Goal: Task Accomplishment & Management: Manage account settings

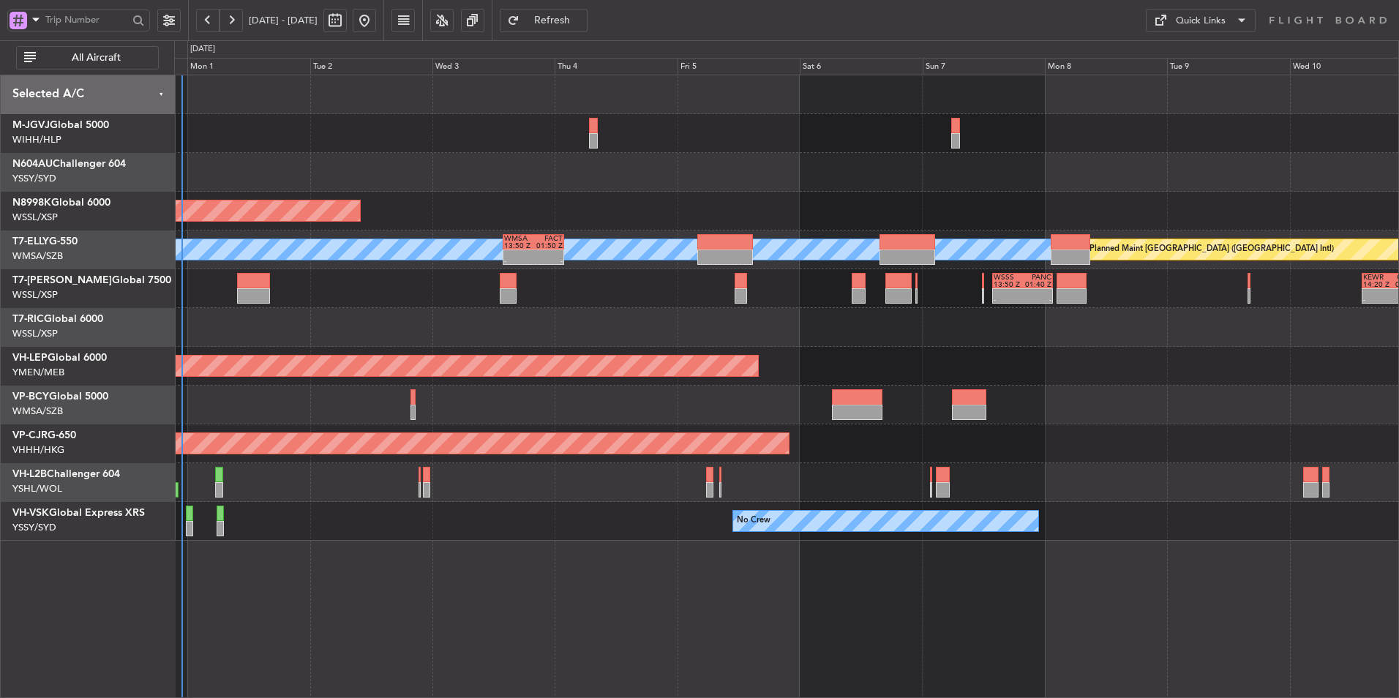
click at [338, 541] on div "Planned Maint [GEOGRAPHIC_DATA] (Seletar) [PERSON_NAME] - - WMSA 13:50 Z FACT 0…" at bounding box center [786, 386] width 1225 height 623
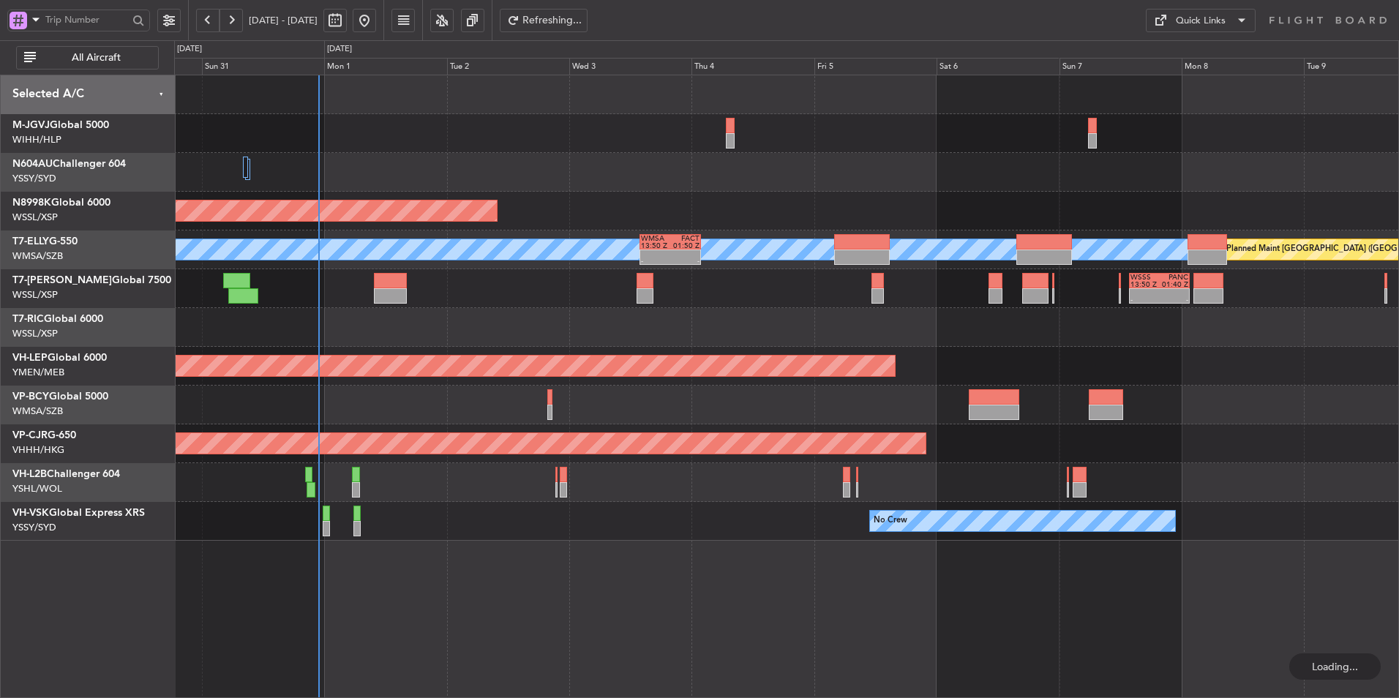
click at [585, 323] on div at bounding box center [786, 327] width 1224 height 39
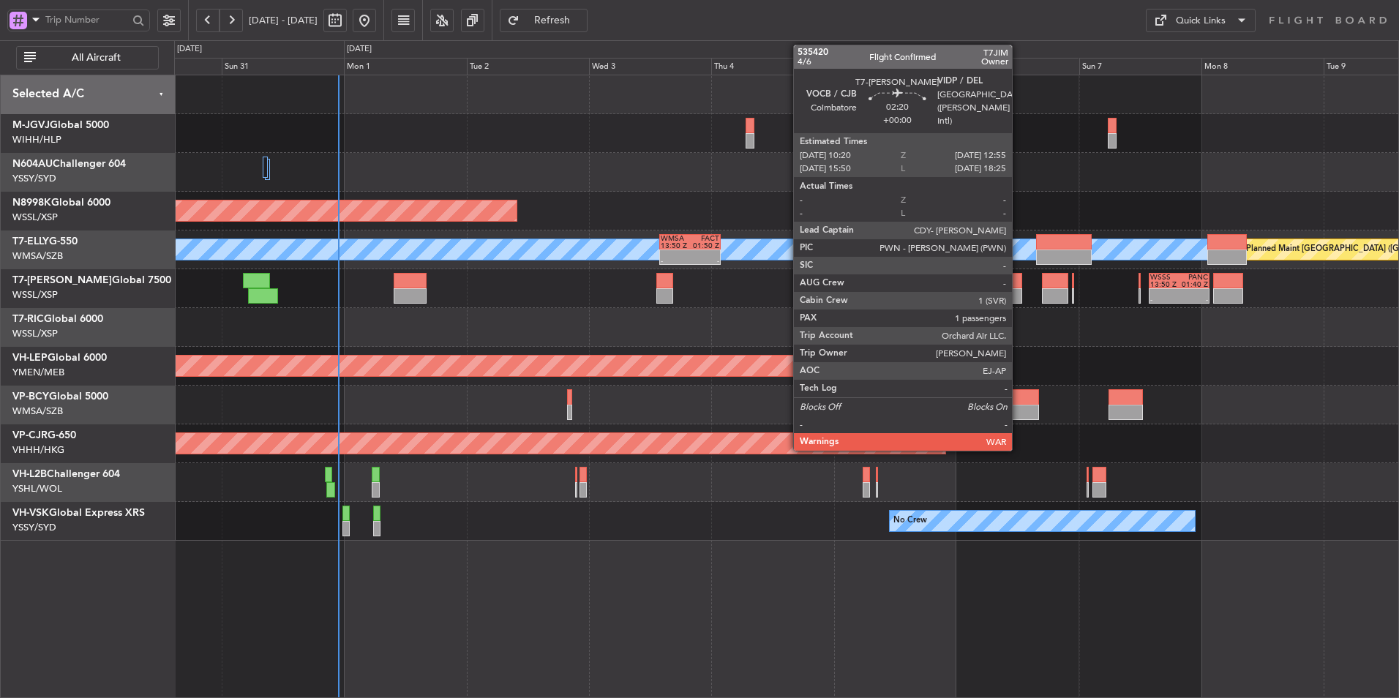
click at [1019, 287] on div at bounding box center [1015, 280] width 14 height 15
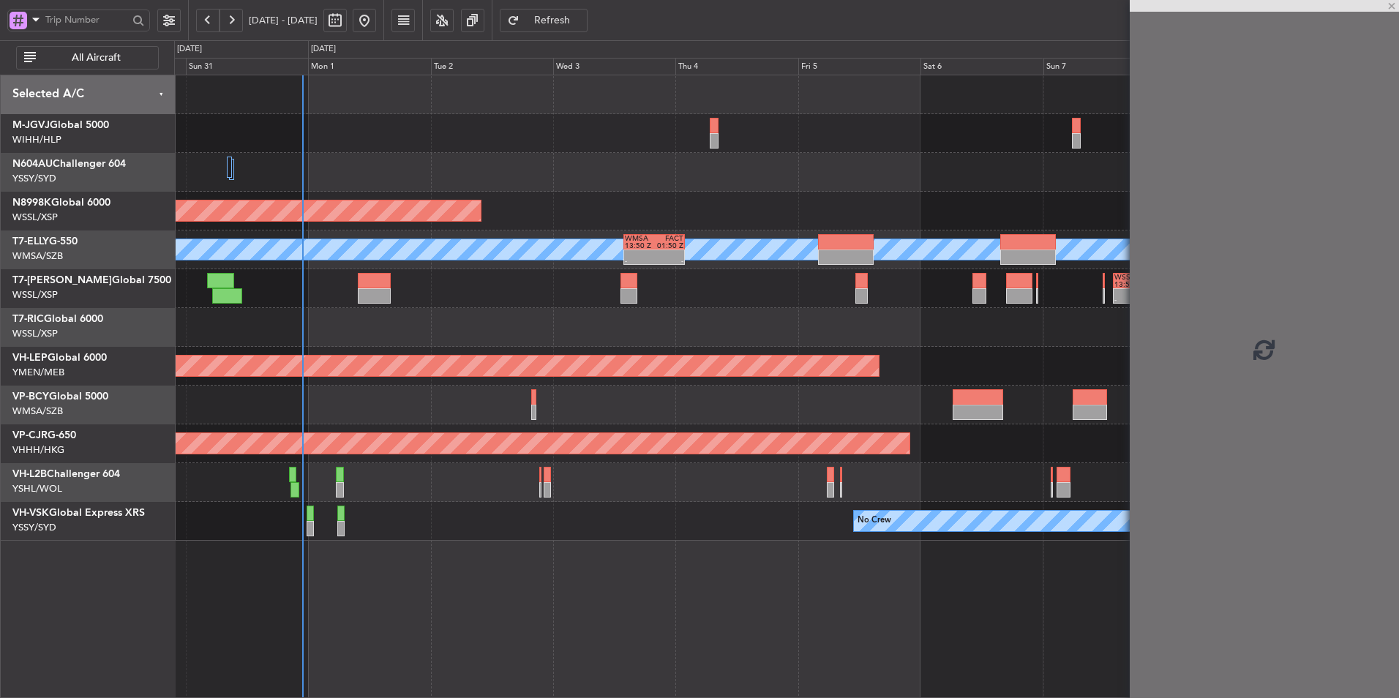
click at [770, 386] on div "Planned Maint [GEOGRAPHIC_DATA] (Seletar) [PERSON_NAME] Planned Maint [GEOGRAPH…" at bounding box center [786, 307] width 1224 height 465
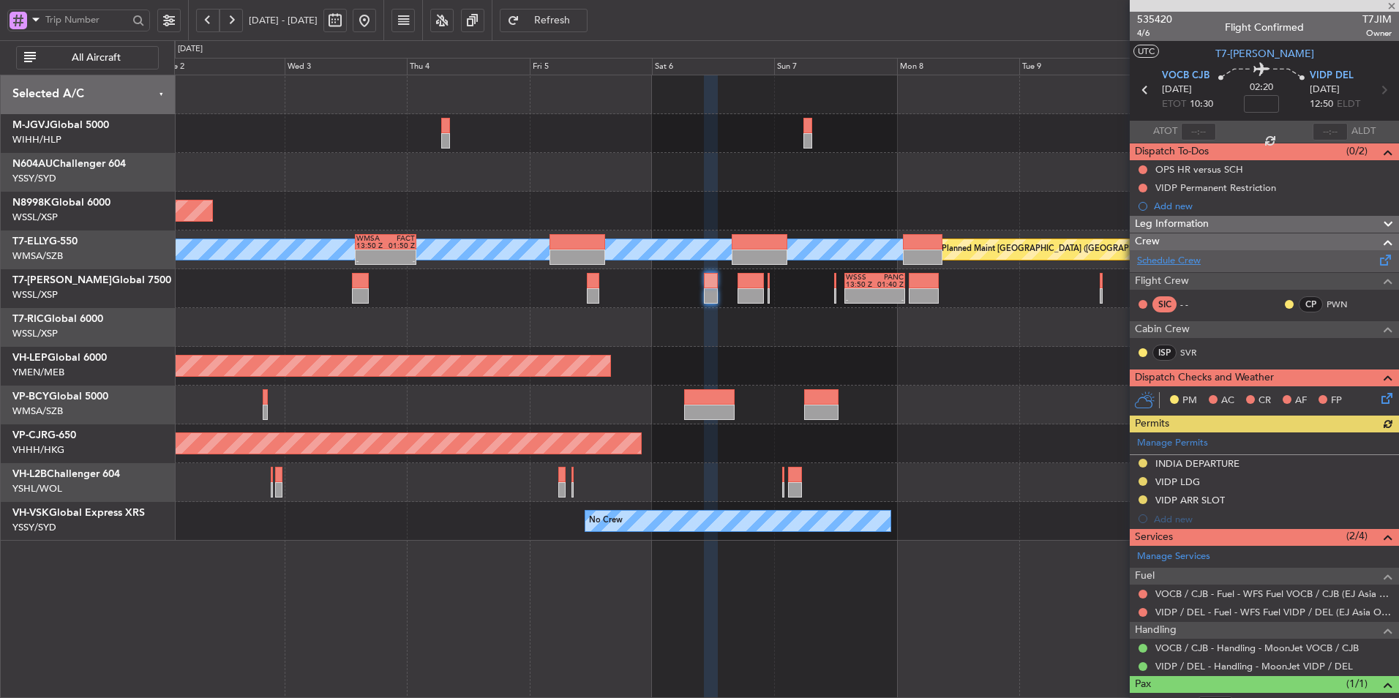
click at [1187, 256] on link "Schedule Crew" at bounding box center [1169, 261] width 64 height 15
click at [571, 18] on span "Refresh" at bounding box center [553, 20] width 60 height 10
click at [653, 559] on div "Planned Maint [GEOGRAPHIC_DATA] (Seletar) [PERSON_NAME] Planned Maint [GEOGRAPH…" at bounding box center [786, 386] width 1225 height 623
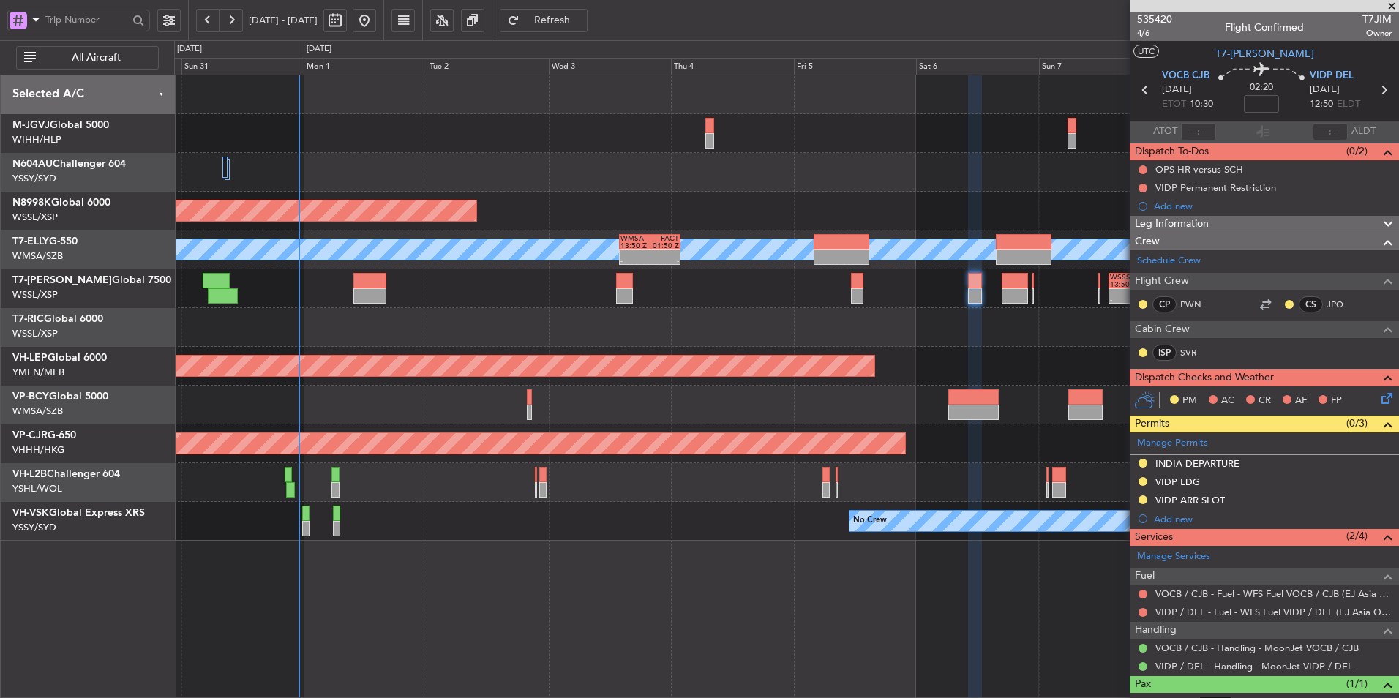
click at [656, 555] on div "Planned Maint [GEOGRAPHIC_DATA] (Seletar) [PERSON_NAME] Planned Maint [GEOGRAPH…" at bounding box center [786, 386] width 1225 height 623
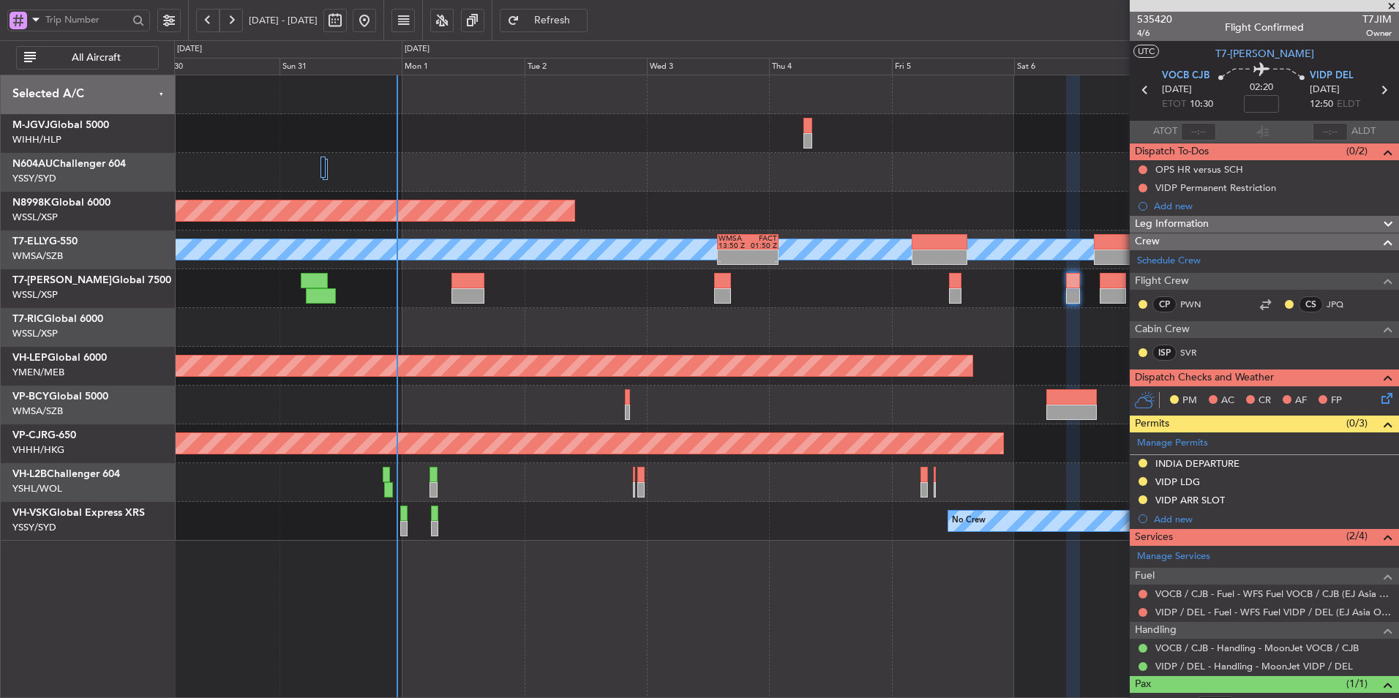
click at [526, 315] on div at bounding box center [786, 327] width 1224 height 39
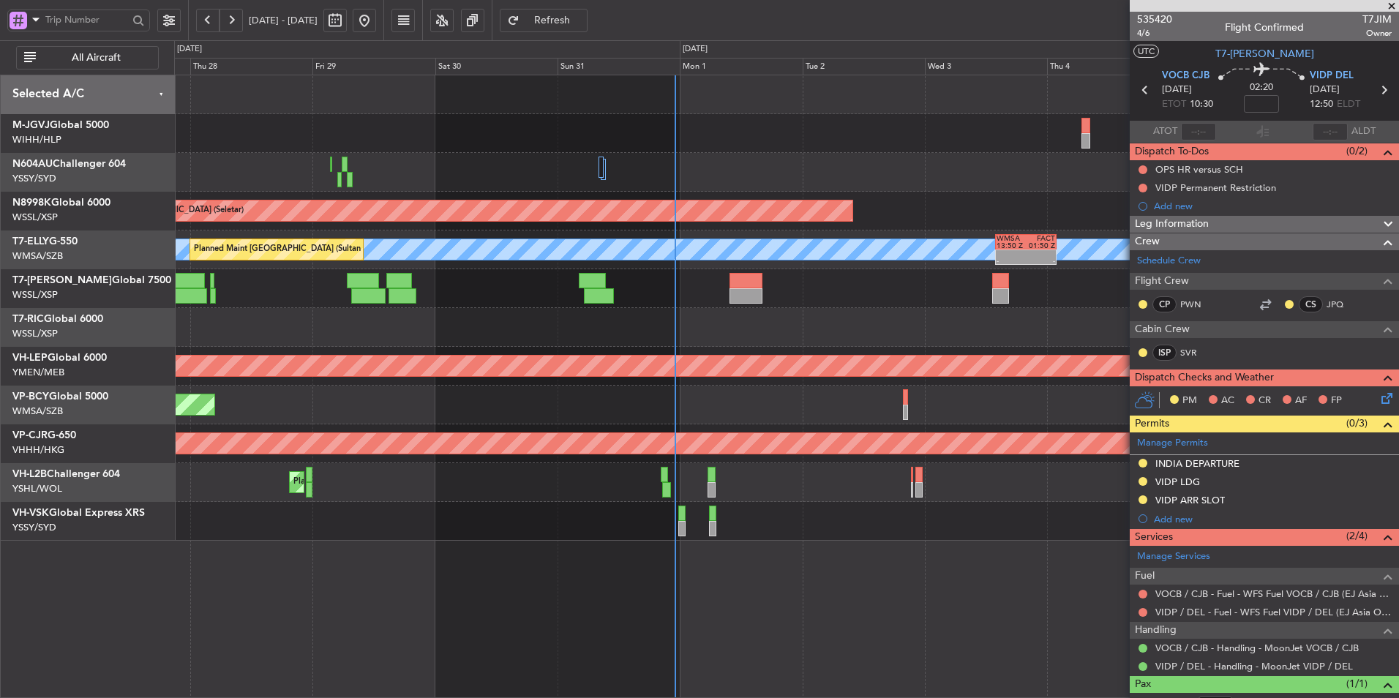
click at [462, 323] on div at bounding box center [786, 327] width 1224 height 39
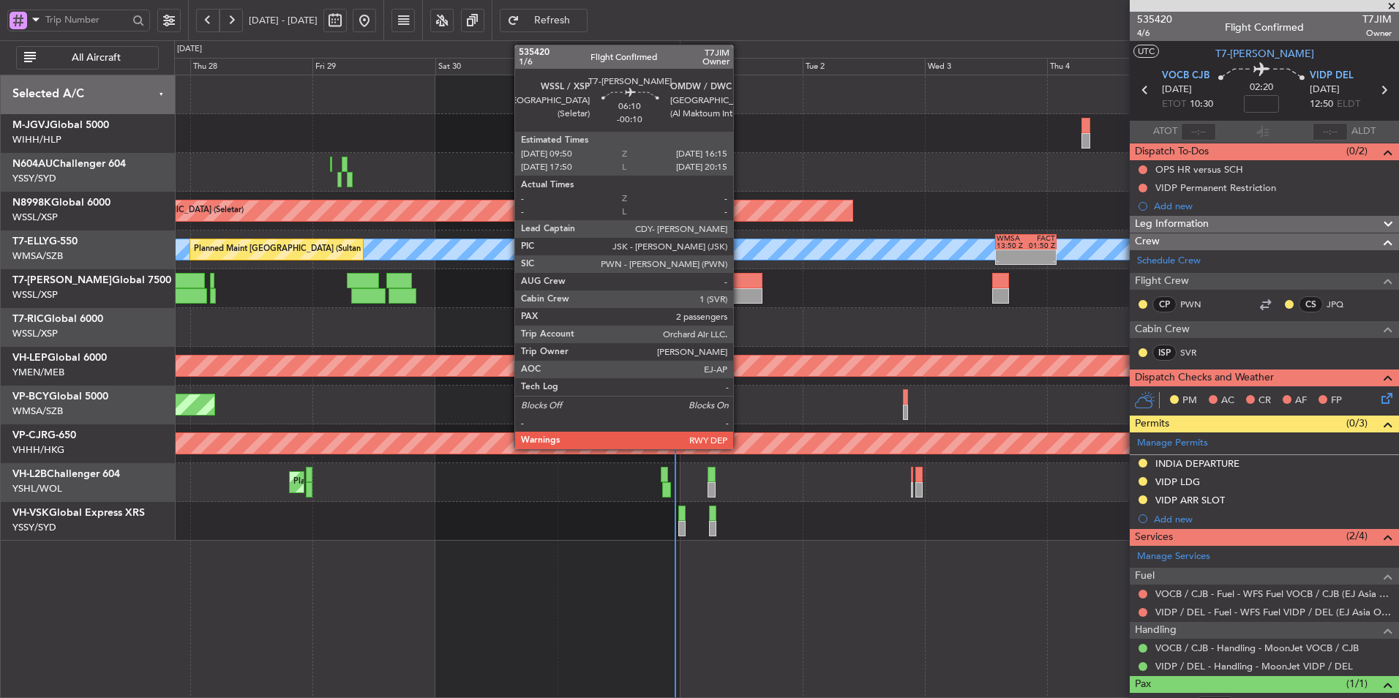
click at [740, 283] on div at bounding box center [746, 280] width 33 height 15
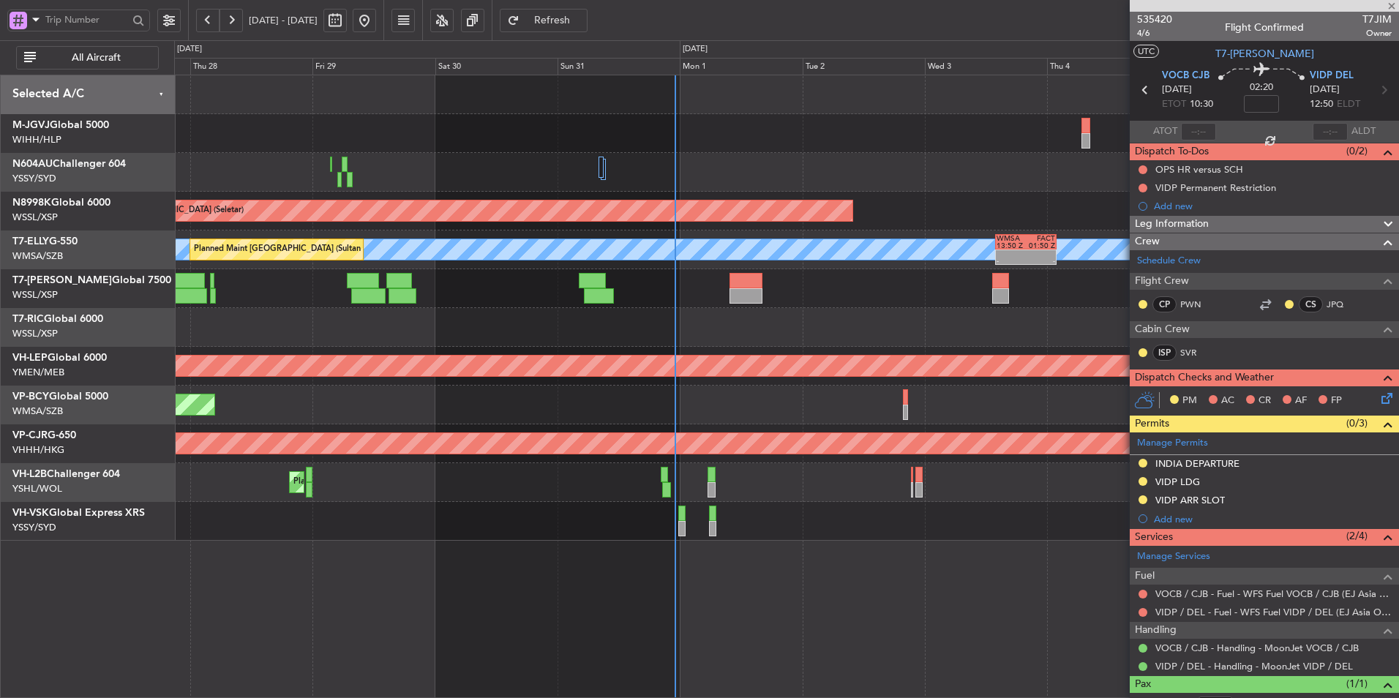
type input "-00:10"
type input "2"
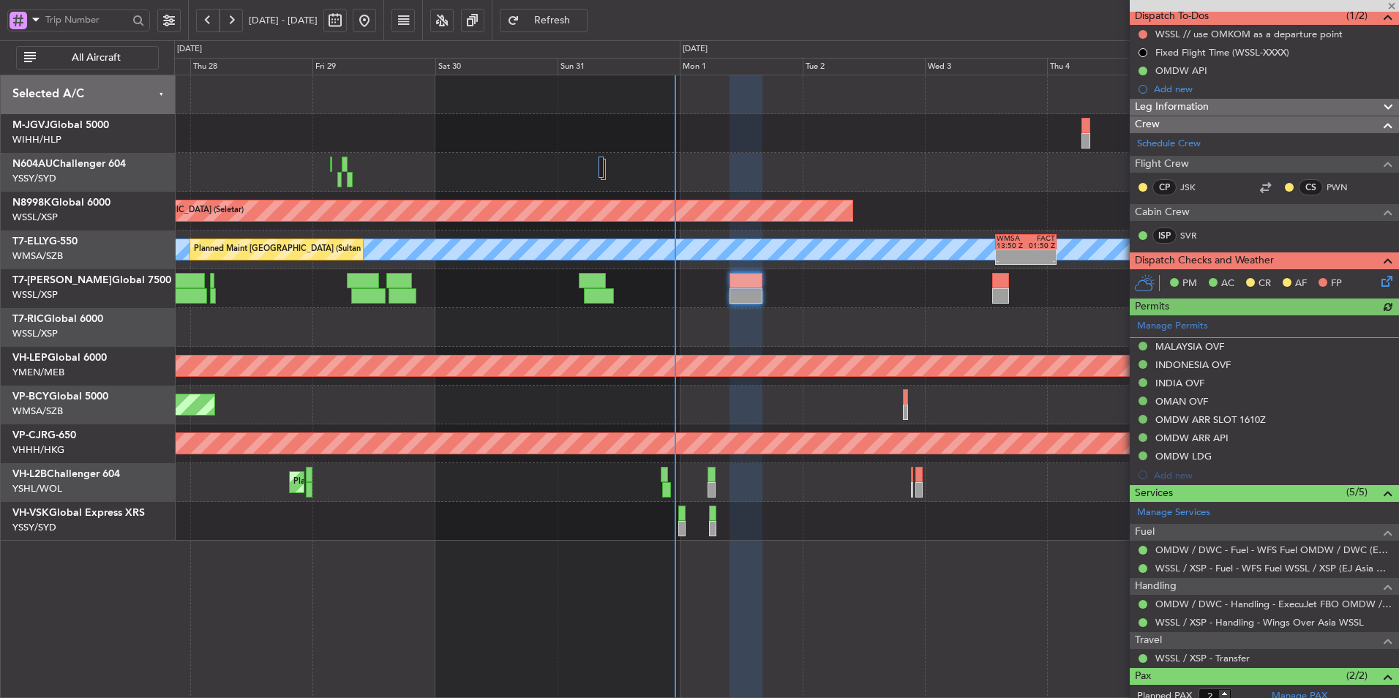
scroll to position [211, 0]
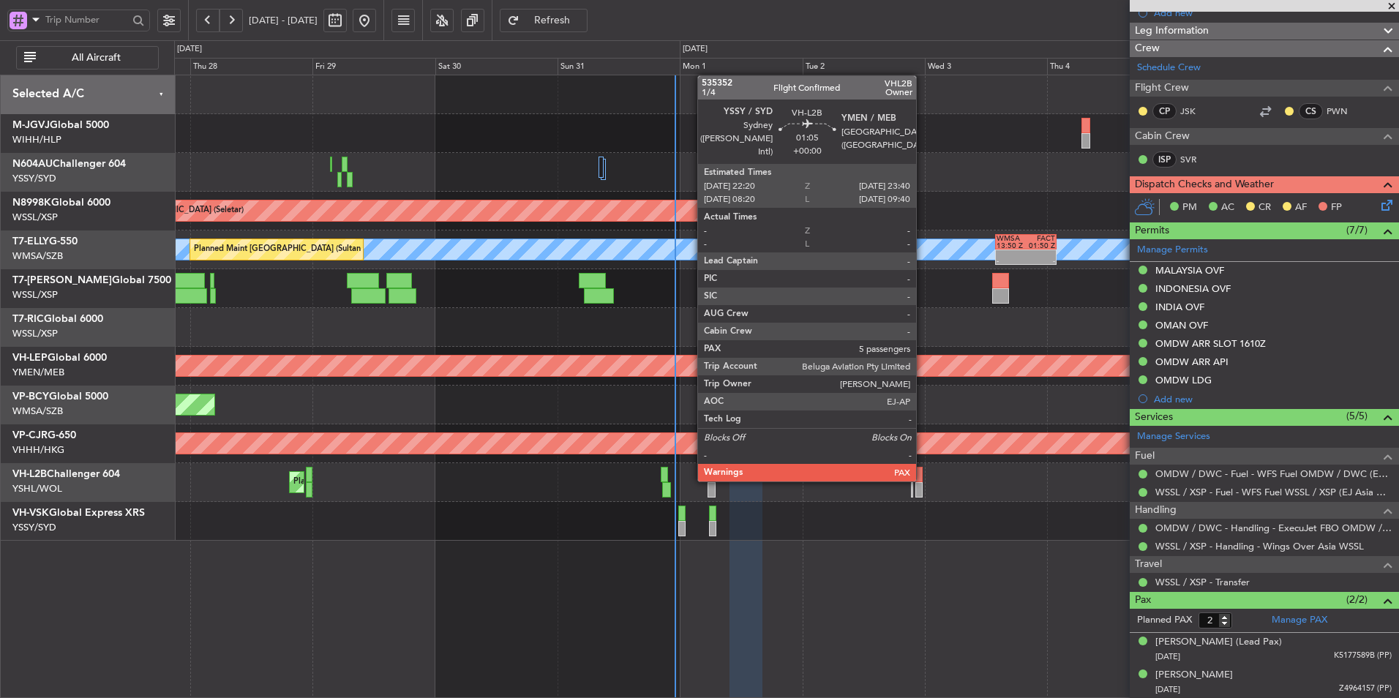
click at [923, 480] on div at bounding box center [918, 474] width 7 height 15
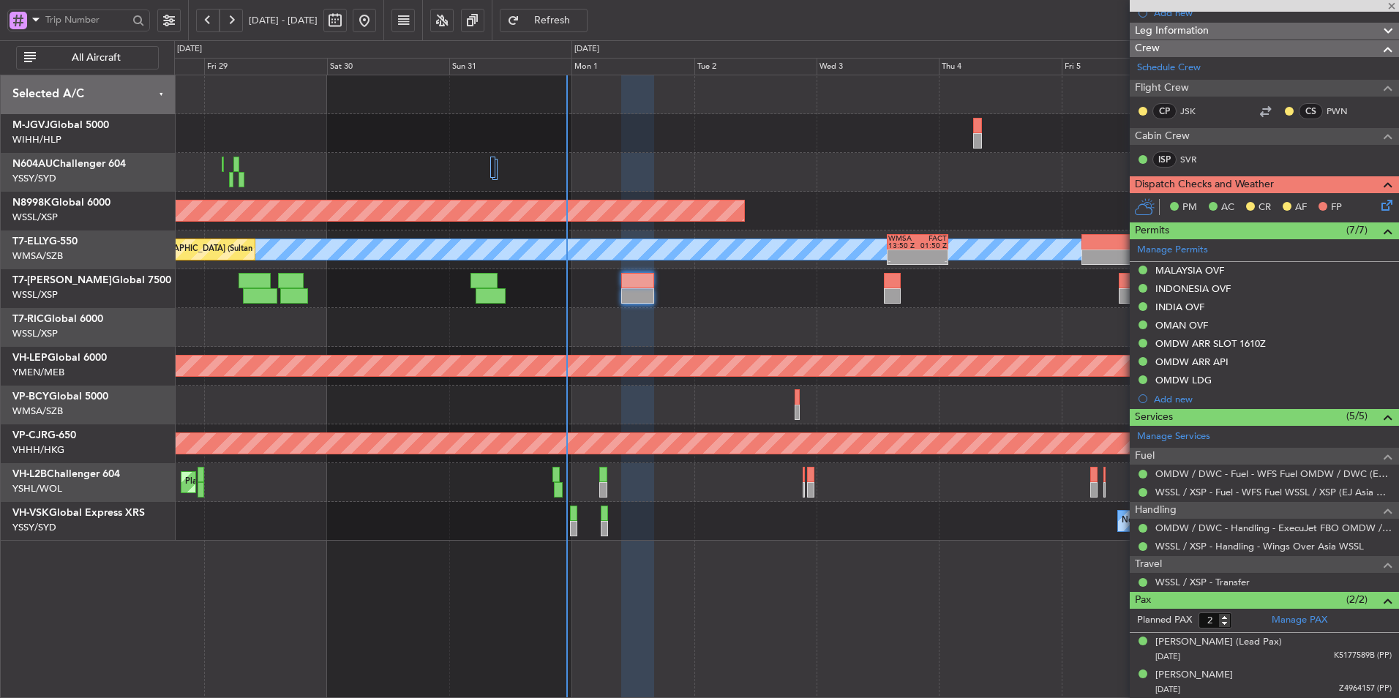
click at [786, 401] on div "Planned Maint [GEOGRAPHIC_DATA] ([GEOGRAPHIC_DATA] Intl)" at bounding box center [786, 405] width 1224 height 39
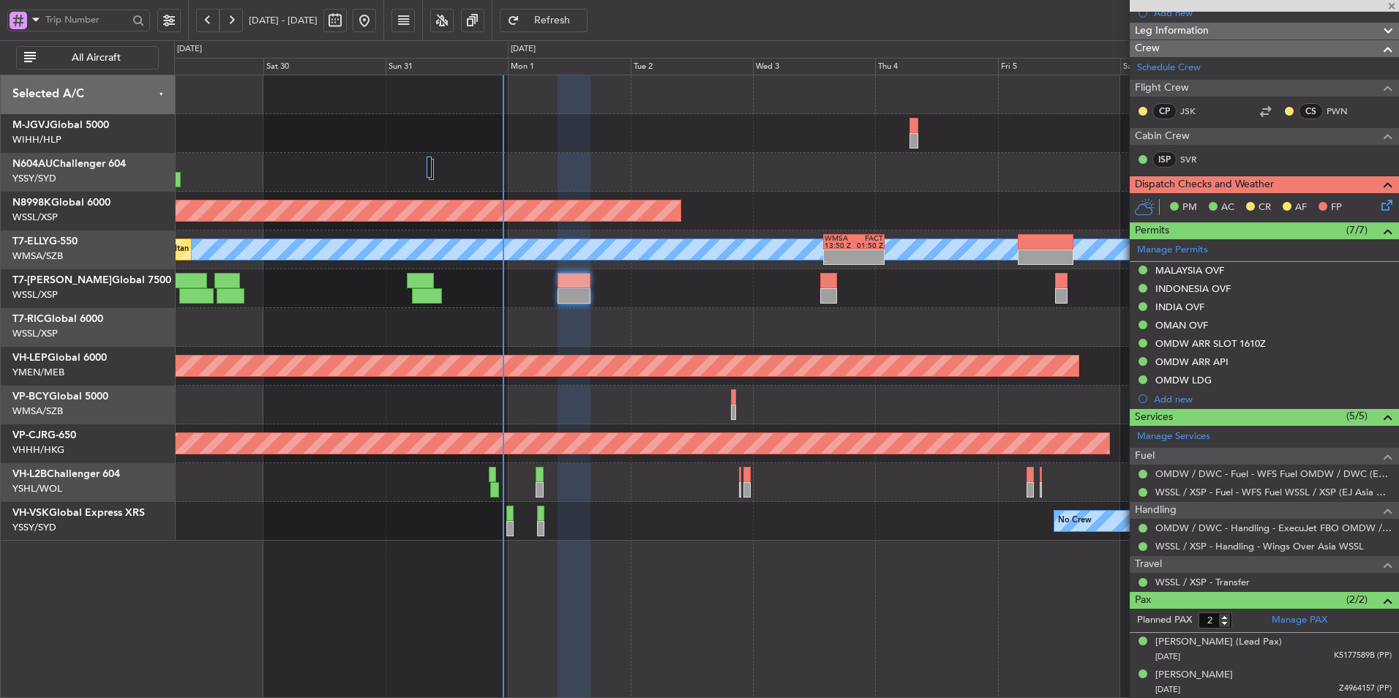
type input "5"
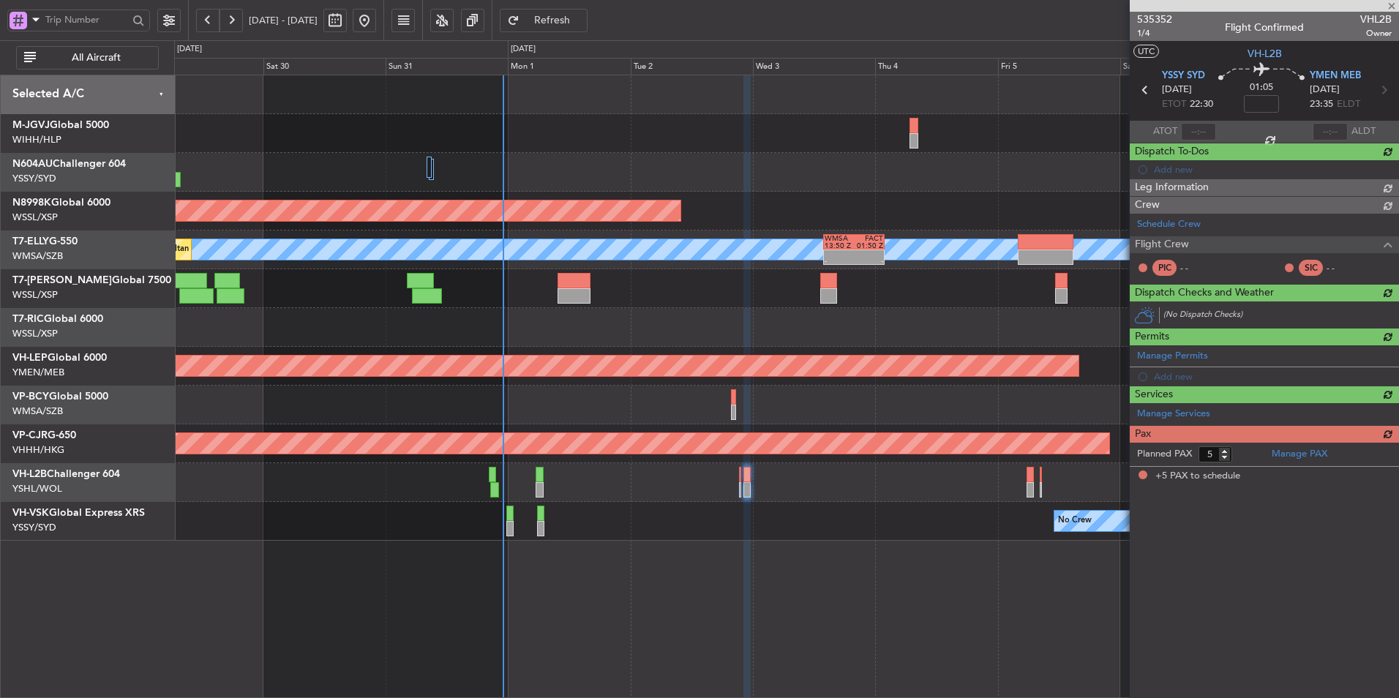
scroll to position [0, 0]
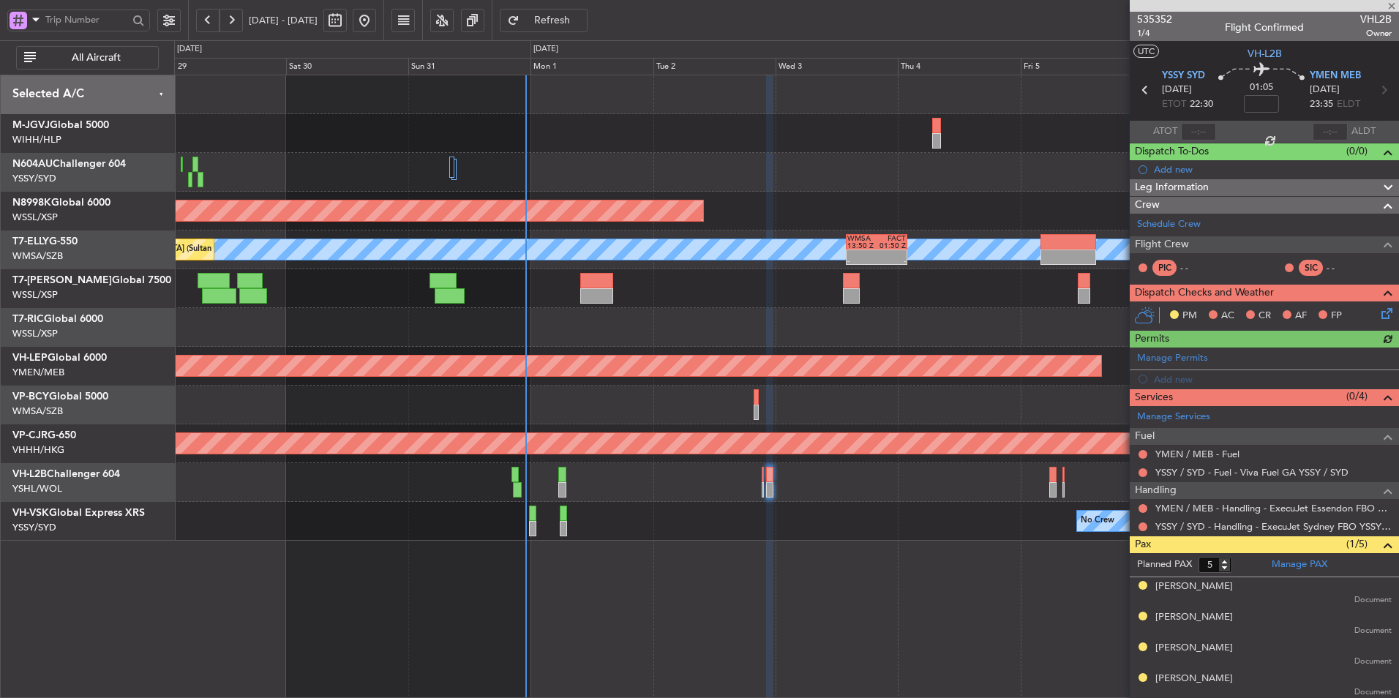
click at [790, 359] on div "Unplanned Maint Wichita (Wichita Mid-continent)" at bounding box center [786, 366] width 1224 height 39
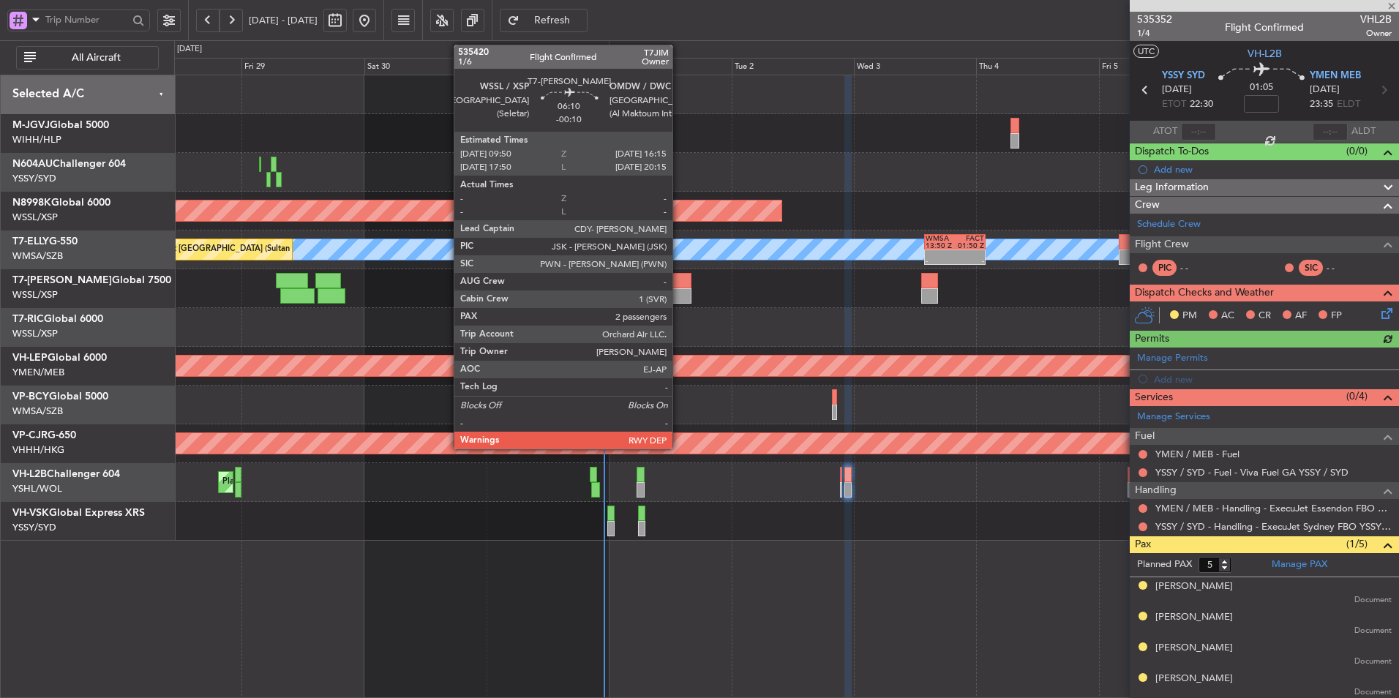
click at [679, 293] on div at bounding box center [675, 295] width 33 height 15
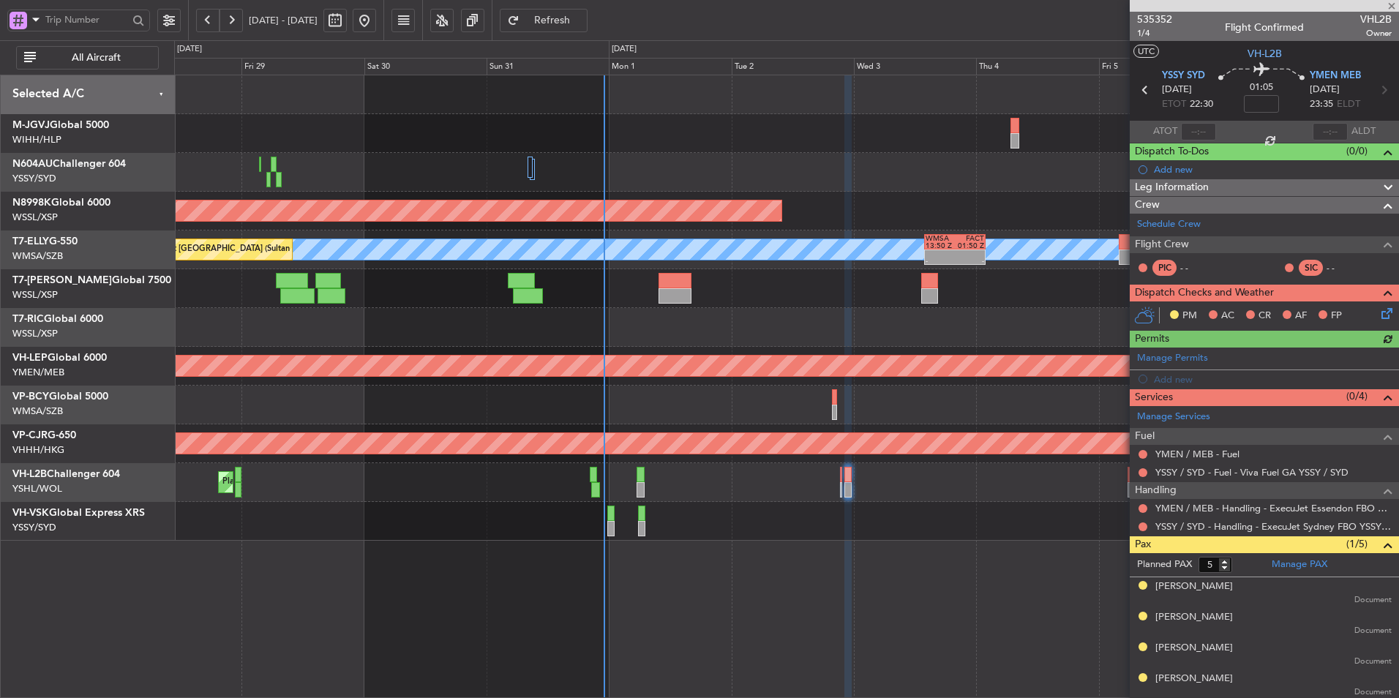
click at [734, 343] on div at bounding box center [786, 327] width 1224 height 39
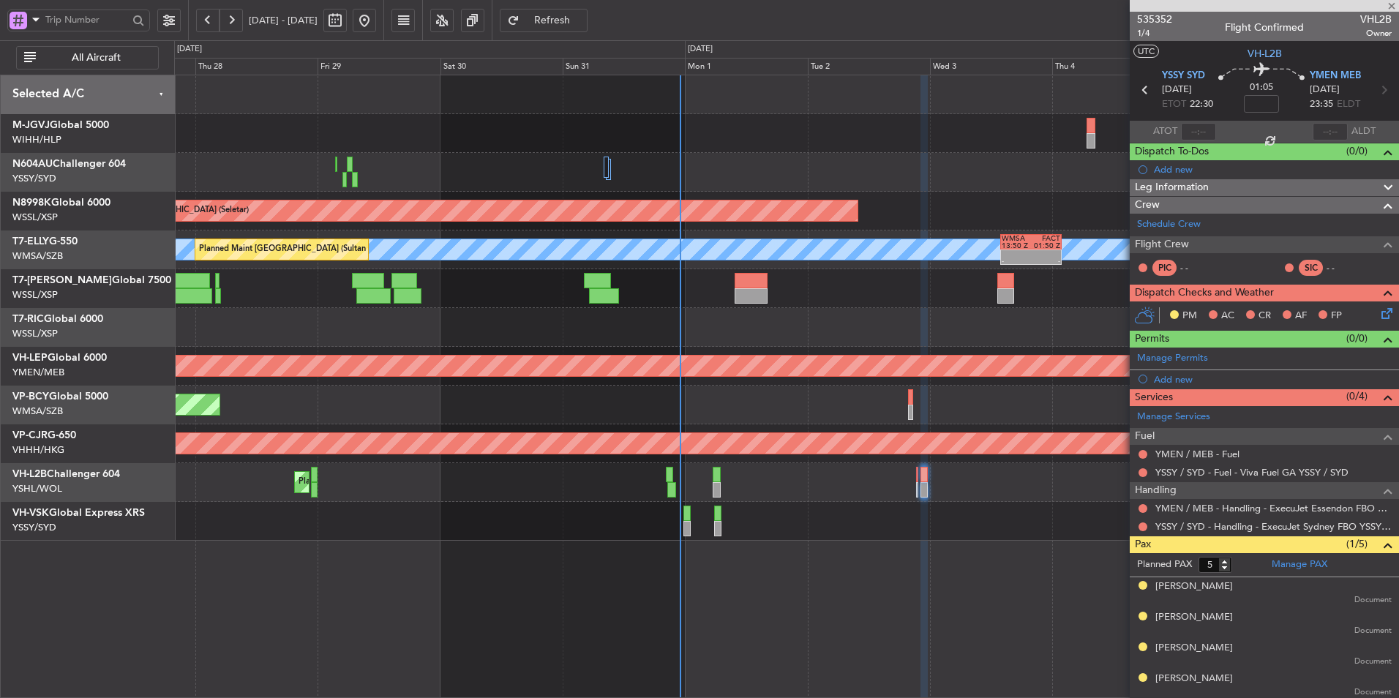
type input "-00:10"
type input "2"
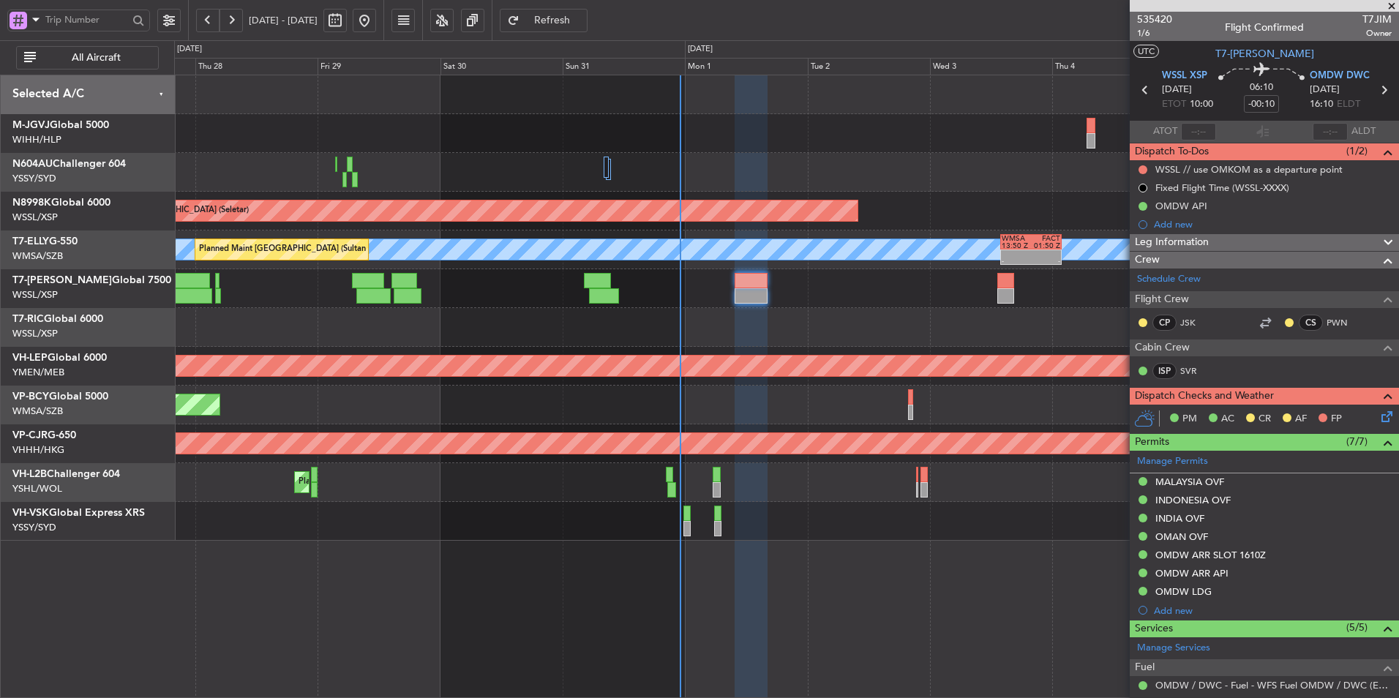
click at [358, 417] on div "Planned Maint [GEOGRAPHIC_DATA] ([GEOGRAPHIC_DATA] Intl)" at bounding box center [786, 405] width 1224 height 39
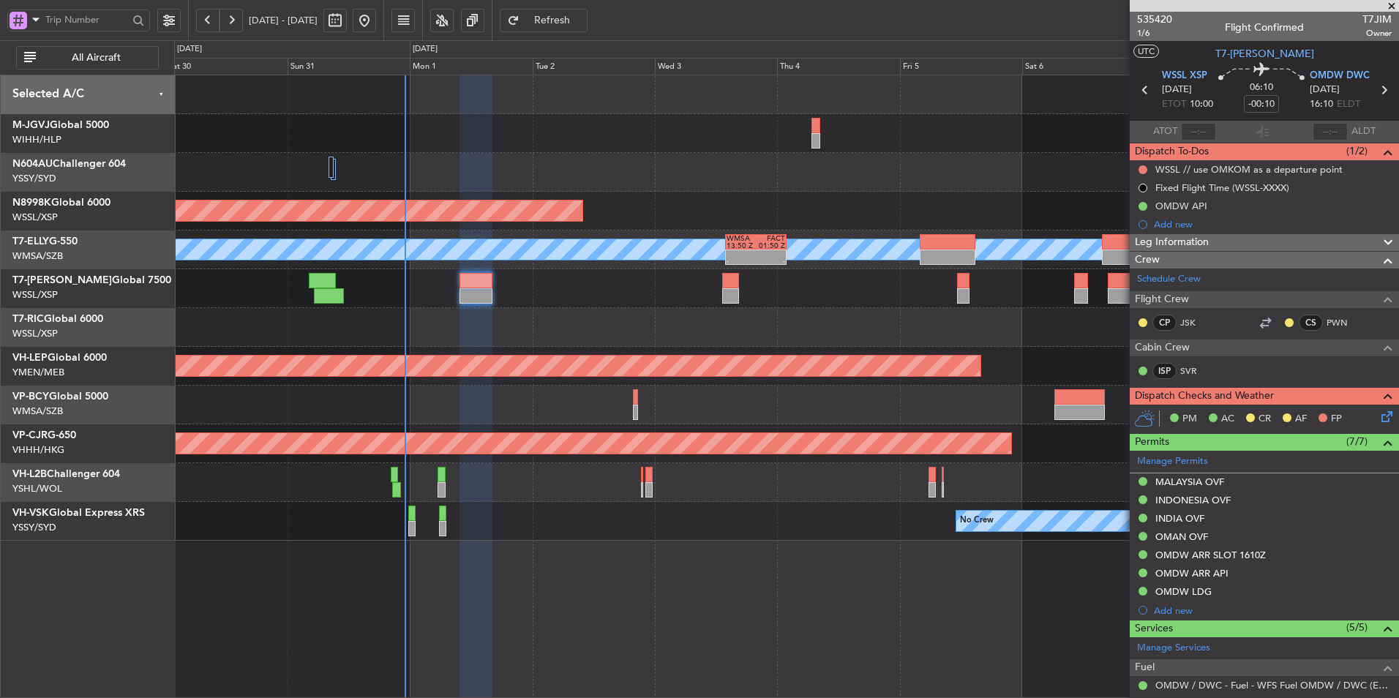
click at [455, 410] on div "Planned Maint [GEOGRAPHIC_DATA] ([GEOGRAPHIC_DATA] Intl)" at bounding box center [786, 405] width 1224 height 39
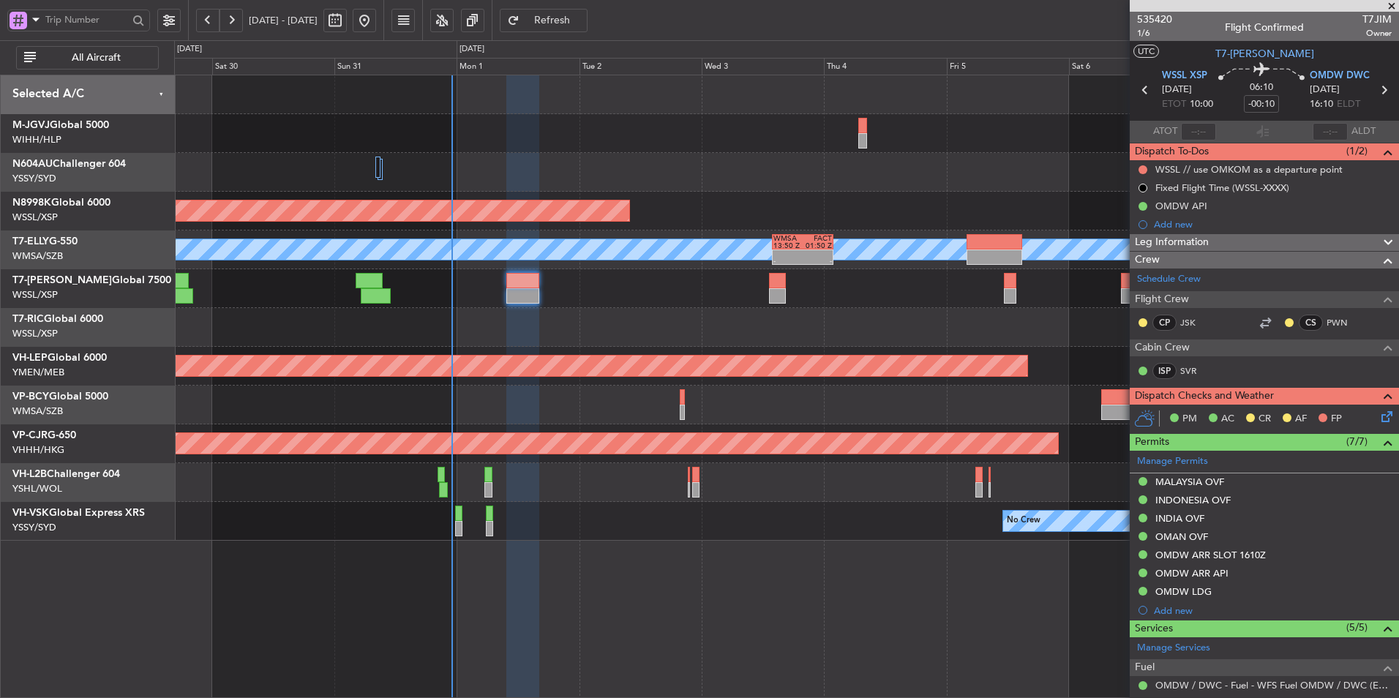
click at [499, 409] on div "Planned Maint [GEOGRAPHIC_DATA] ([GEOGRAPHIC_DATA] Intl)" at bounding box center [786, 405] width 1224 height 39
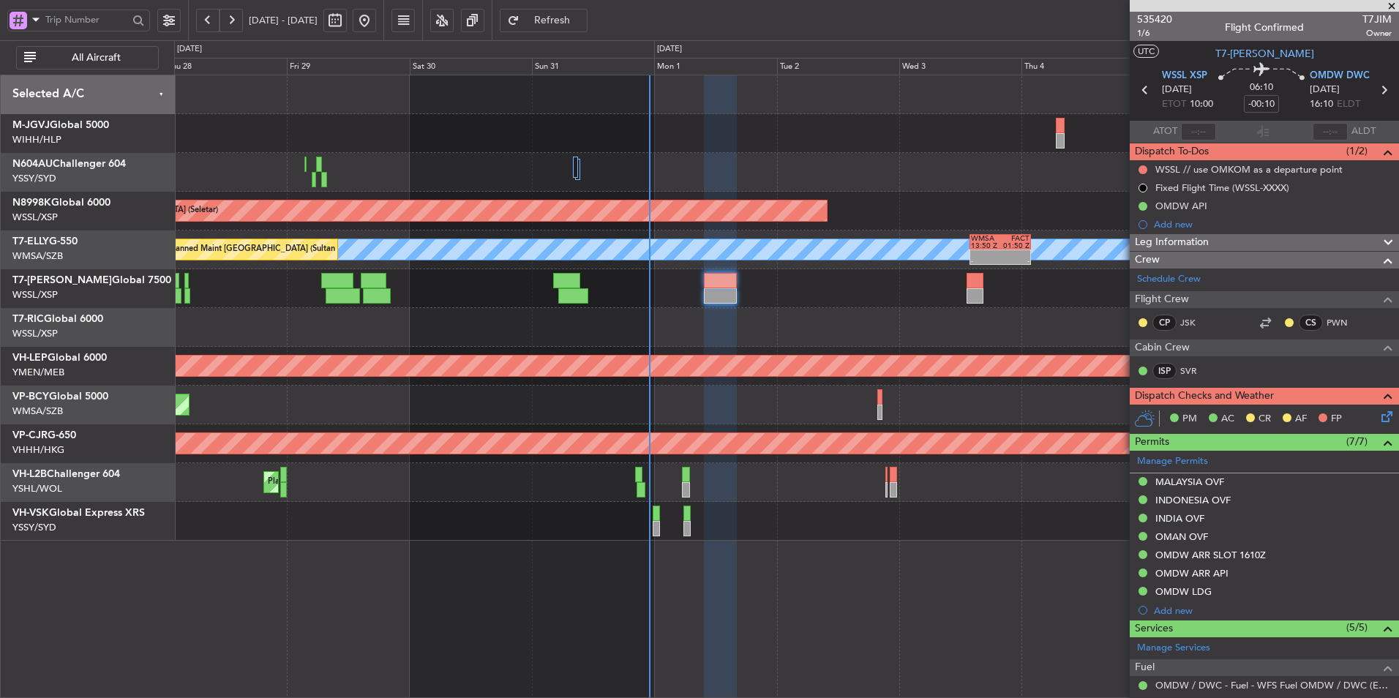
click at [465, 416] on div "Planned Maint [GEOGRAPHIC_DATA] ([GEOGRAPHIC_DATA] Intl)" at bounding box center [786, 405] width 1224 height 39
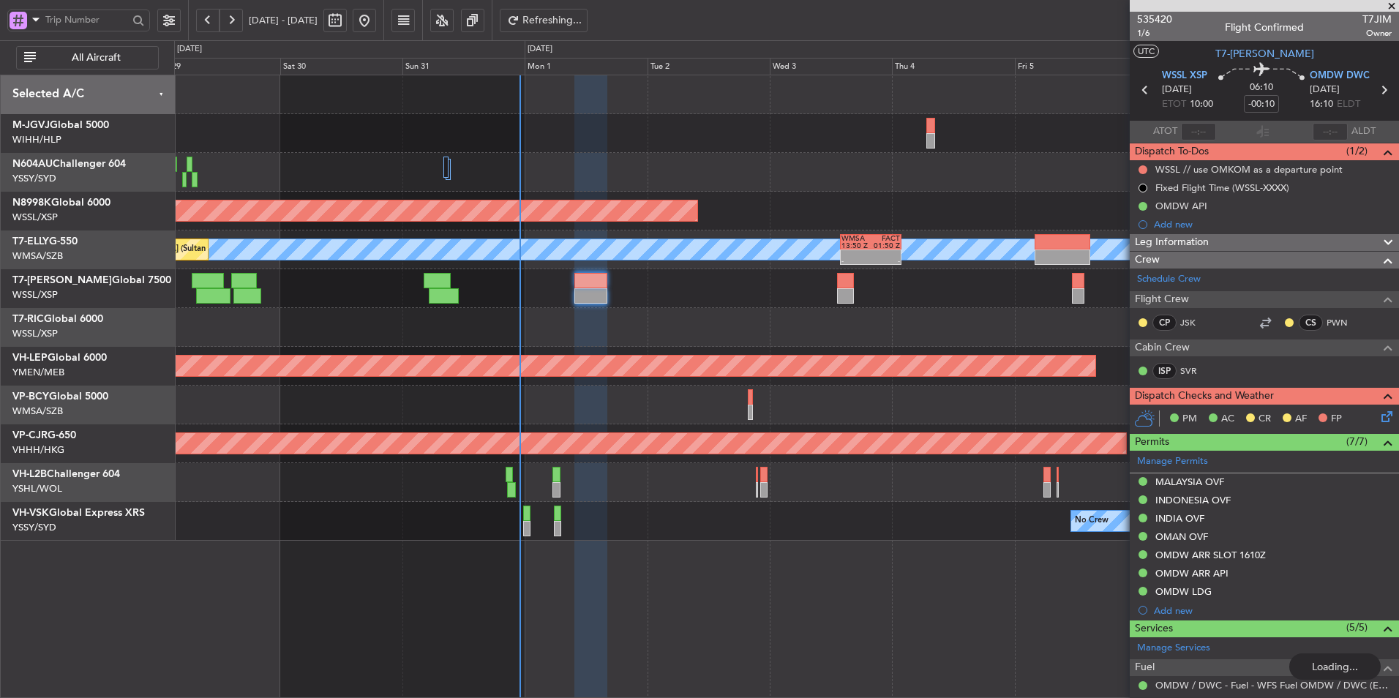
click at [604, 359] on div "Planned Maint [GEOGRAPHIC_DATA] (Seletar) [PERSON_NAME] - - WMSA 13:50 Z FACT 0…" at bounding box center [786, 307] width 1224 height 465
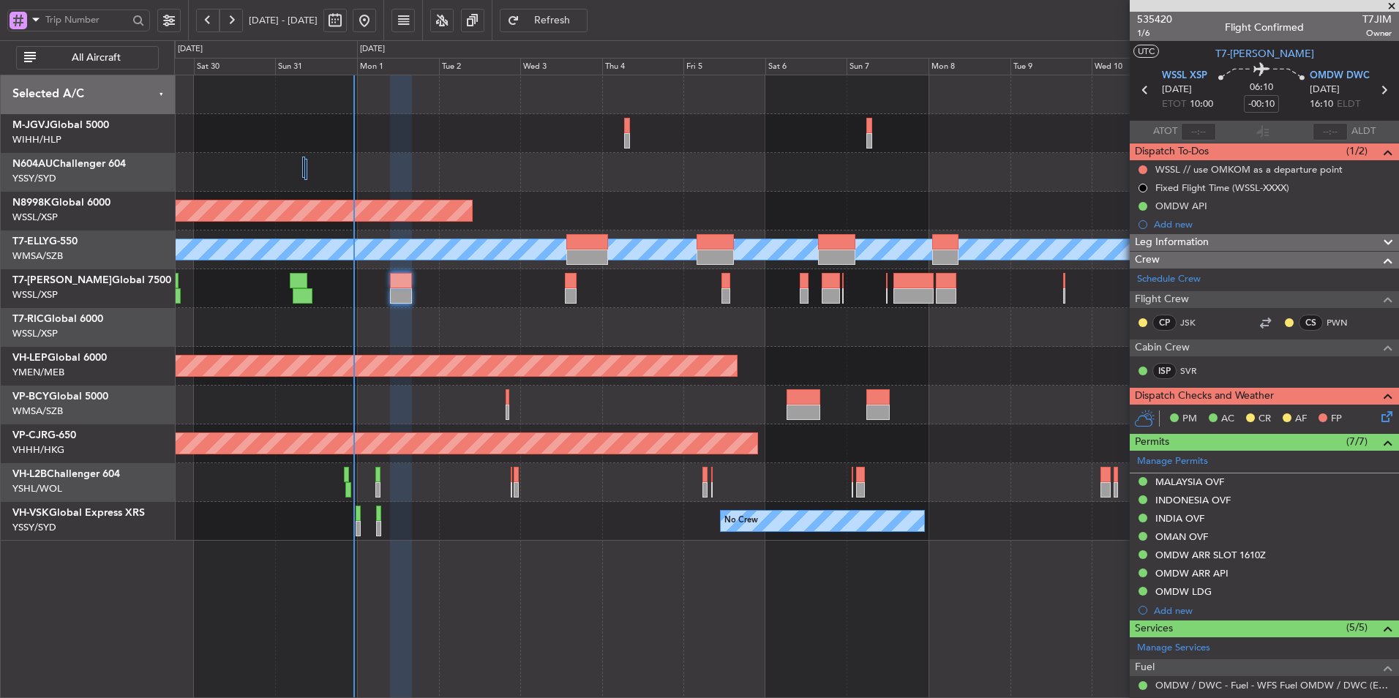
click at [511, 548] on div "Planned Maint [GEOGRAPHIC_DATA] (Halim Intl) Planned Maint [GEOGRAPHIC_DATA] (S…" at bounding box center [786, 386] width 1225 height 623
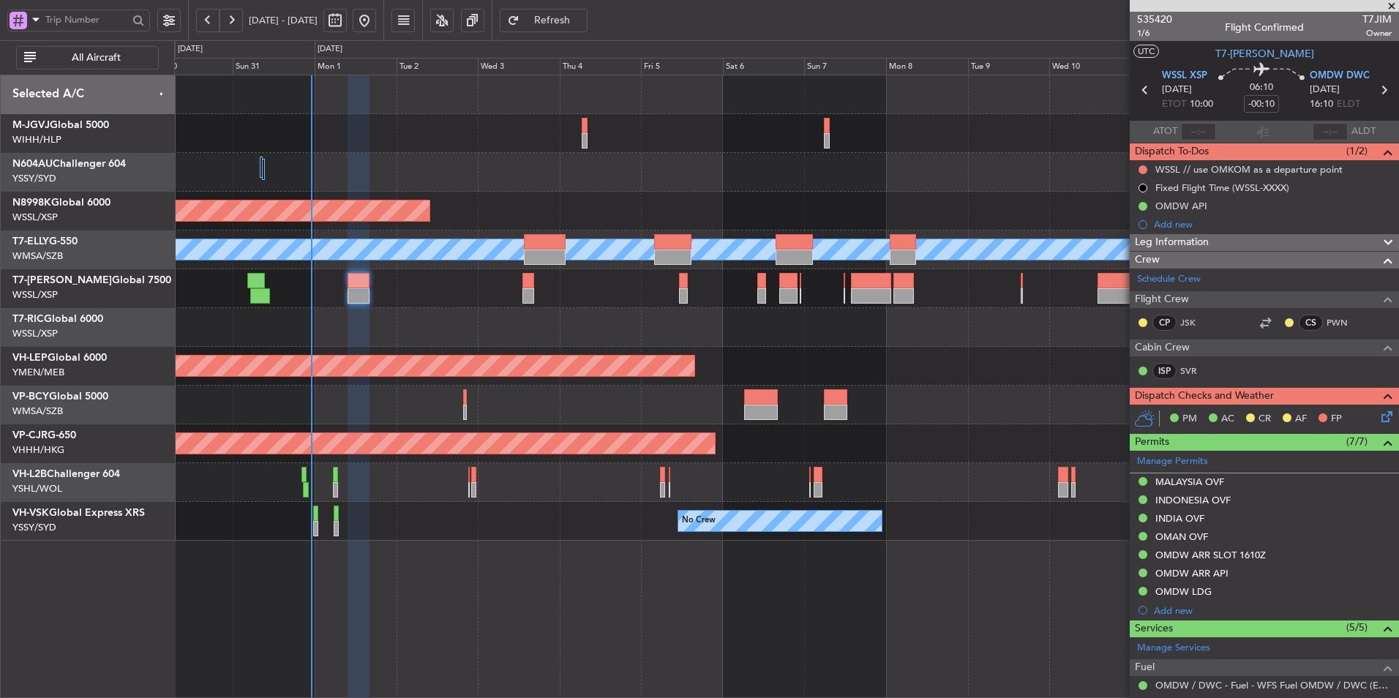
click at [643, 455] on div "Planned Maint [GEOGRAPHIC_DATA] ([GEOGRAPHIC_DATA] Intl)" at bounding box center [786, 443] width 1224 height 39
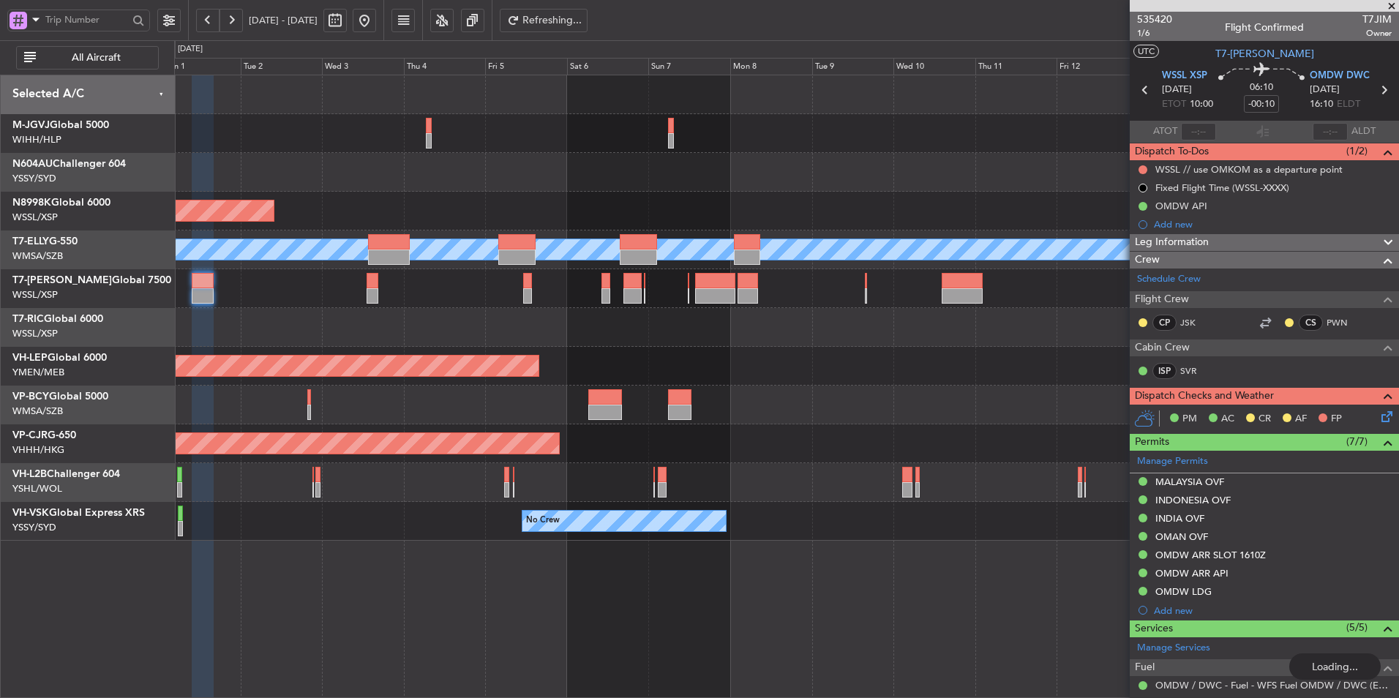
click at [460, 457] on div "Planned Maint [GEOGRAPHIC_DATA] ([GEOGRAPHIC_DATA] Intl)" at bounding box center [786, 443] width 1224 height 39
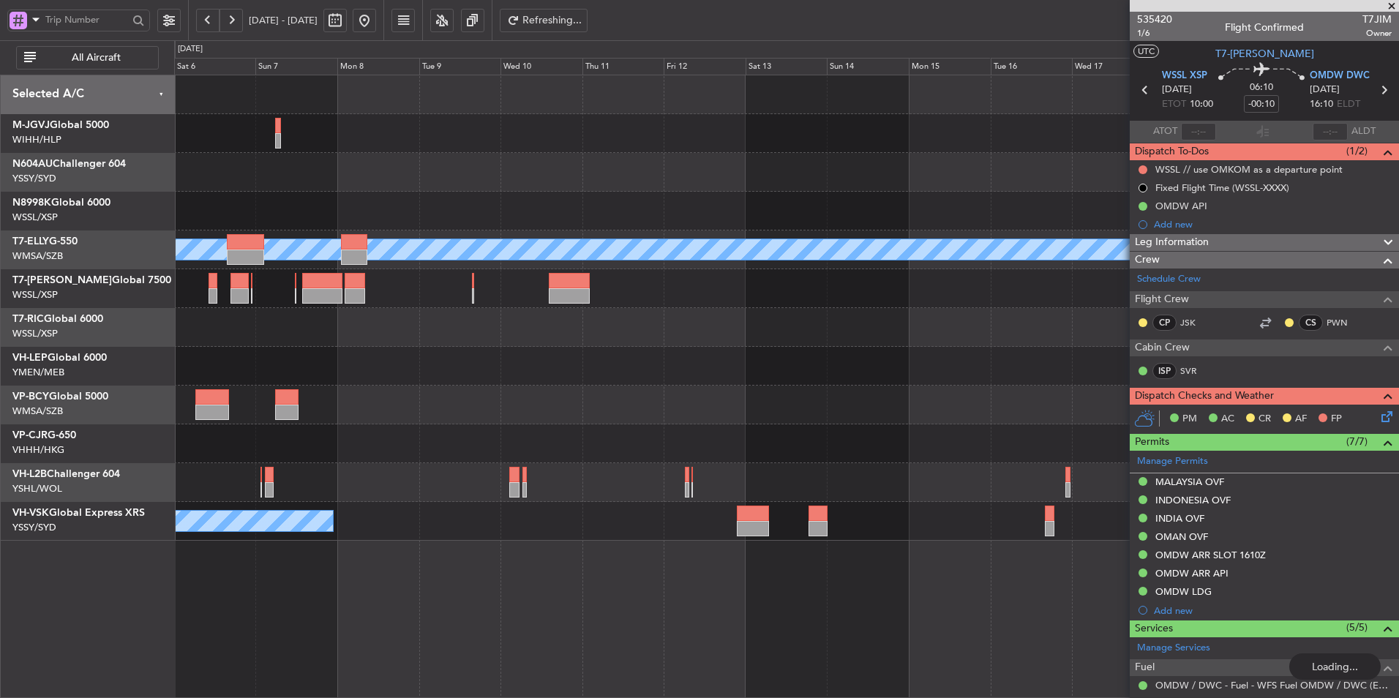
click at [473, 458] on div "Planned Maint [GEOGRAPHIC_DATA] ([GEOGRAPHIC_DATA] Intl)" at bounding box center [786, 443] width 1224 height 39
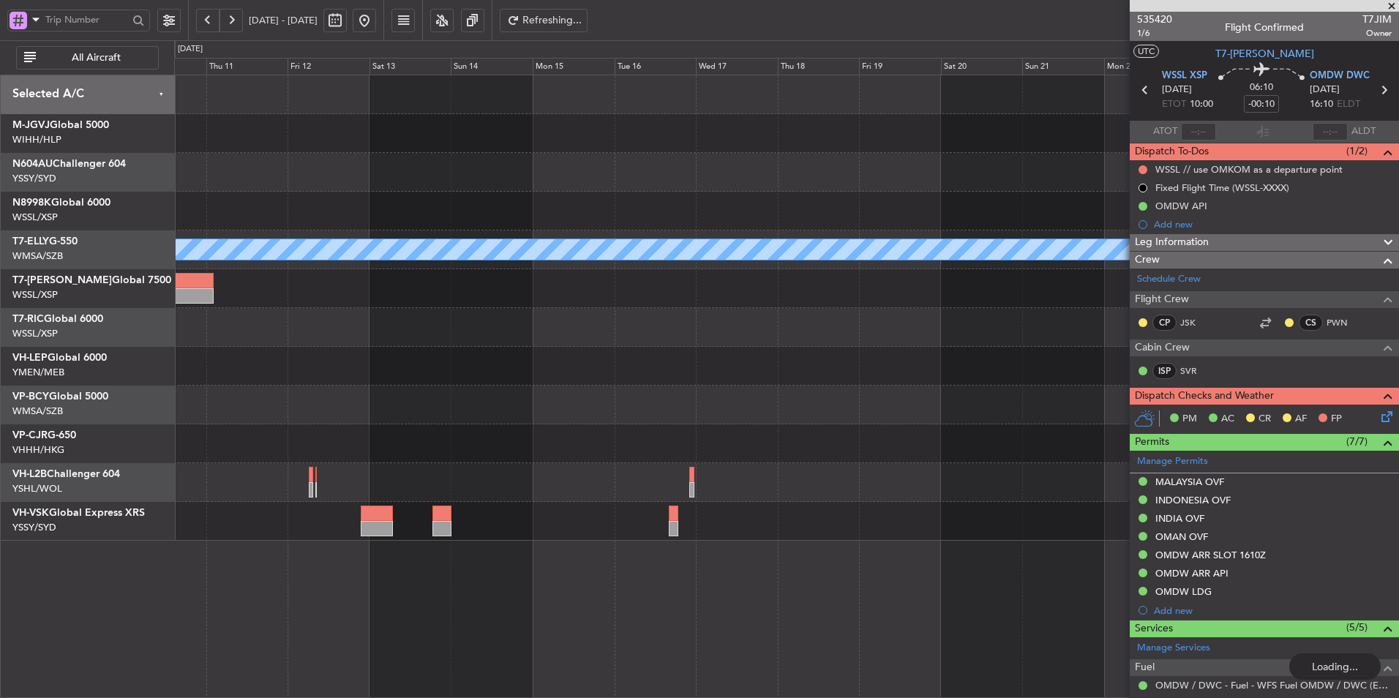
click at [686, 446] on div at bounding box center [786, 443] width 1224 height 39
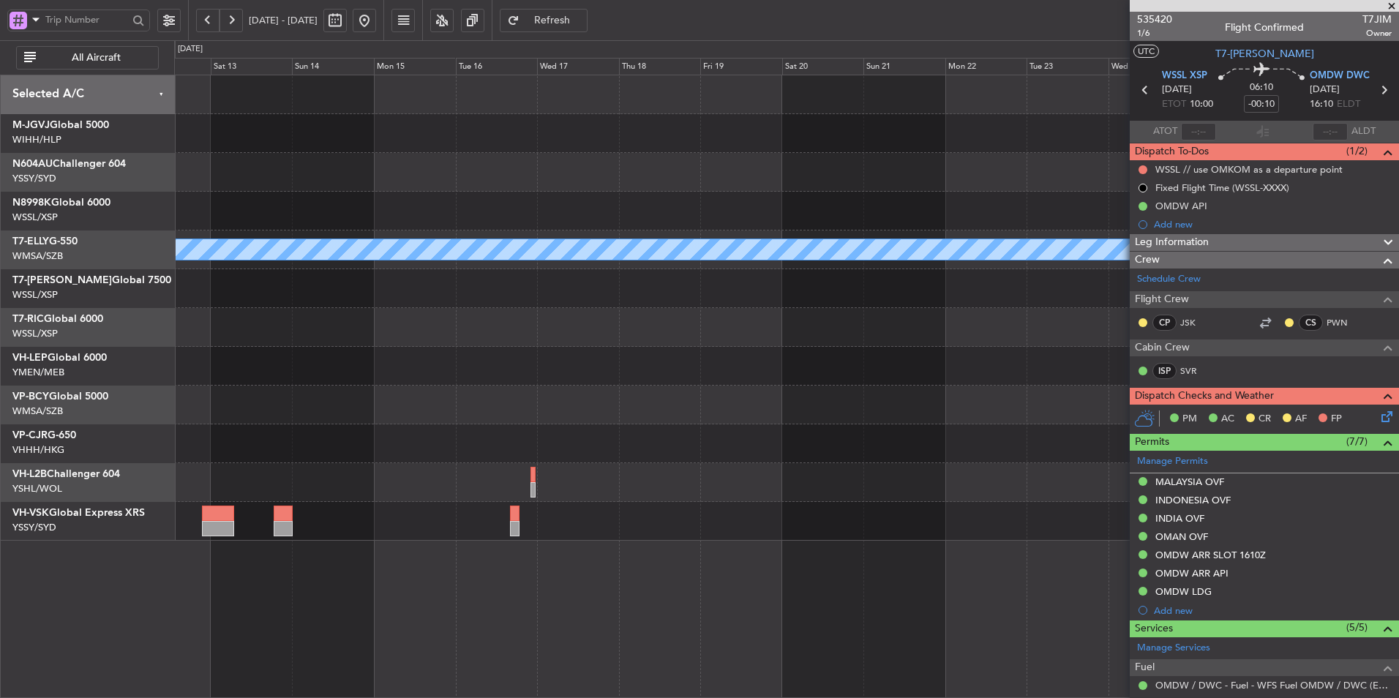
click at [844, 439] on div at bounding box center [786, 443] width 1224 height 39
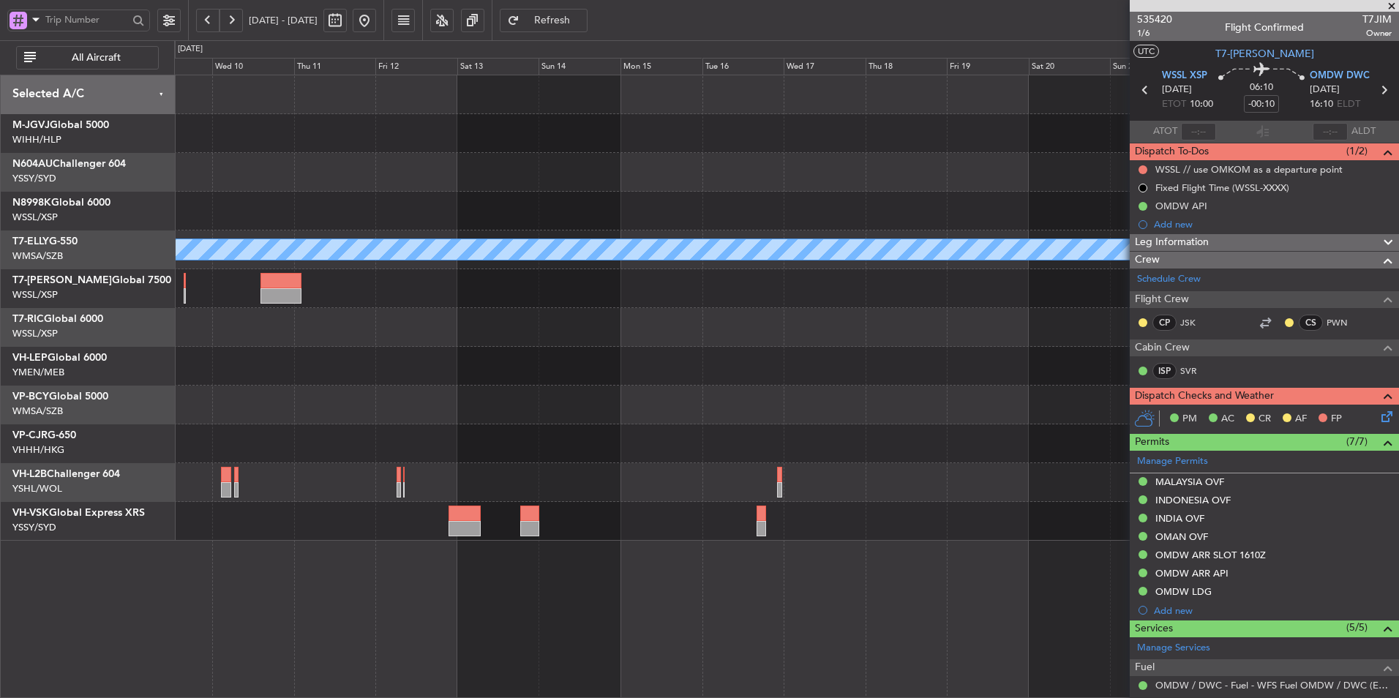
click at [628, 441] on div "Planned Maint [GEOGRAPHIC_DATA] ([GEOGRAPHIC_DATA] Intl)" at bounding box center [786, 443] width 1224 height 39
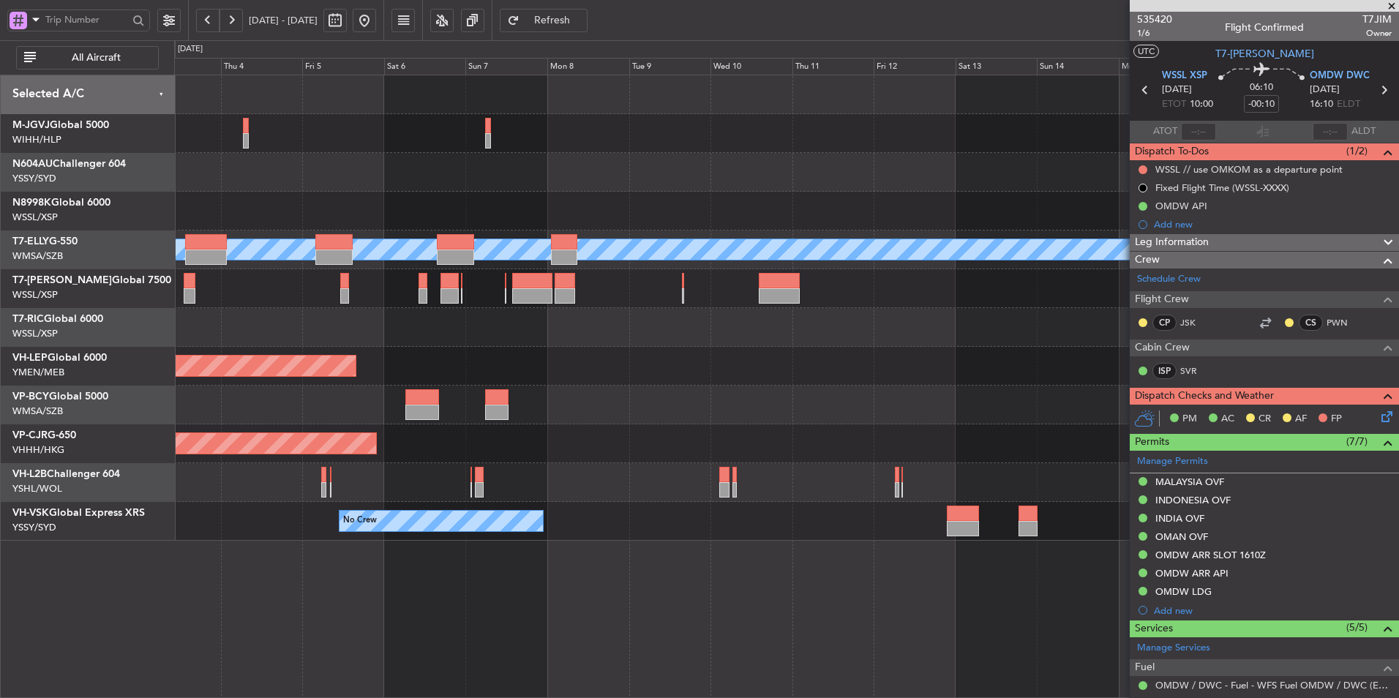
click at [712, 441] on div "Planned Maint [GEOGRAPHIC_DATA] ([GEOGRAPHIC_DATA] Intl)" at bounding box center [786, 443] width 1224 height 39
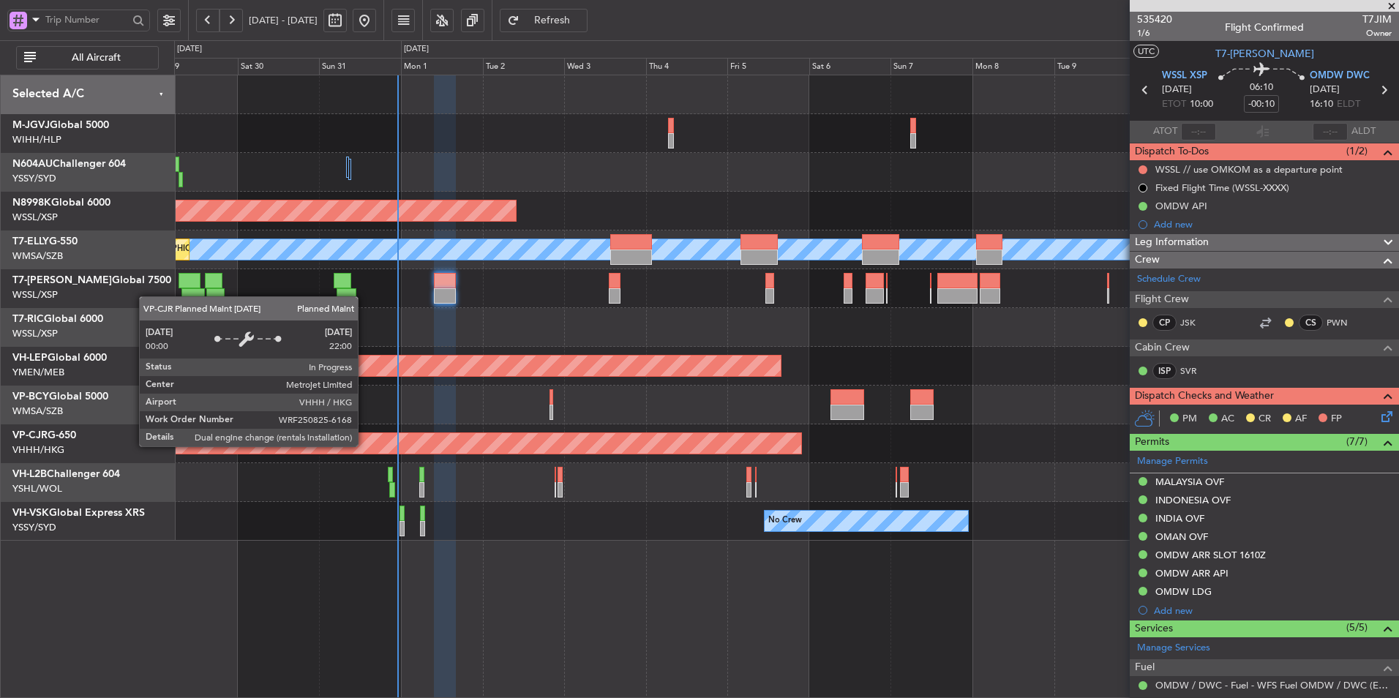
click at [621, 446] on div "Planned Maint [GEOGRAPHIC_DATA] ([GEOGRAPHIC_DATA] Intl)" at bounding box center [315, 443] width 972 height 20
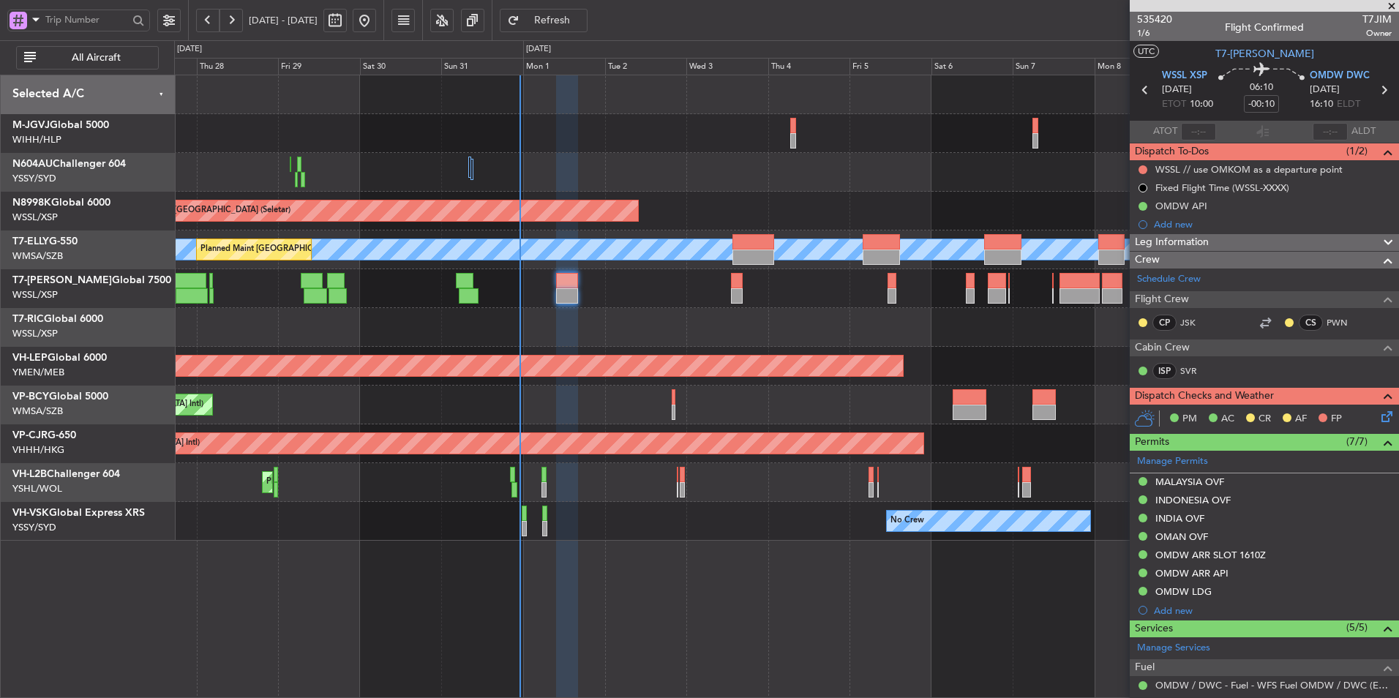
click at [583, 417] on div "Planned Maint [GEOGRAPHIC_DATA] ([GEOGRAPHIC_DATA] Intl) [PERSON_NAME] (Sultan …" at bounding box center [786, 405] width 1224 height 39
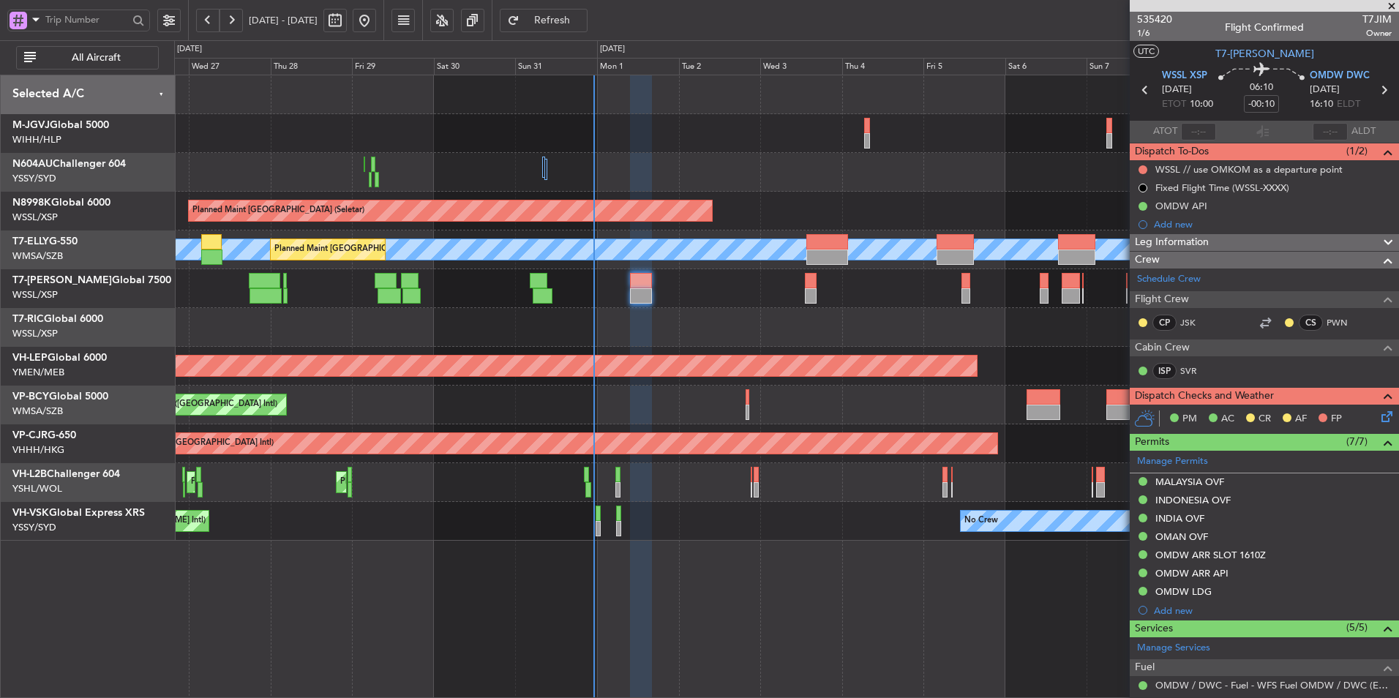
click at [446, 413] on div "Planned Maint [GEOGRAPHIC_DATA] ([GEOGRAPHIC_DATA] Intl) [PERSON_NAME] (Sultan …" at bounding box center [786, 405] width 1224 height 39
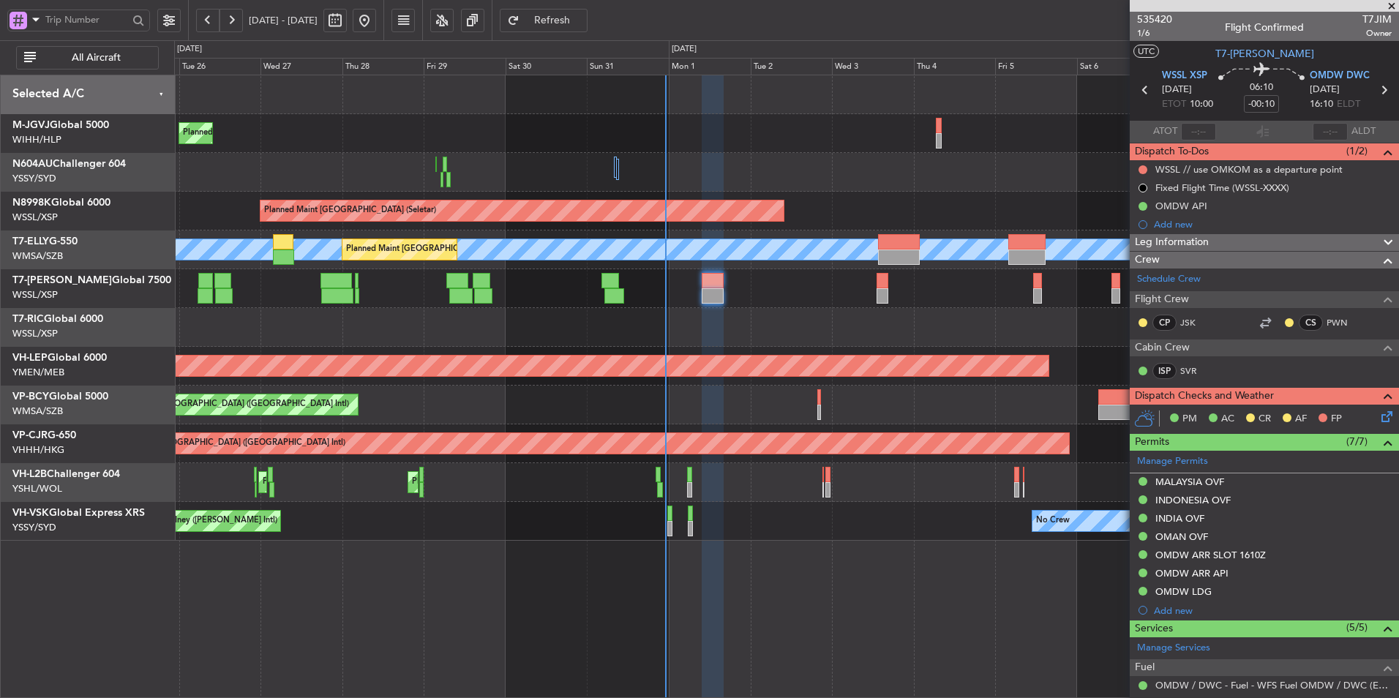
click at [820, 342] on div at bounding box center [786, 327] width 1224 height 39
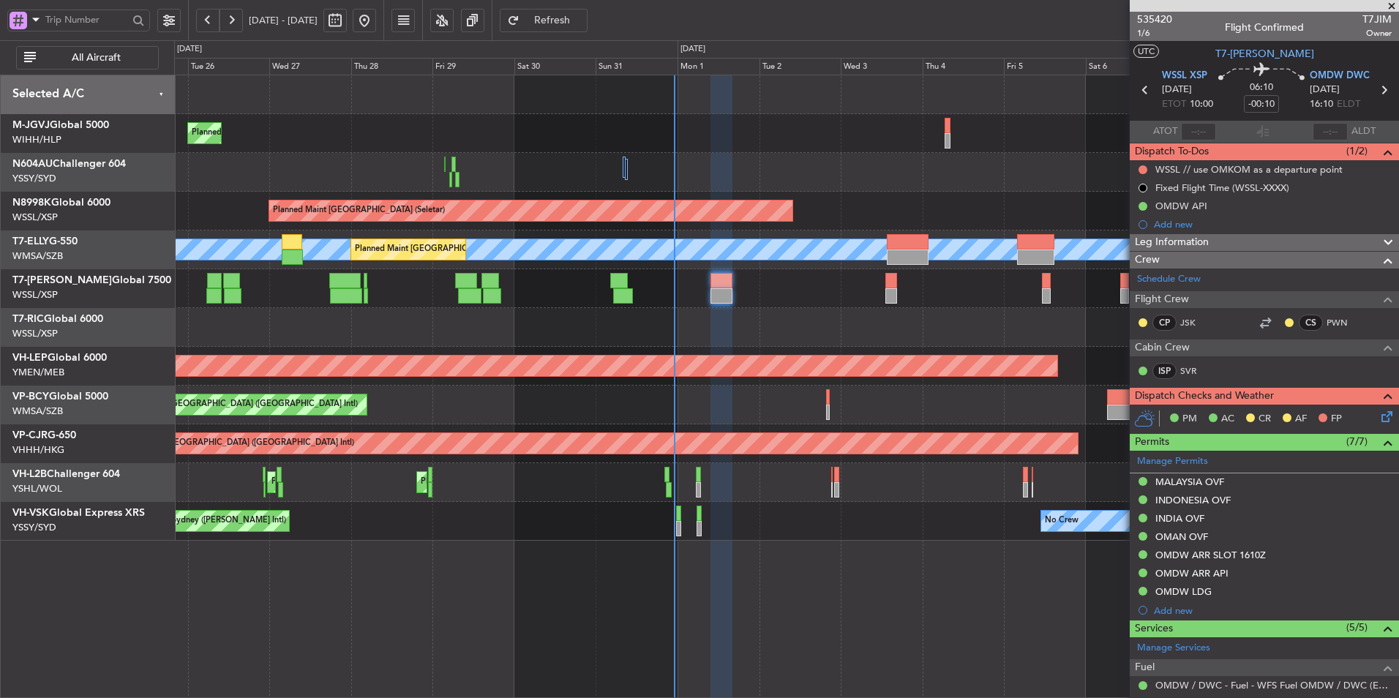
click at [554, 161] on div at bounding box center [786, 172] width 1224 height 39
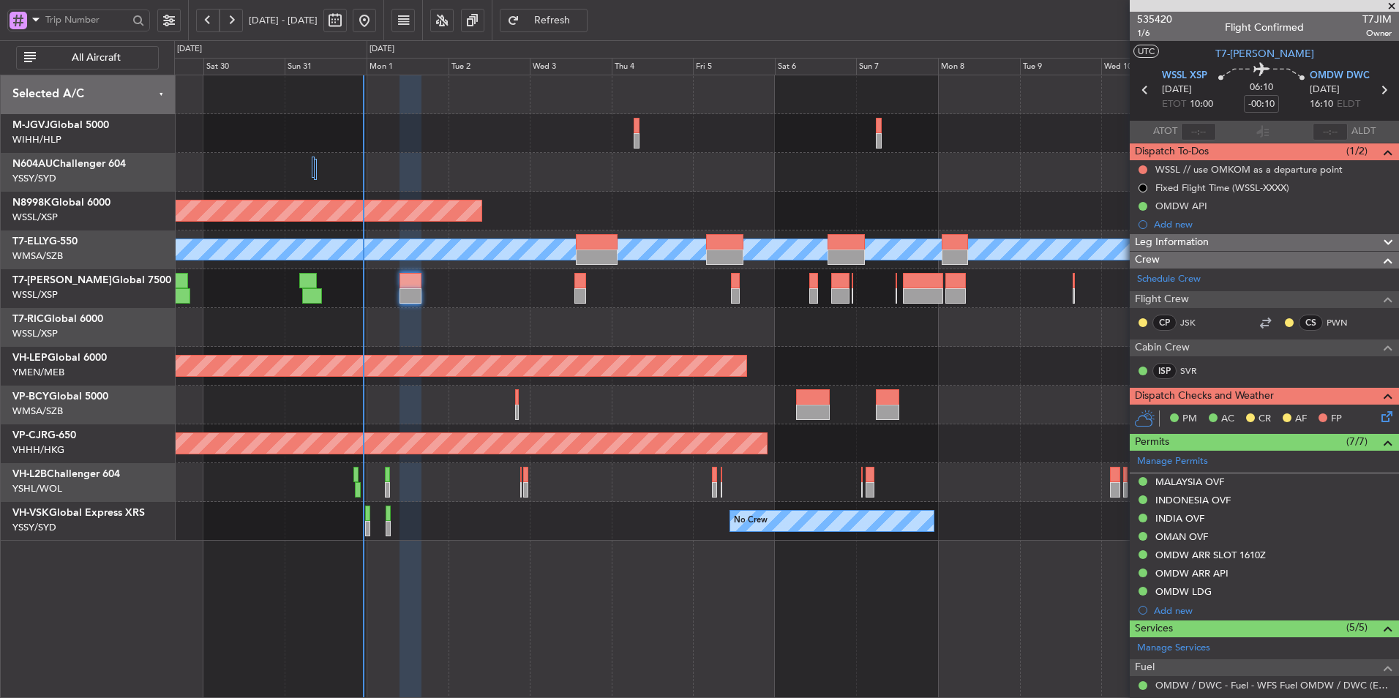
click at [636, 193] on div "Planned Maint [GEOGRAPHIC_DATA] (Seletar)" at bounding box center [786, 211] width 1224 height 39
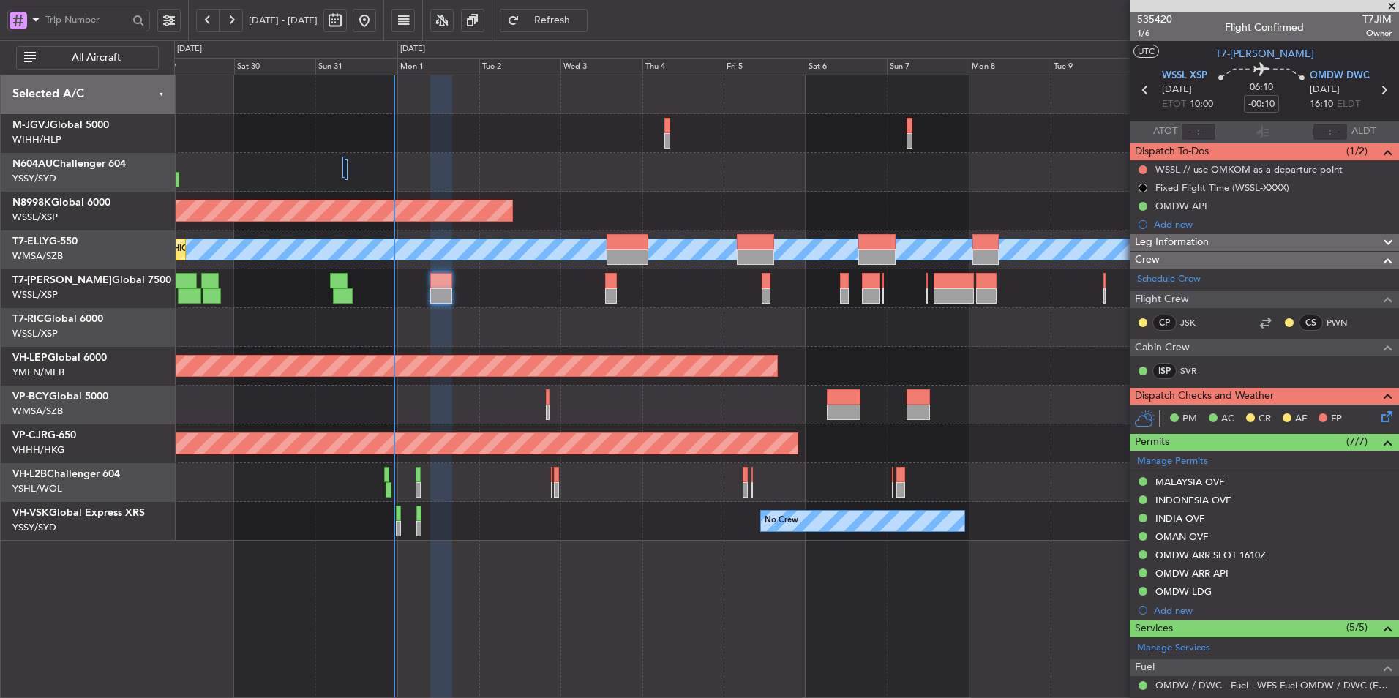
click at [424, 299] on div at bounding box center [786, 288] width 1224 height 39
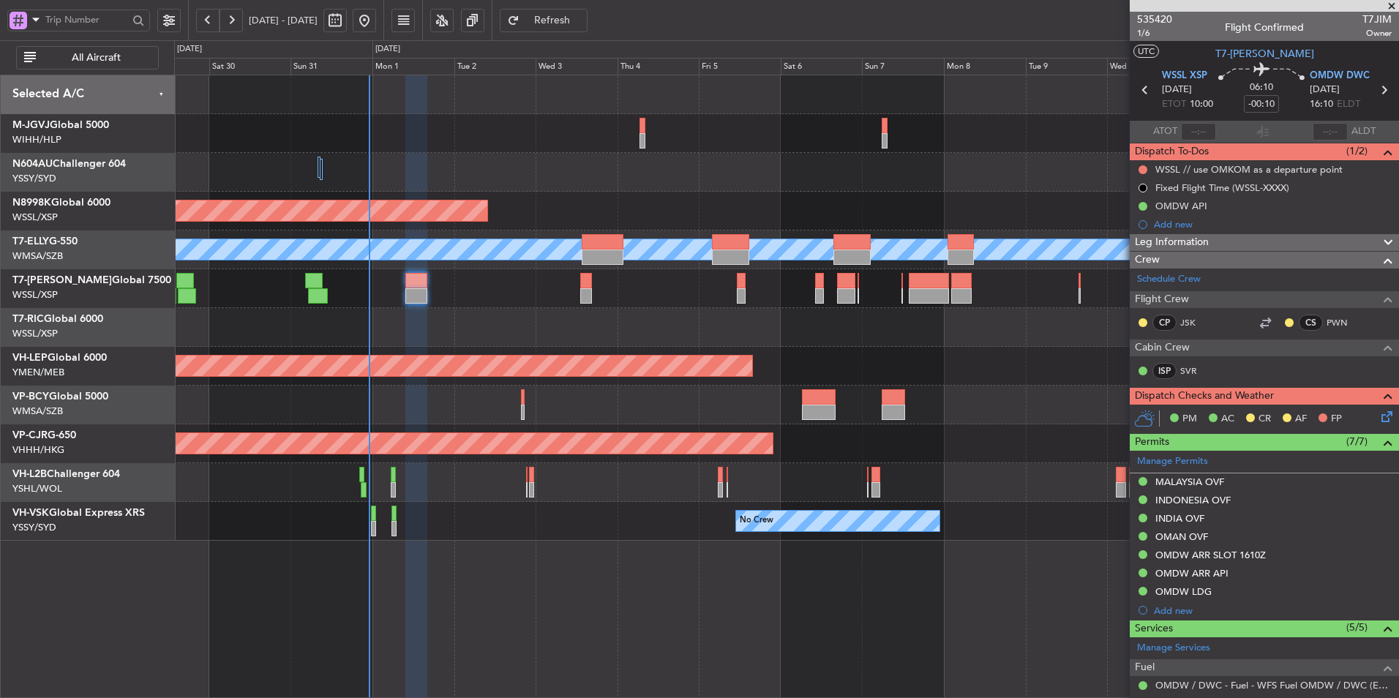
click at [526, 136] on div "Planned Maint [GEOGRAPHIC_DATA] (Halim Intl)" at bounding box center [786, 133] width 1224 height 39
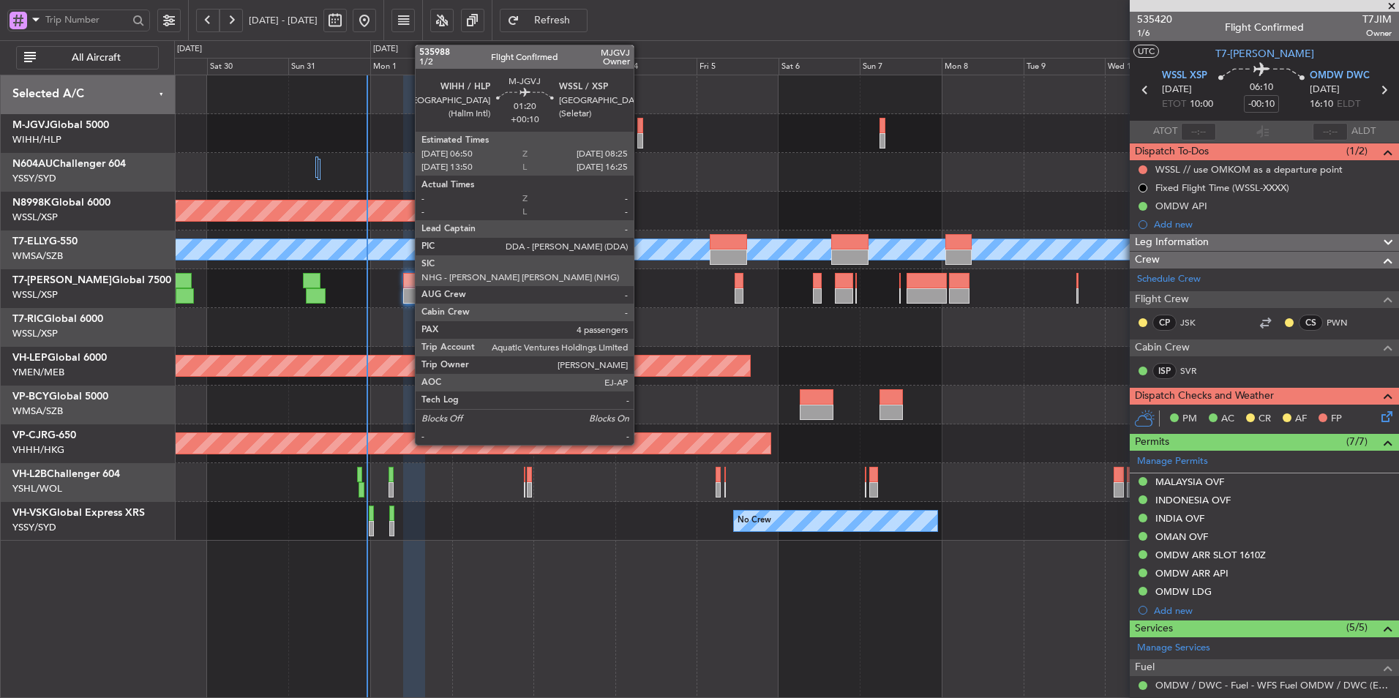
click at [640, 127] on div at bounding box center [640, 125] width 6 height 15
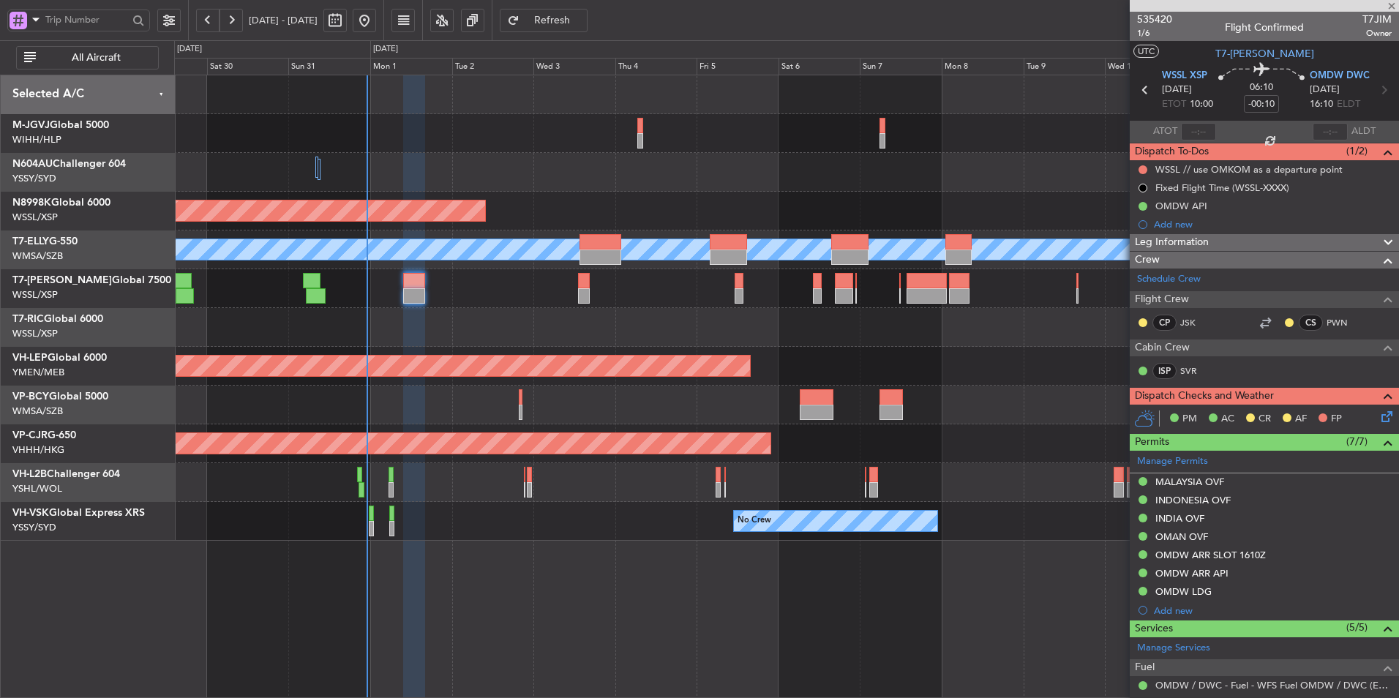
click at [670, 146] on div "Planned Maint [GEOGRAPHIC_DATA] (Halim Intl)" at bounding box center [786, 133] width 1224 height 39
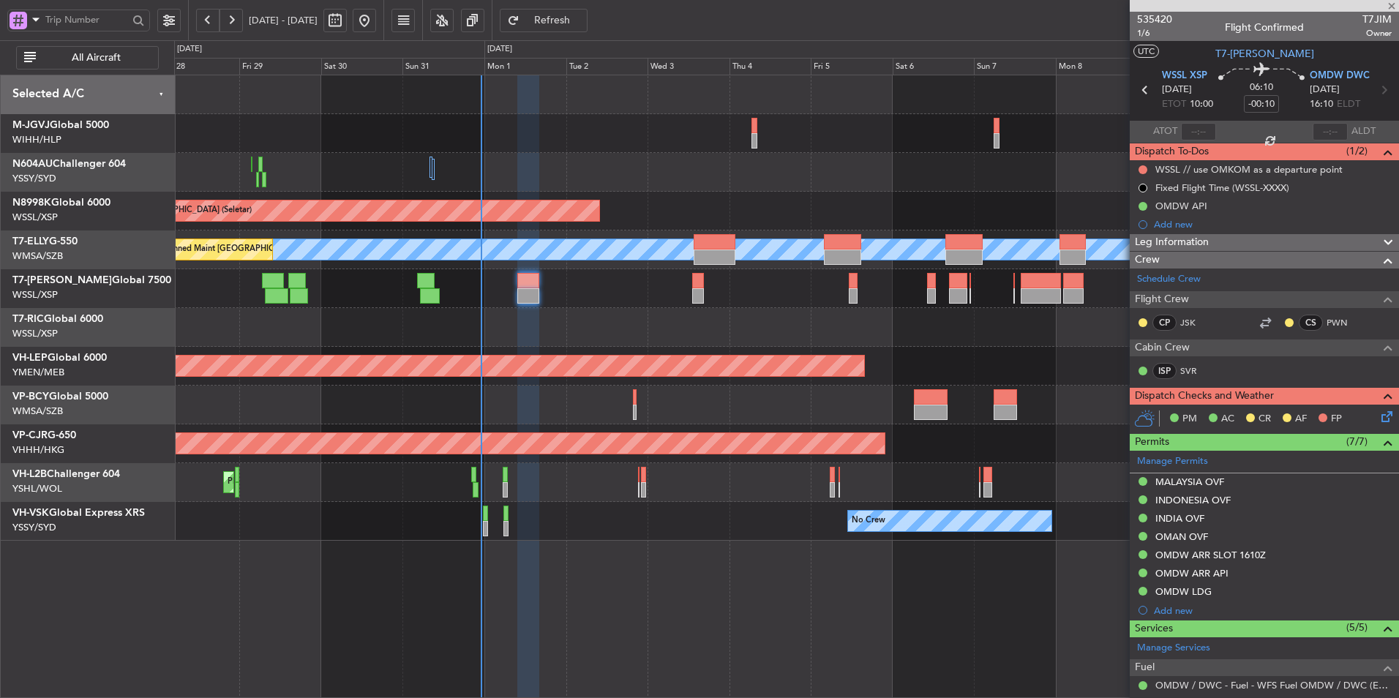
type input "+00:10"
type input "4"
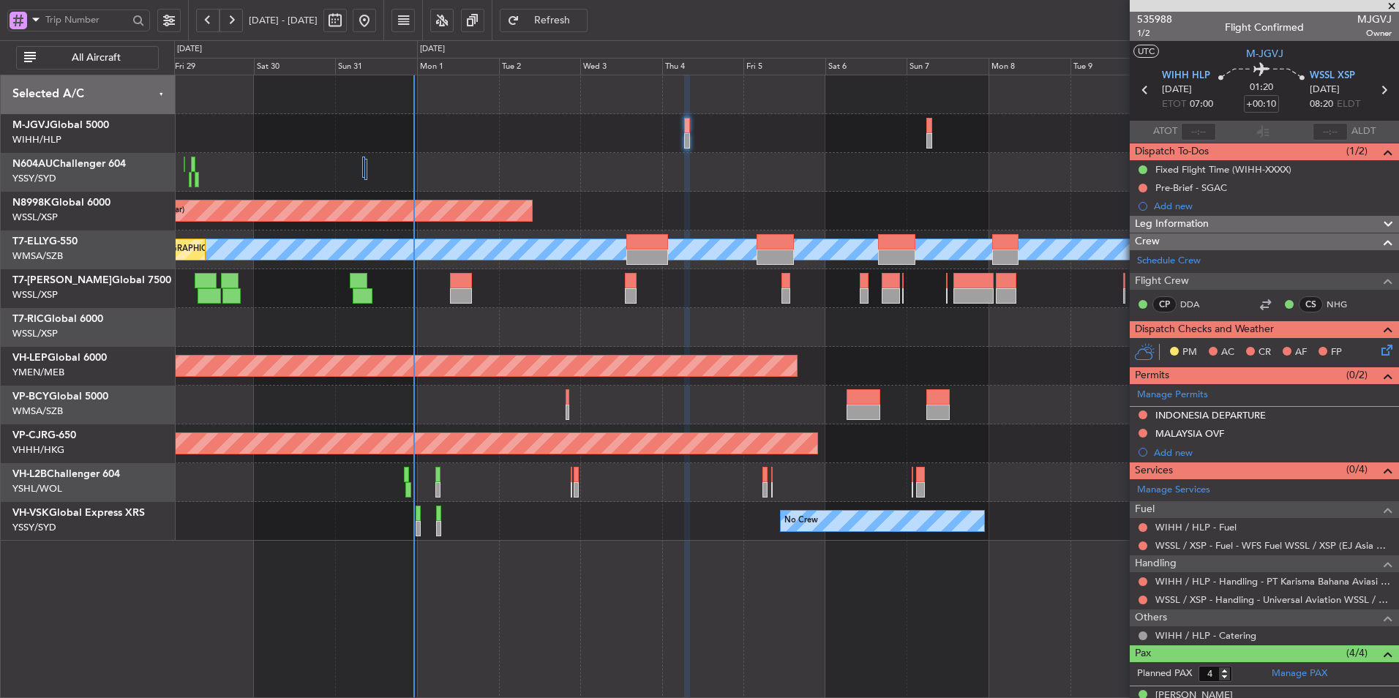
click at [841, 181] on div at bounding box center [786, 172] width 1224 height 39
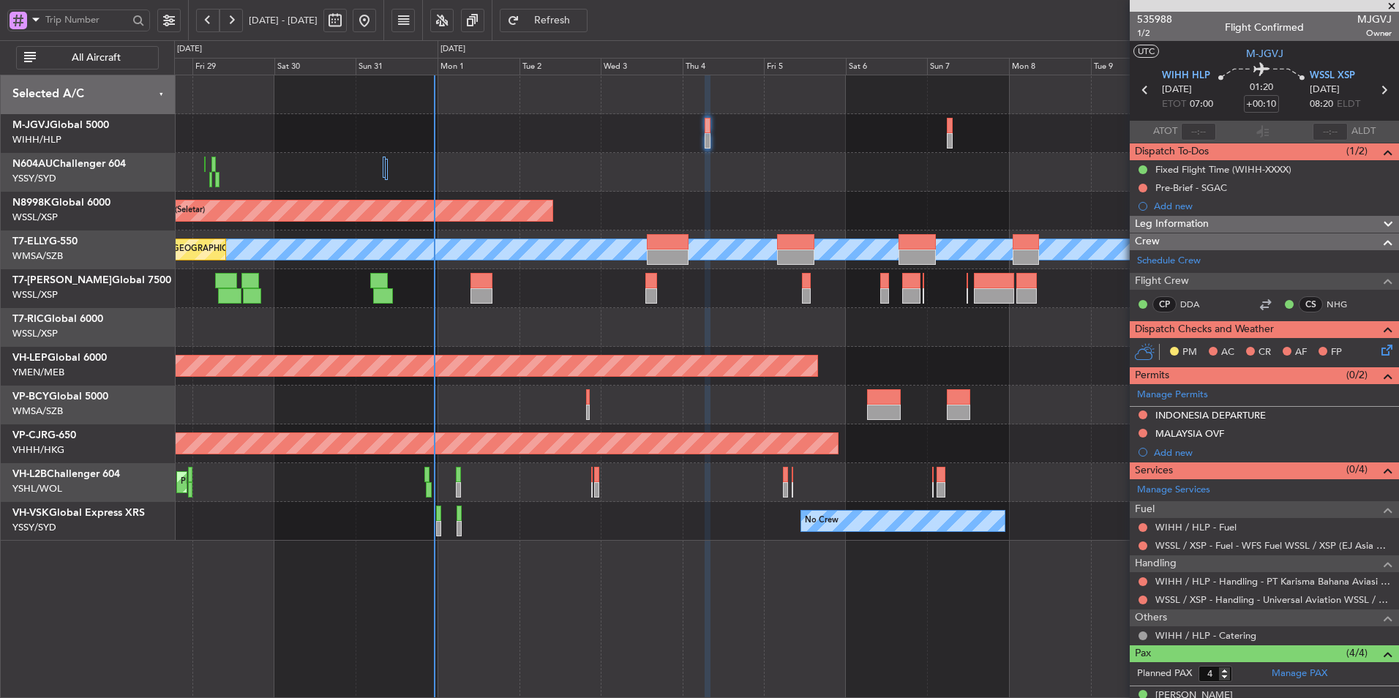
click at [830, 181] on div at bounding box center [786, 172] width 1224 height 39
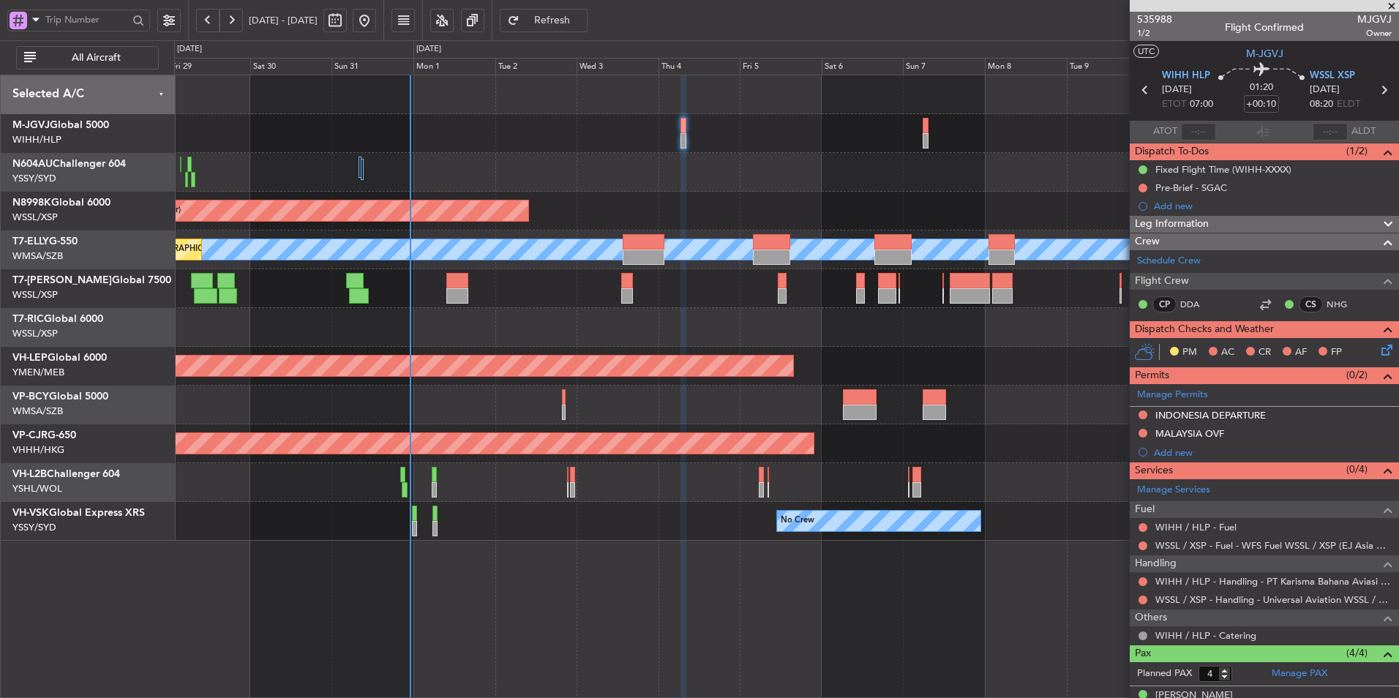
click at [774, 193] on div "Planned Maint [GEOGRAPHIC_DATA] (Seletar)" at bounding box center [786, 211] width 1224 height 39
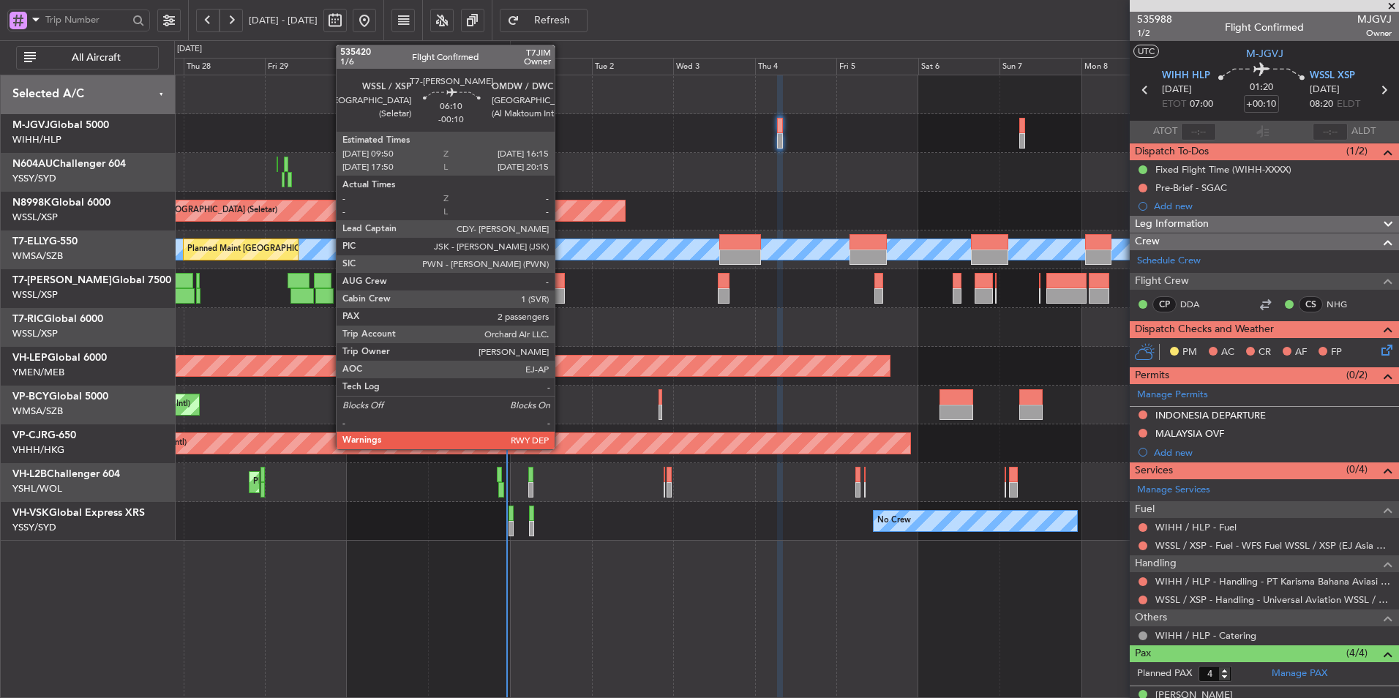
click at [561, 282] on div at bounding box center [554, 280] width 22 height 15
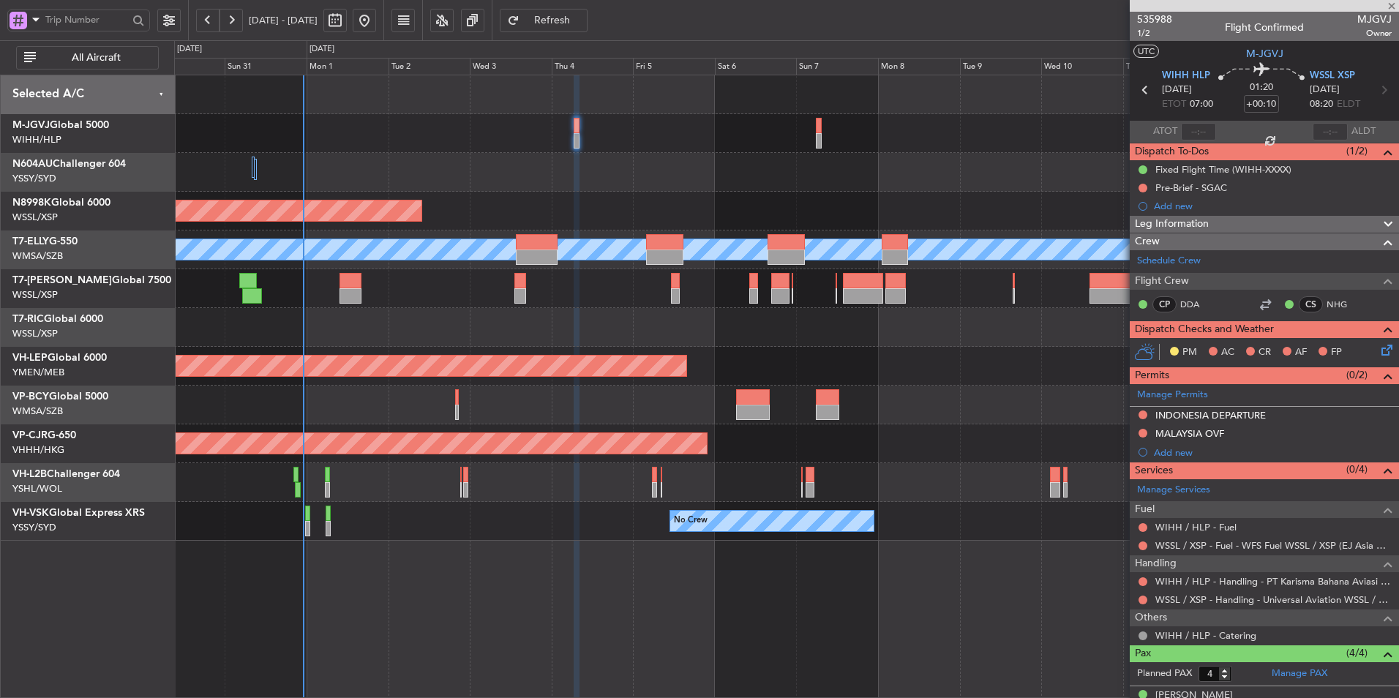
click at [419, 334] on div at bounding box center [786, 327] width 1224 height 39
type input "-00:10"
type input "2"
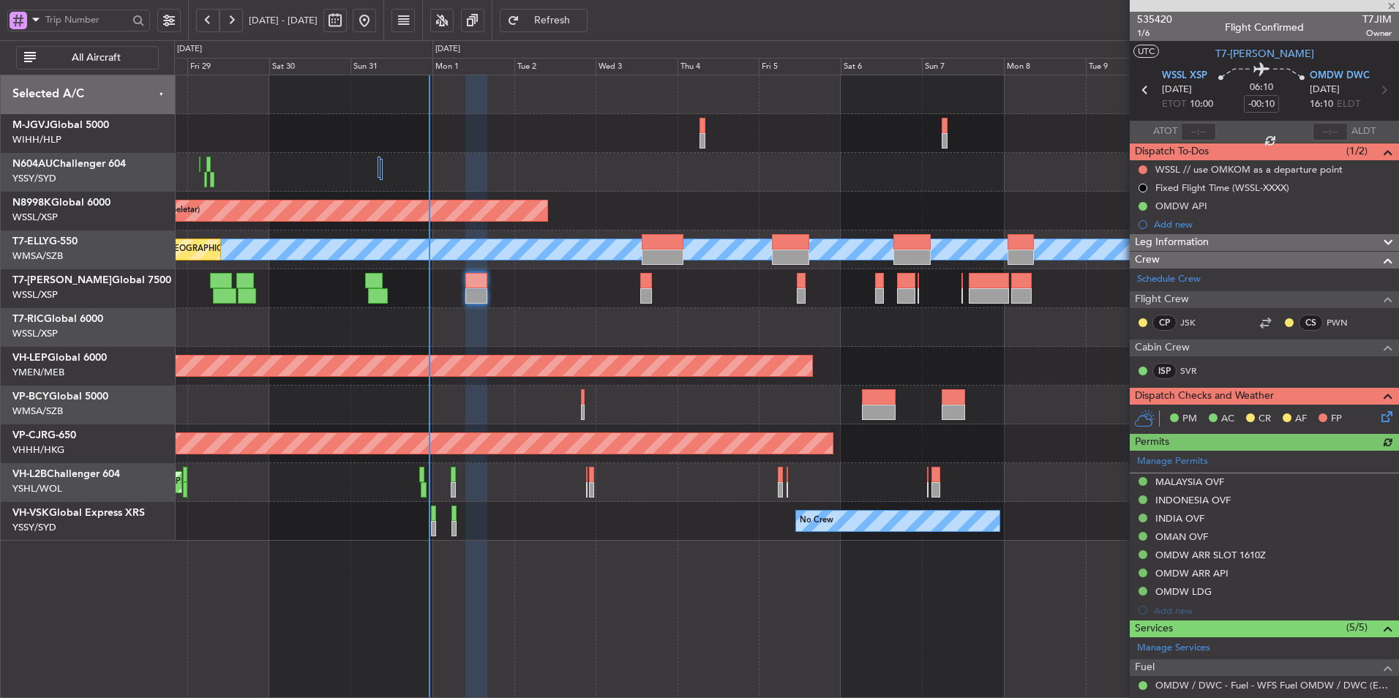
click at [533, 323] on div at bounding box center [786, 327] width 1224 height 39
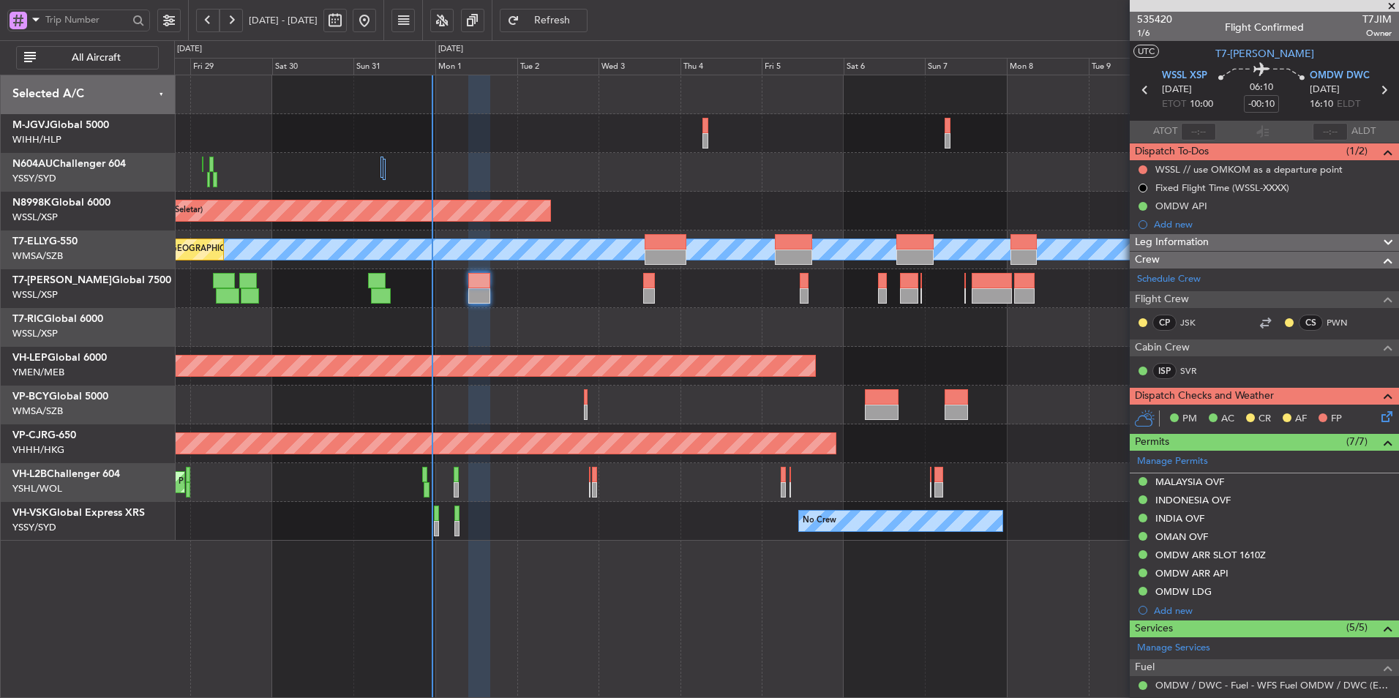
click at [607, 335] on div at bounding box center [786, 327] width 1224 height 39
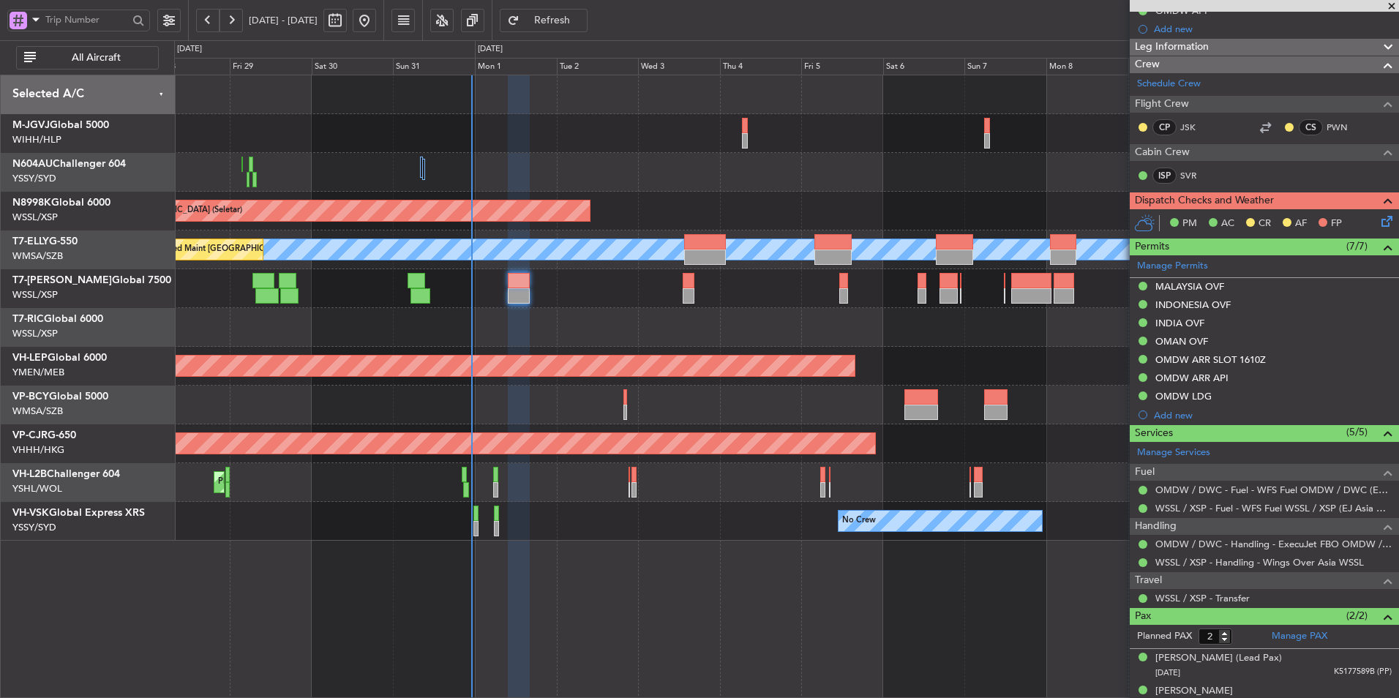
scroll to position [211, 0]
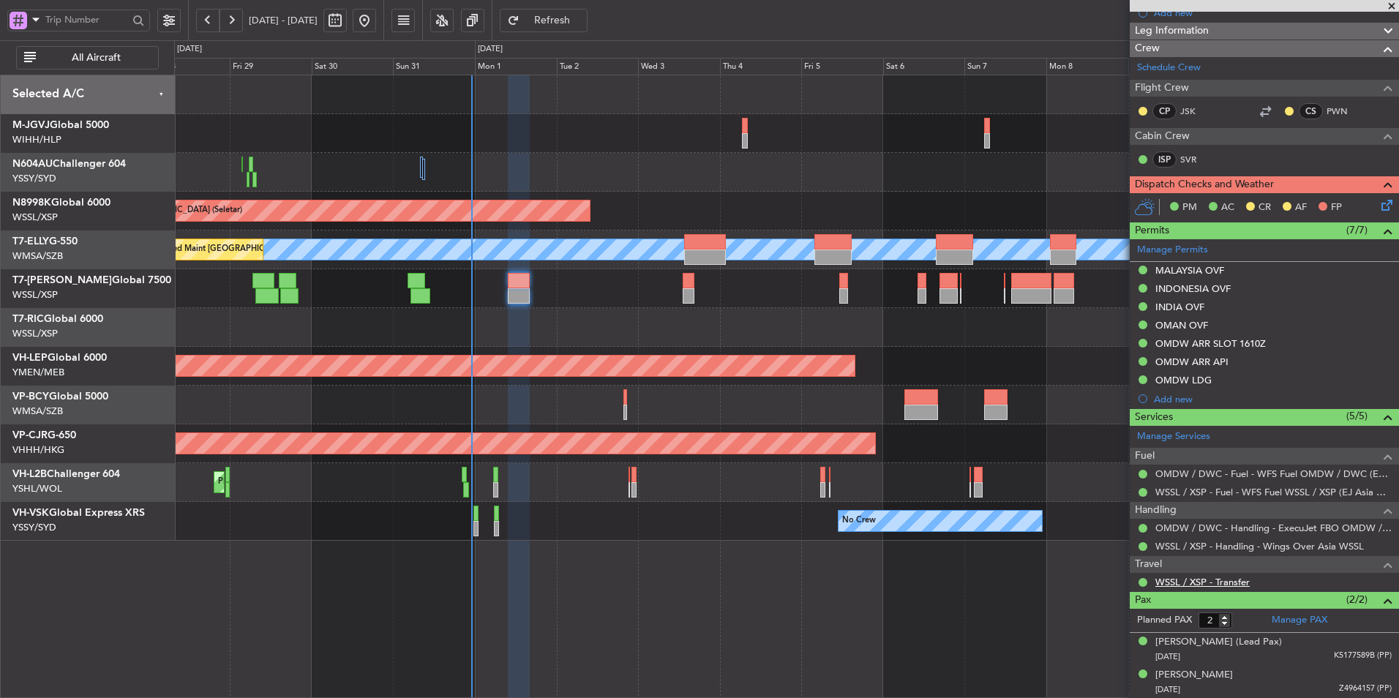
click at [1208, 585] on link "WSSL / XSP - Transfer" at bounding box center [1203, 582] width 94 height 12
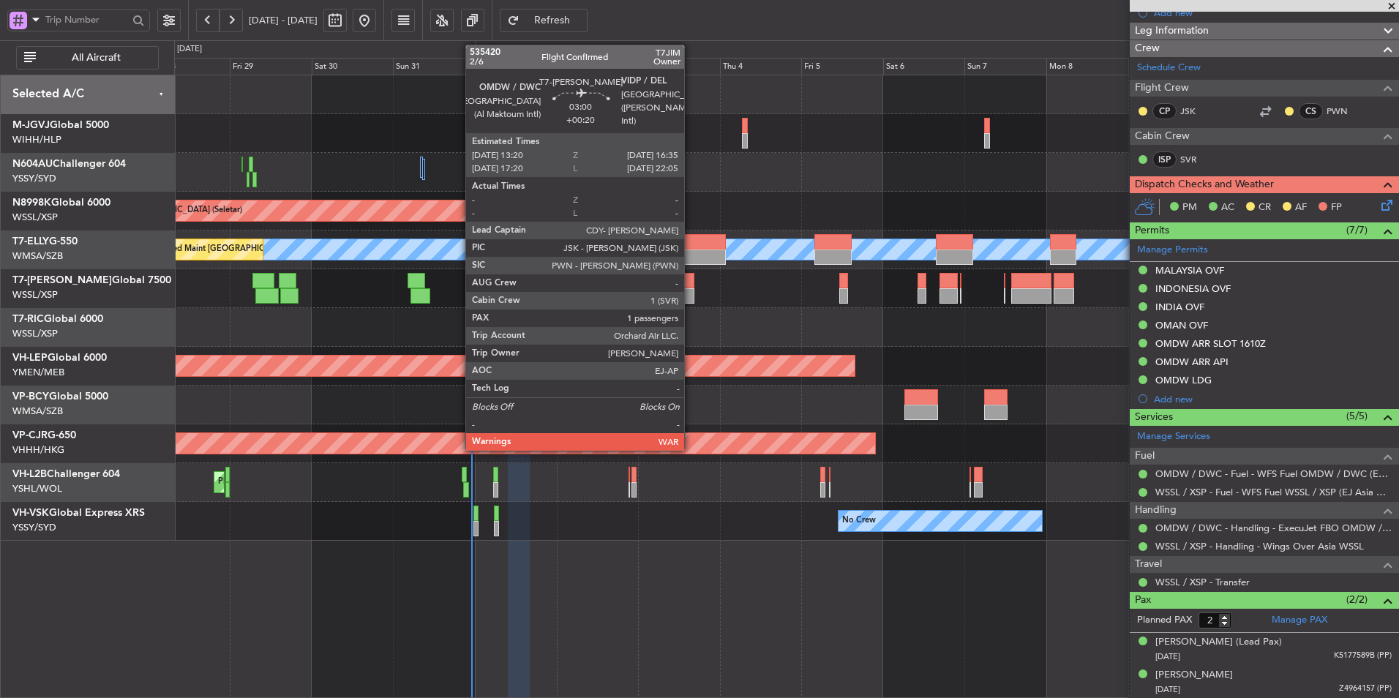
click at [691, 291] on div at bounding box center [689, 295] width 12 height 15
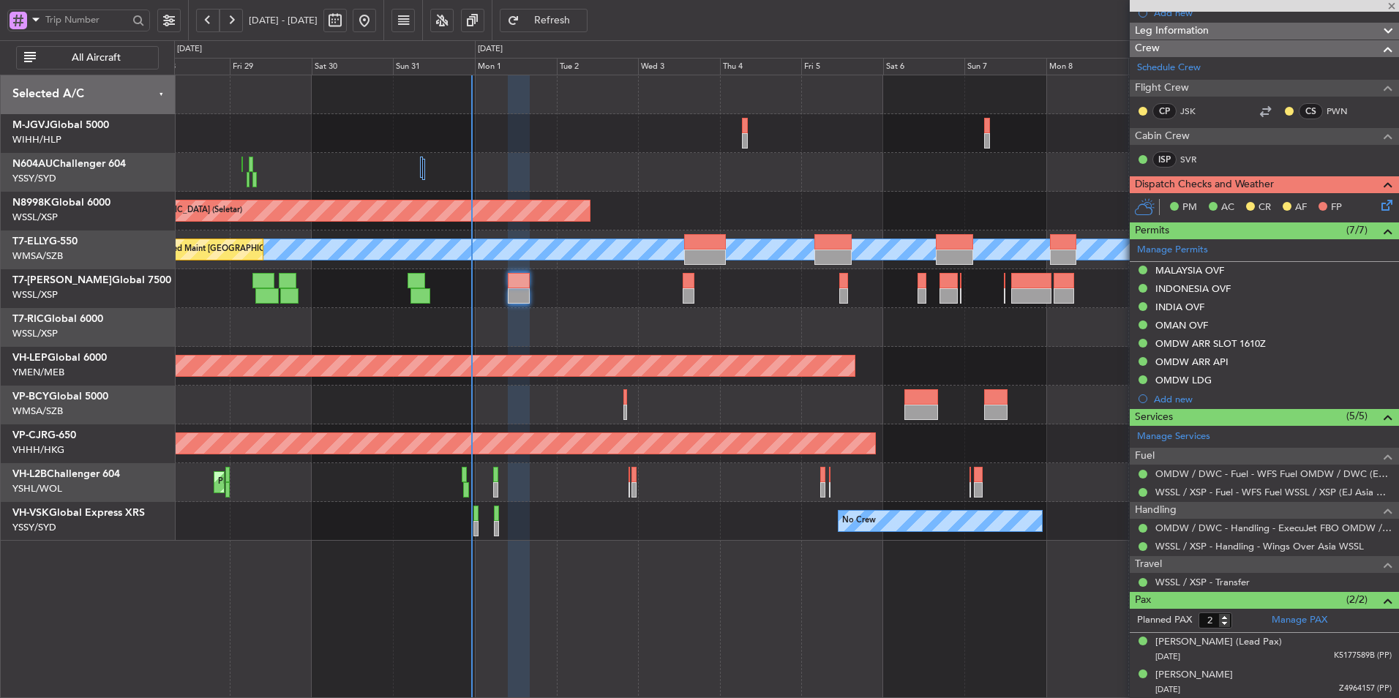
type input "+00:20"
type input "1"
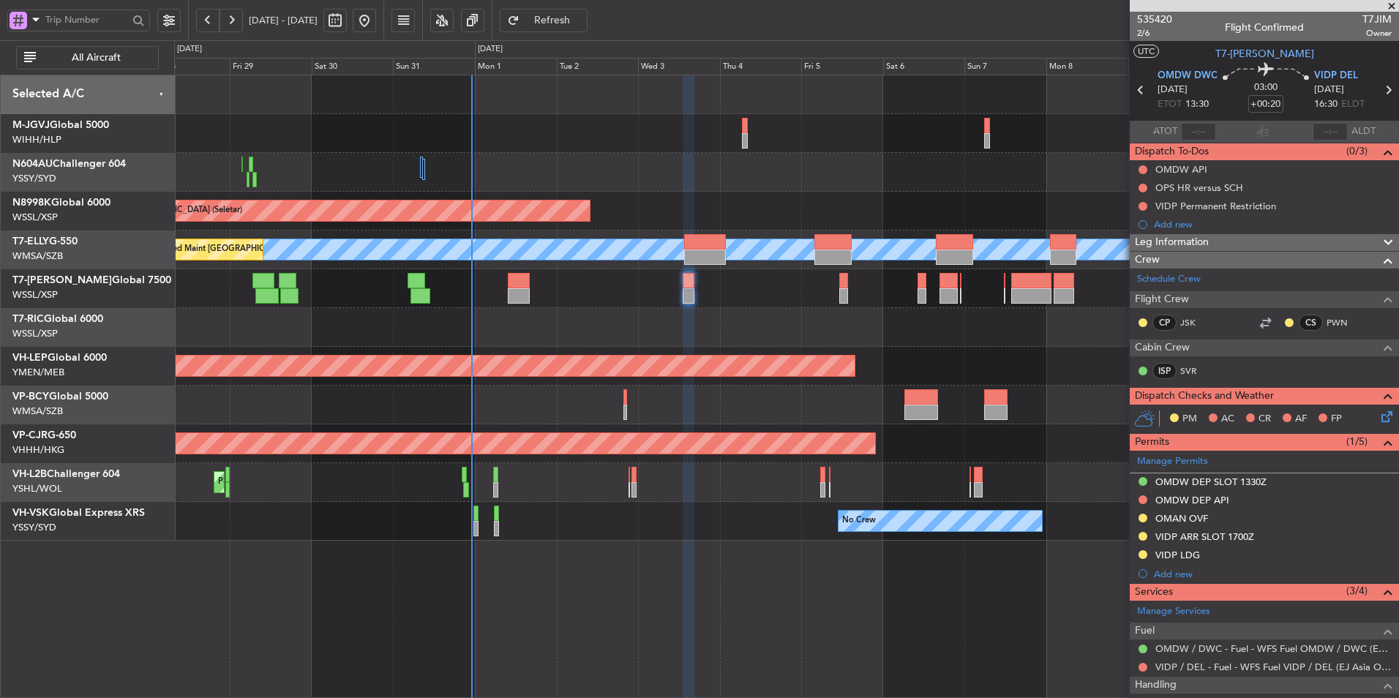
scroll to position [106, 0]
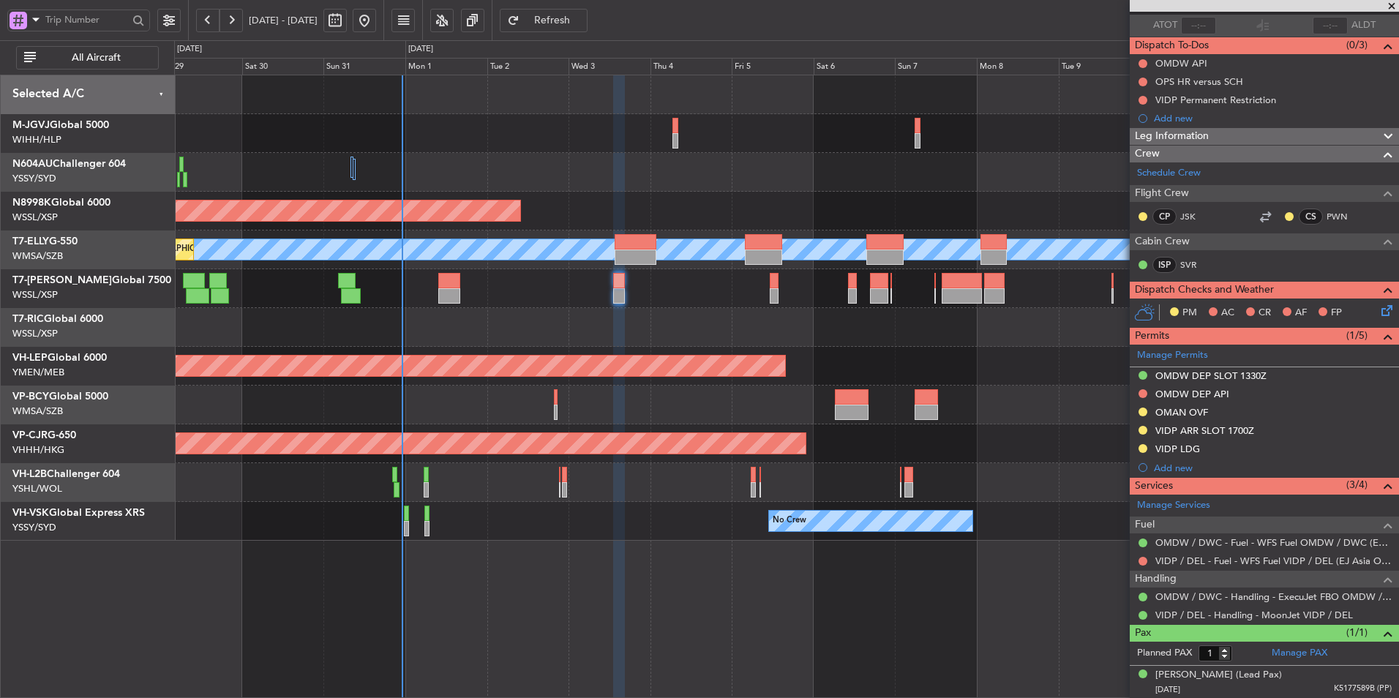
click at [634, 326] on div at bounding box center [786, 327] width 1224 height 39
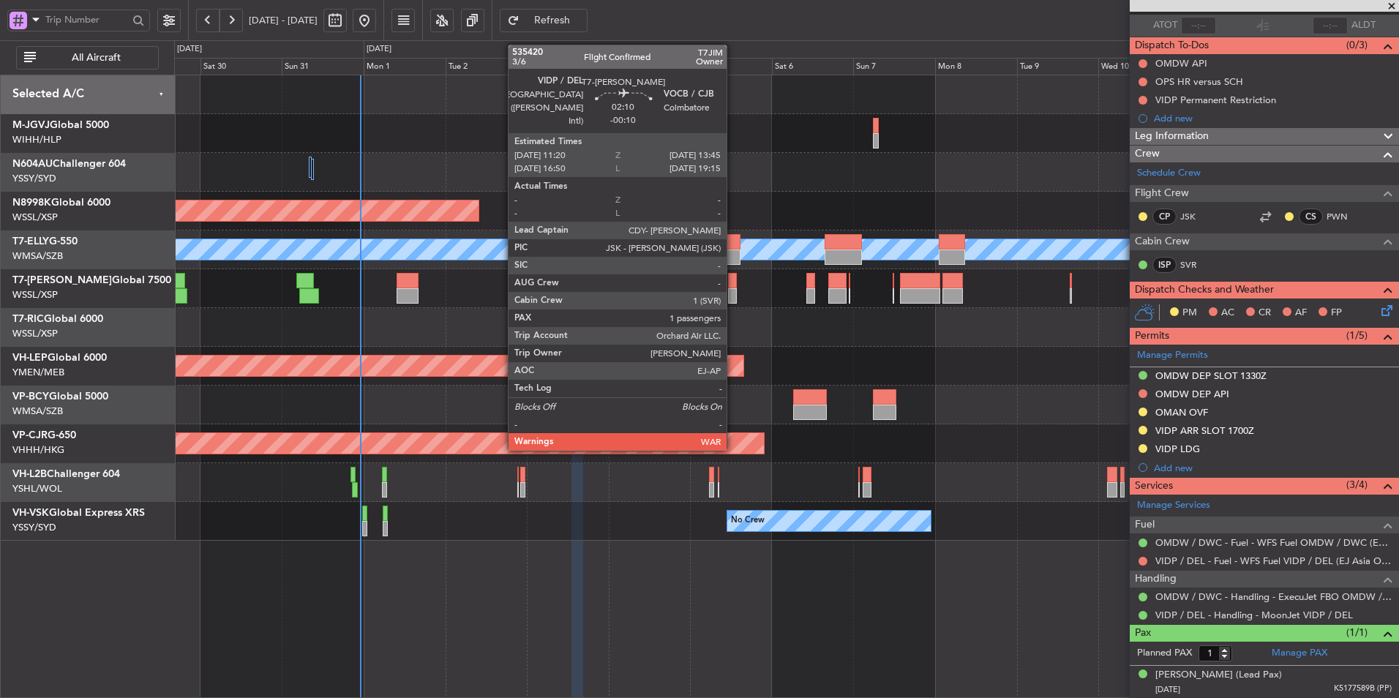
click at [733, 277] on div at bounding box center [732, 280] width 9 height 15
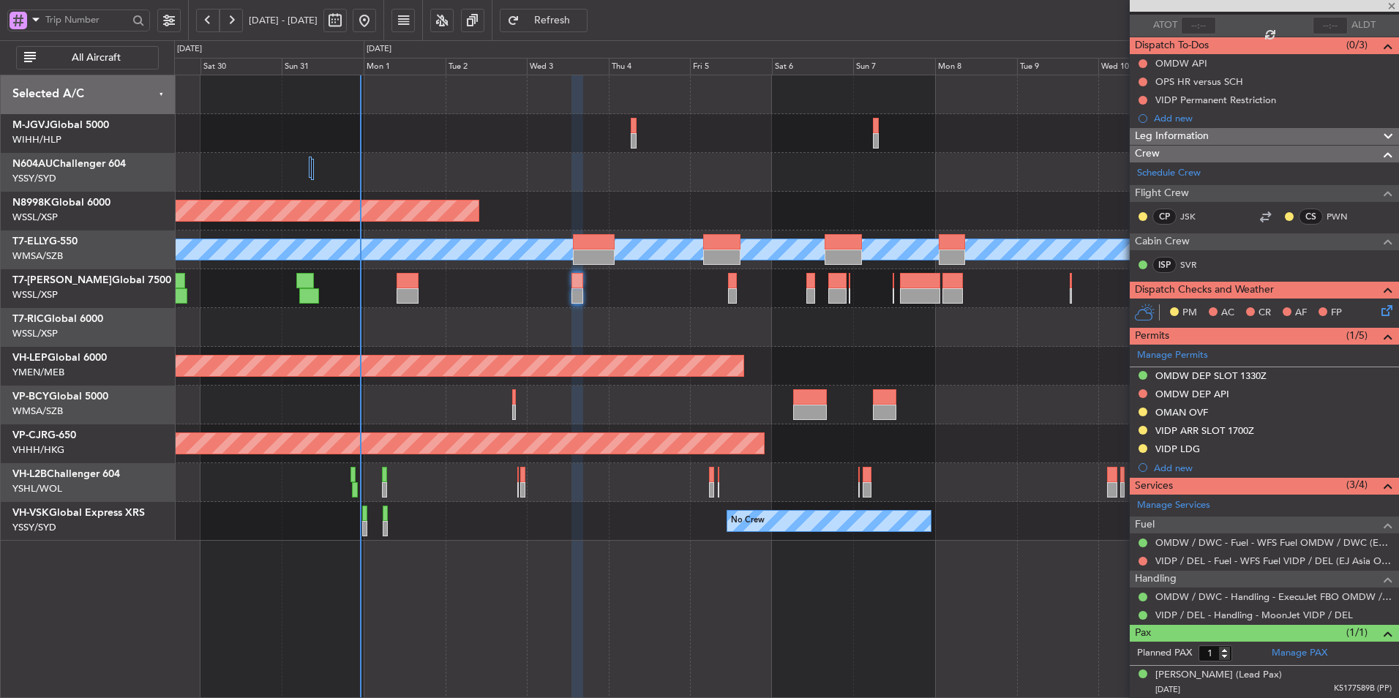
type input "-00:10"
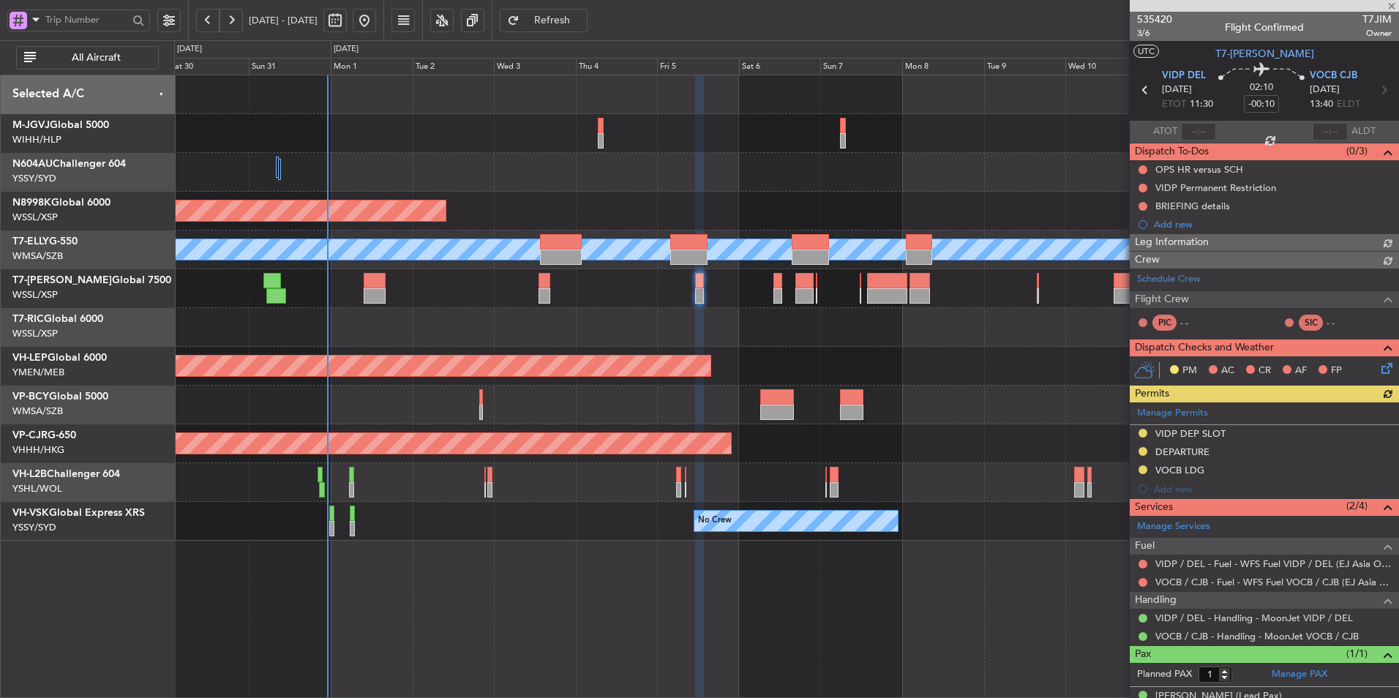
click at [637, 326] on div at bounding box center [786, 327] width 1224 height 39
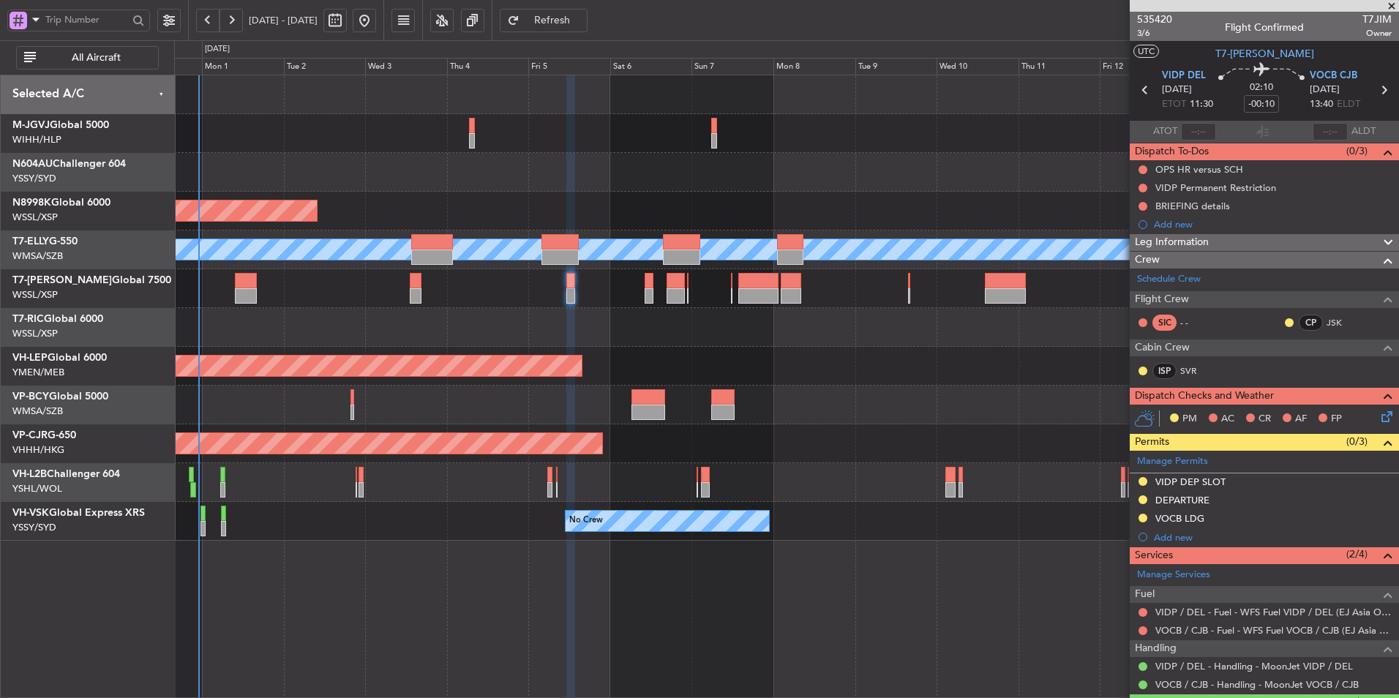
click at [596, 318] on div at bounding box center [786, 327] width 1224 height 39
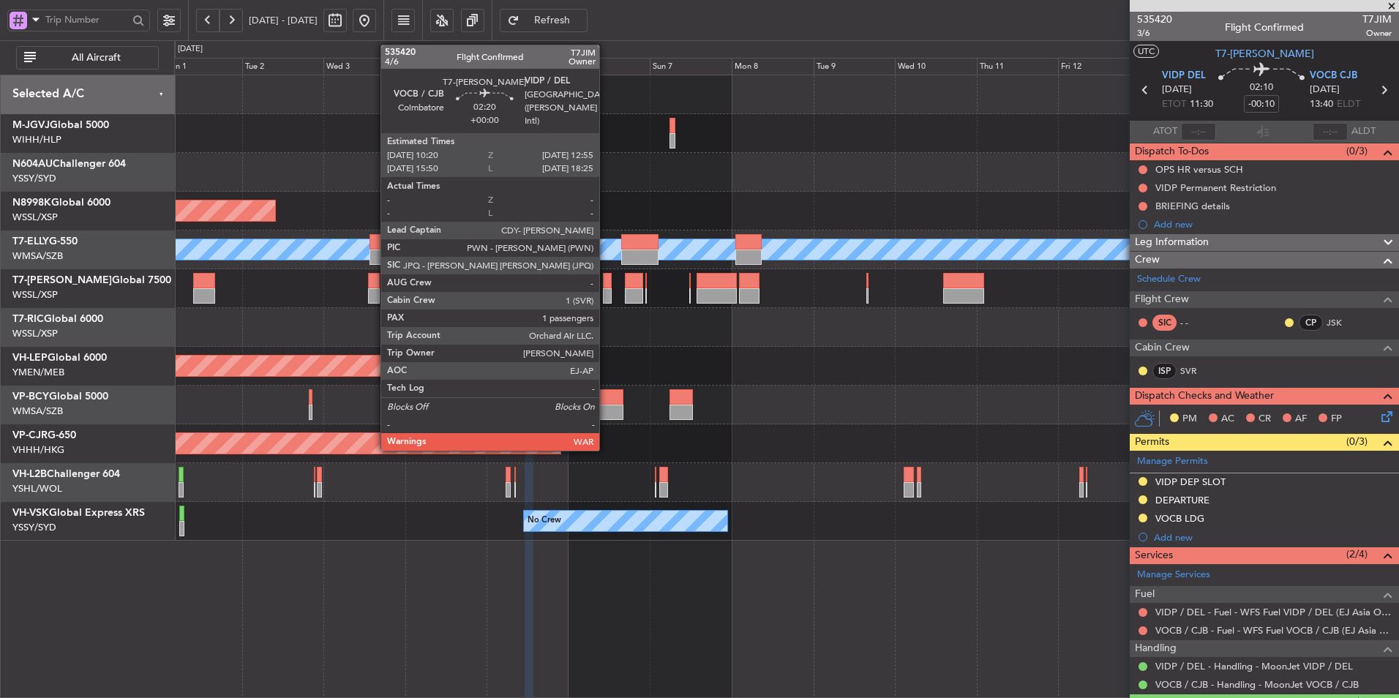
click at [606, 285] on div at bounding box center [608, 280] width 10 height 15
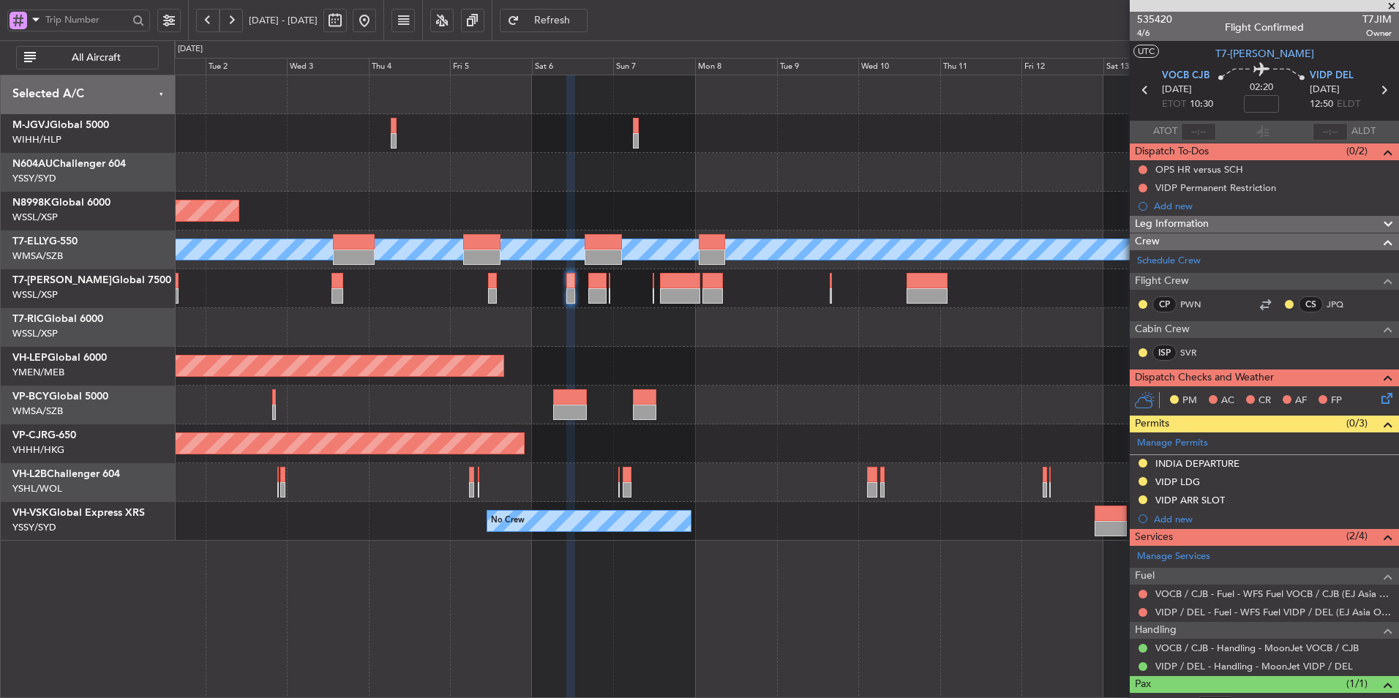
click at [580, 354] on div "Unplanned Maint Wichita (Wichita Mid-continent)" at bounding box center [786, 366] width 1224 height 39
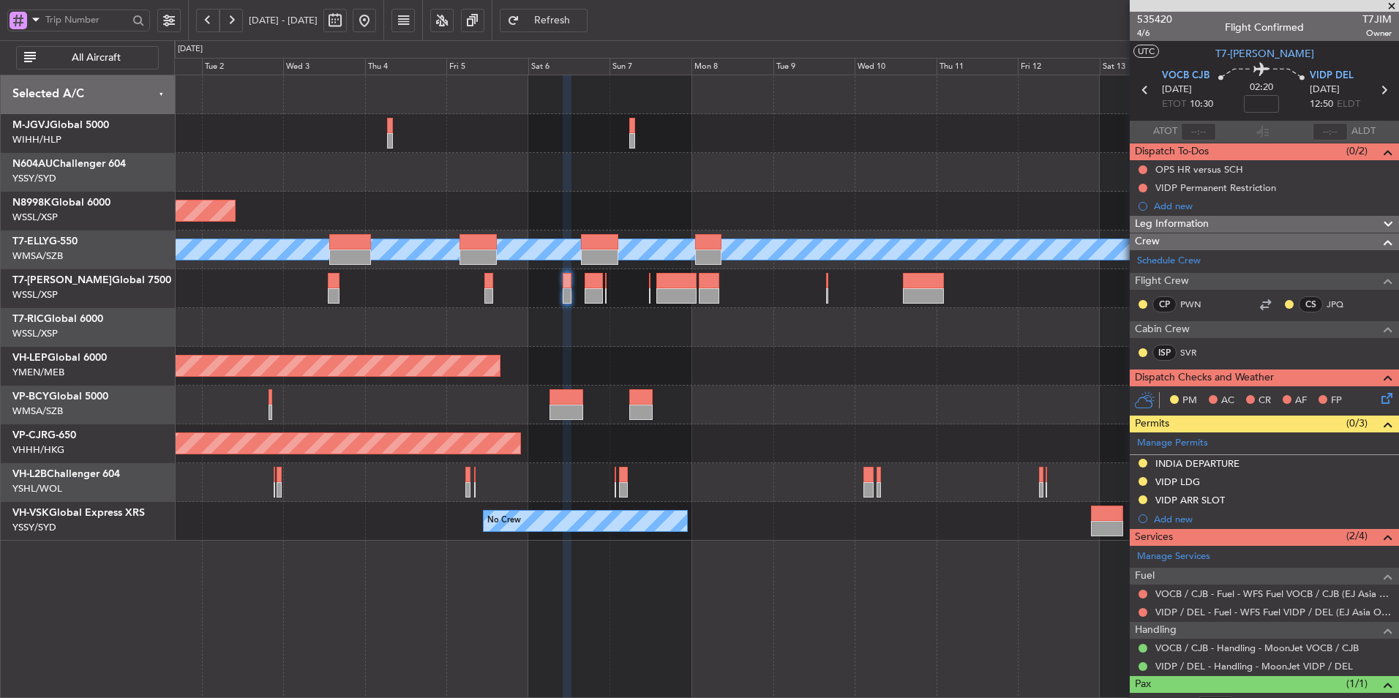
click at [620, 359] on div "Unplanned Maint Wichita (Wichita Mid-continent)" at bounding box center [786, 366] width 1224 height 39
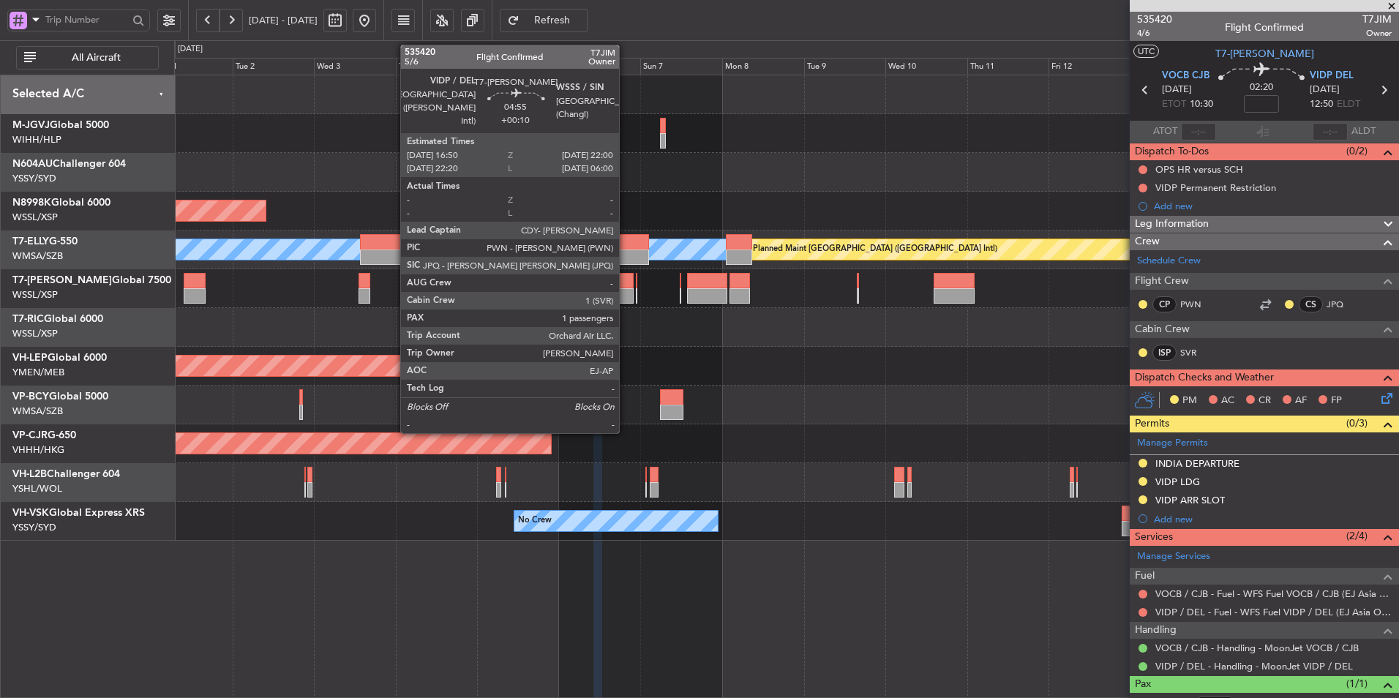
click at [626, 286] on div at bounding box center [624, 280] width 18 height 15
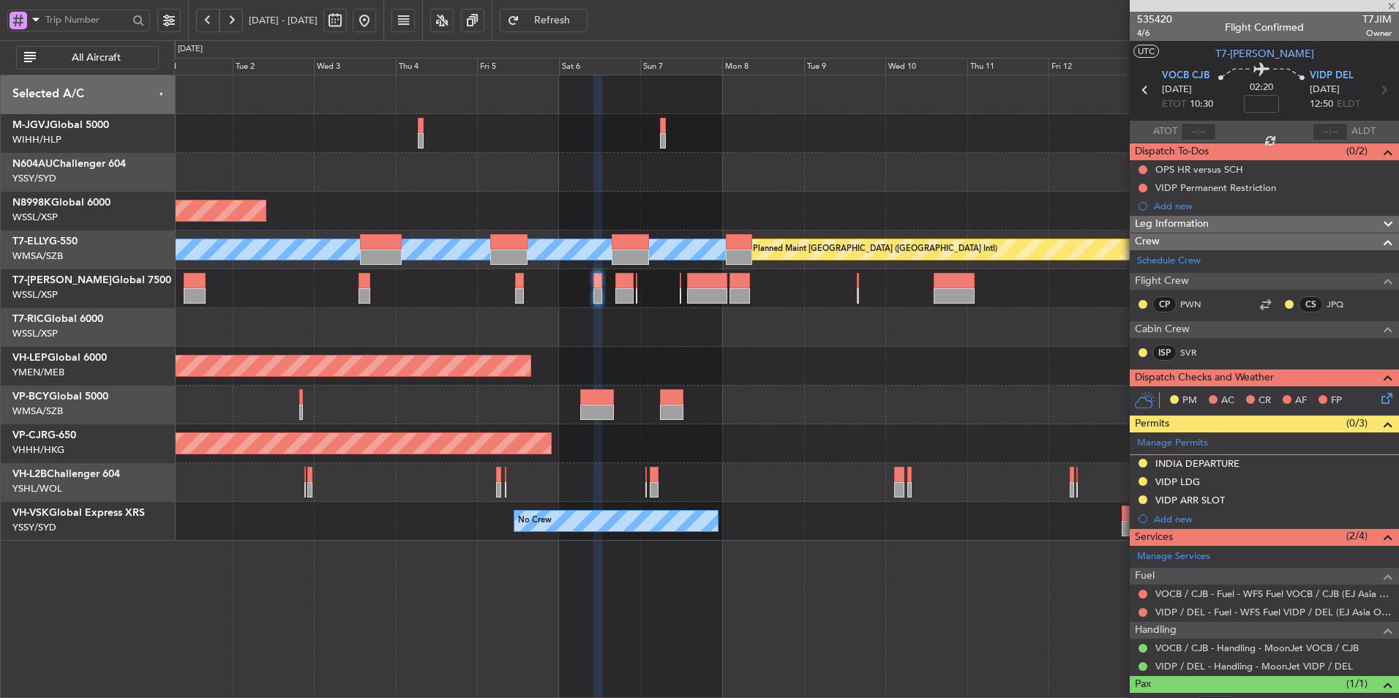
type input "+00:10"
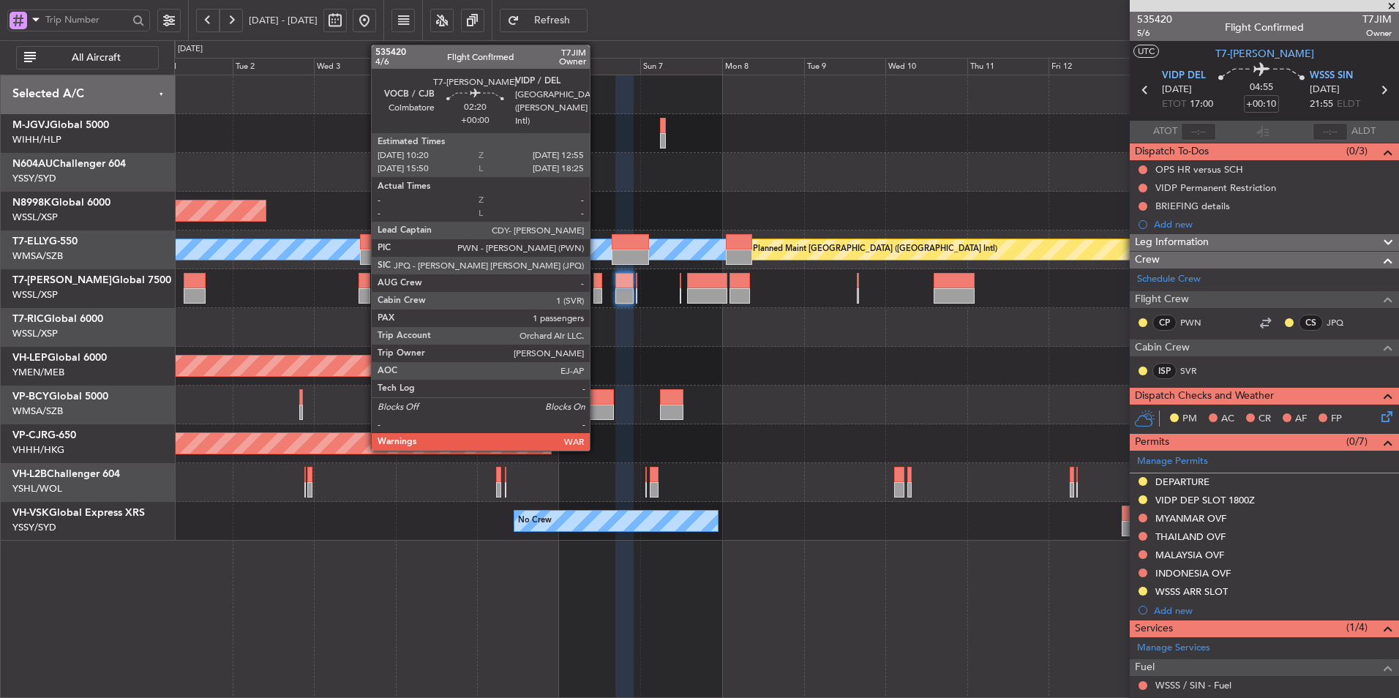
click at [596, 285] on div at bounding box center [598, 280] width 10 height 15
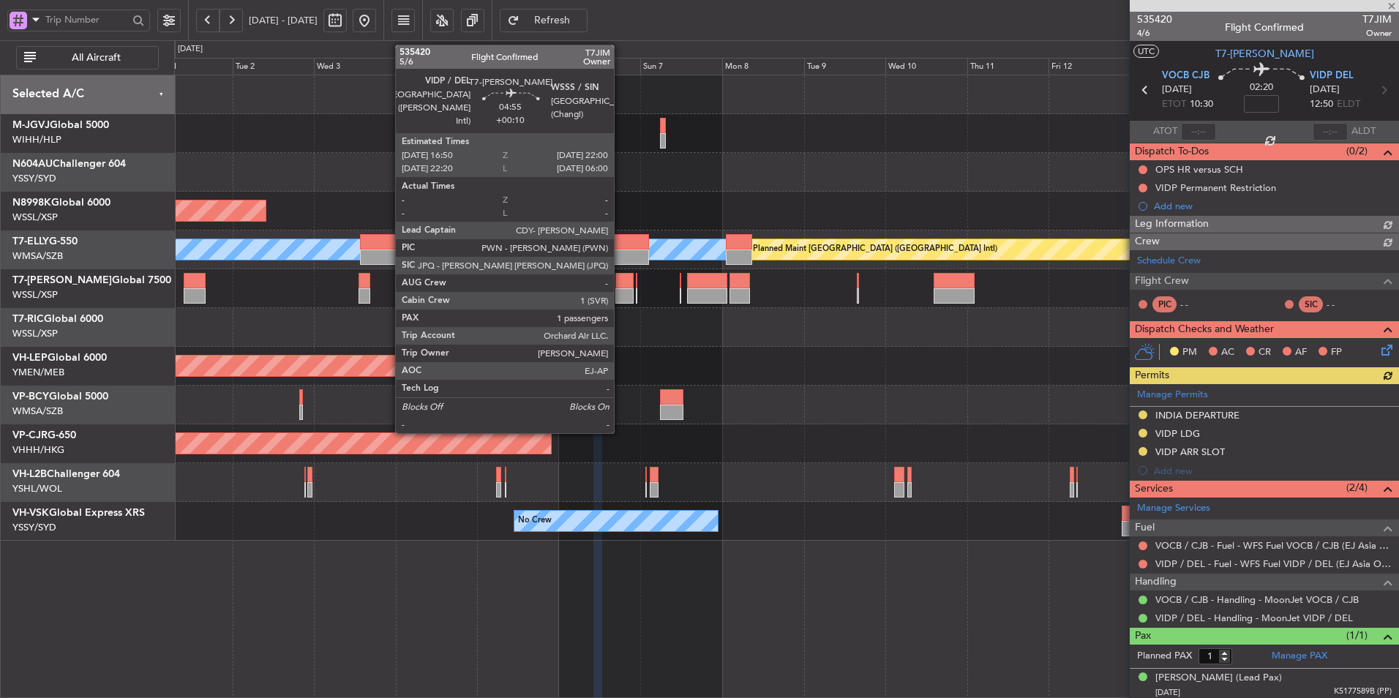
click at [621, 285] on div at bounding box center [624, 280] width 18 height 15
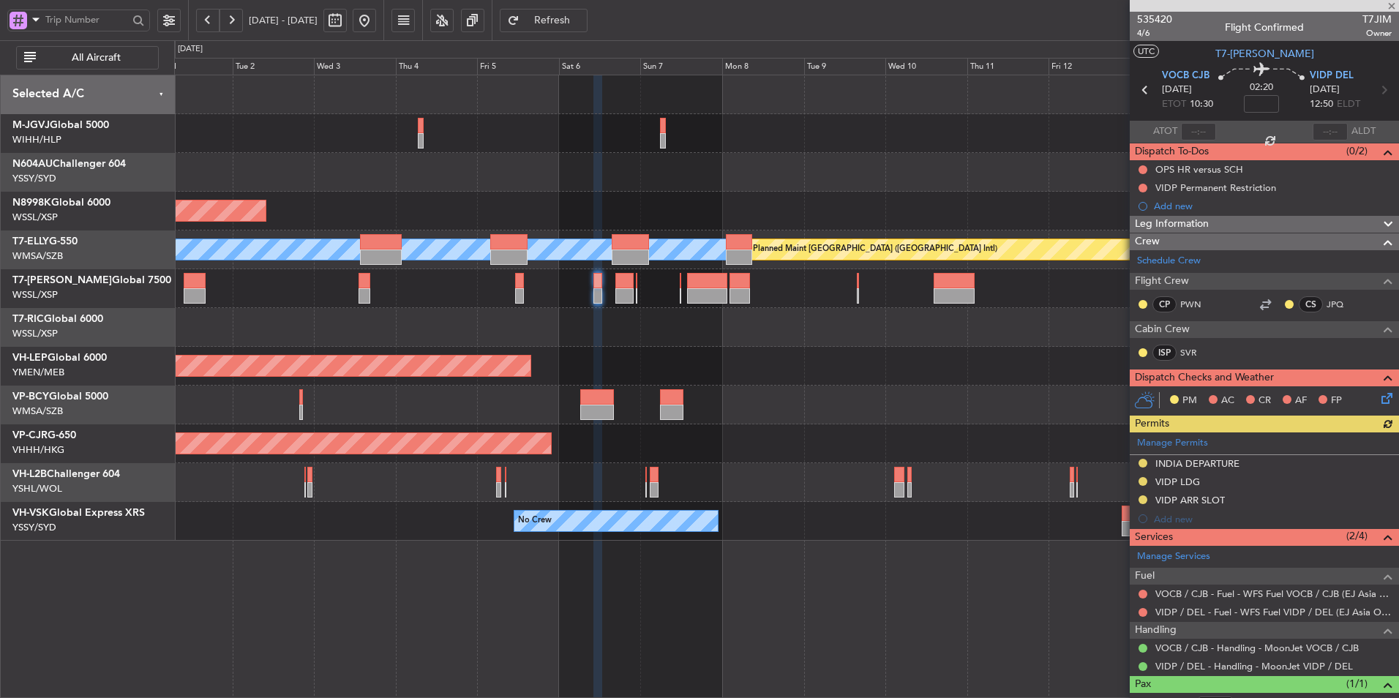
type input "+00:10"
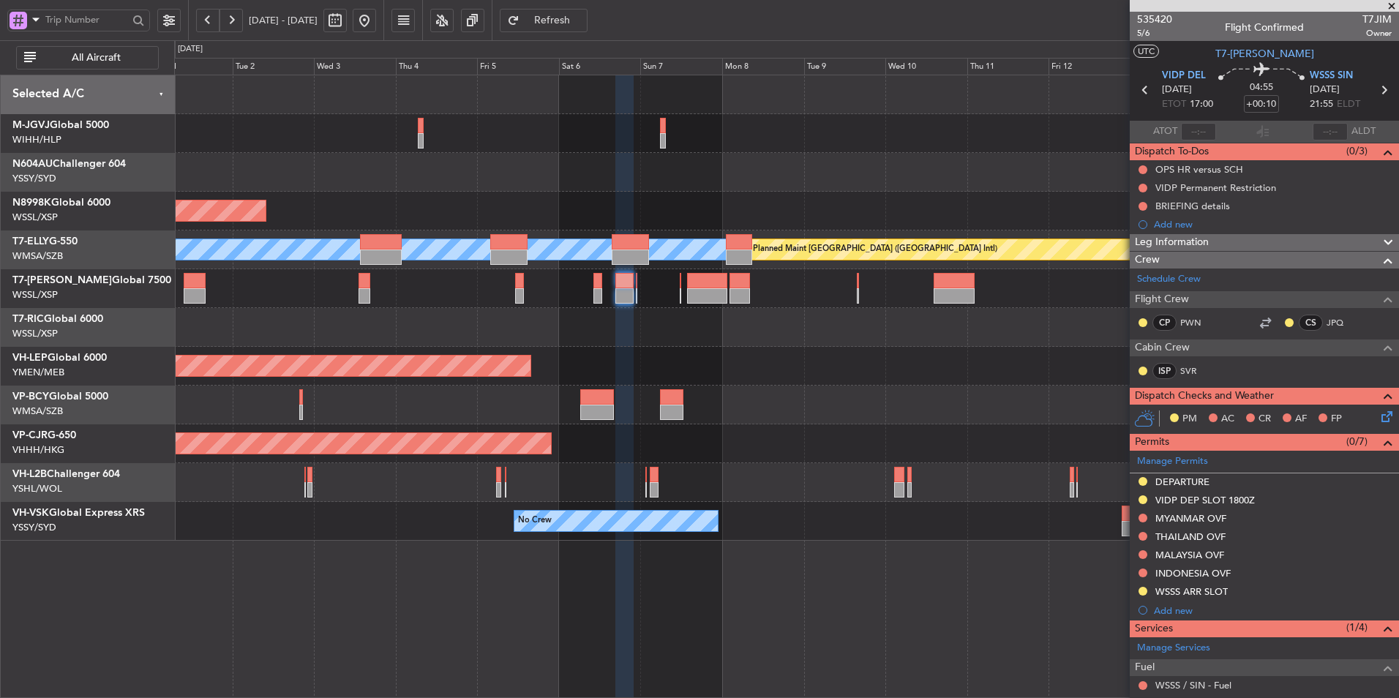
click at [627, 336] on div at bounding box center [786, 327] width 1224 height 39
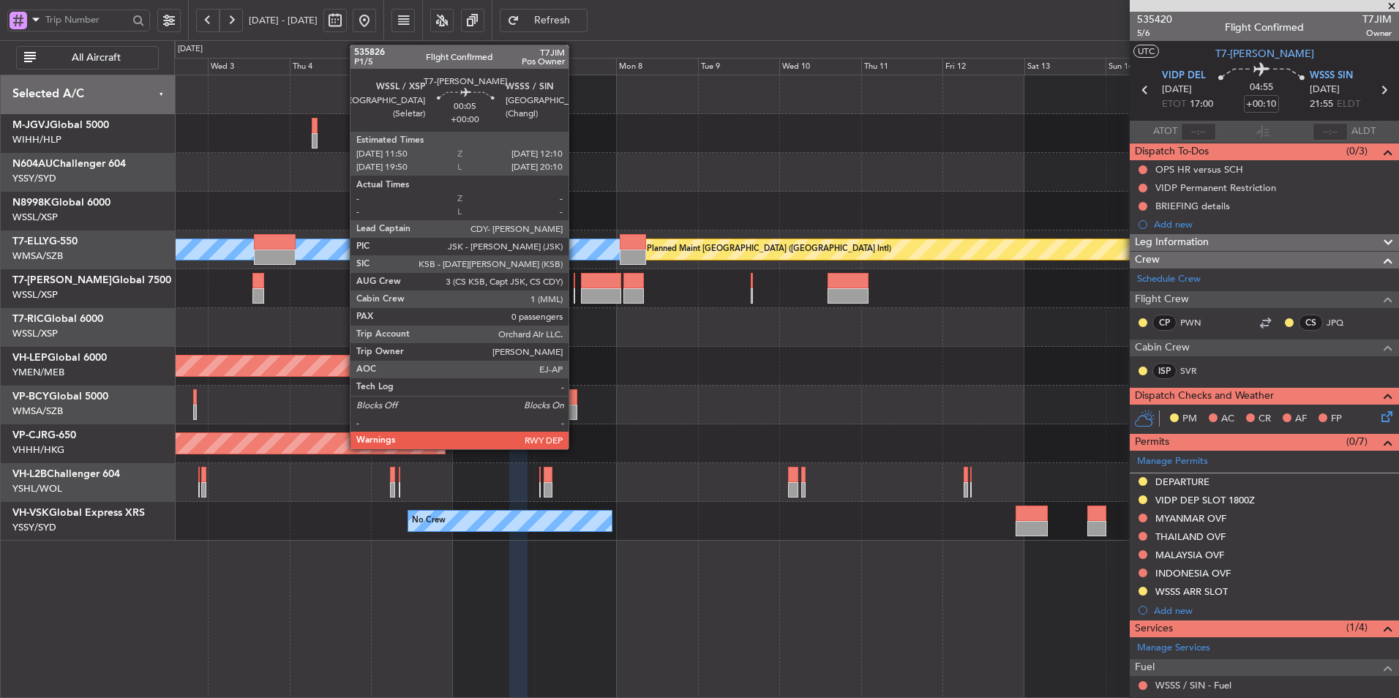
click at [575, 282] on div at bounding box center [574, 280] width 1 height 15
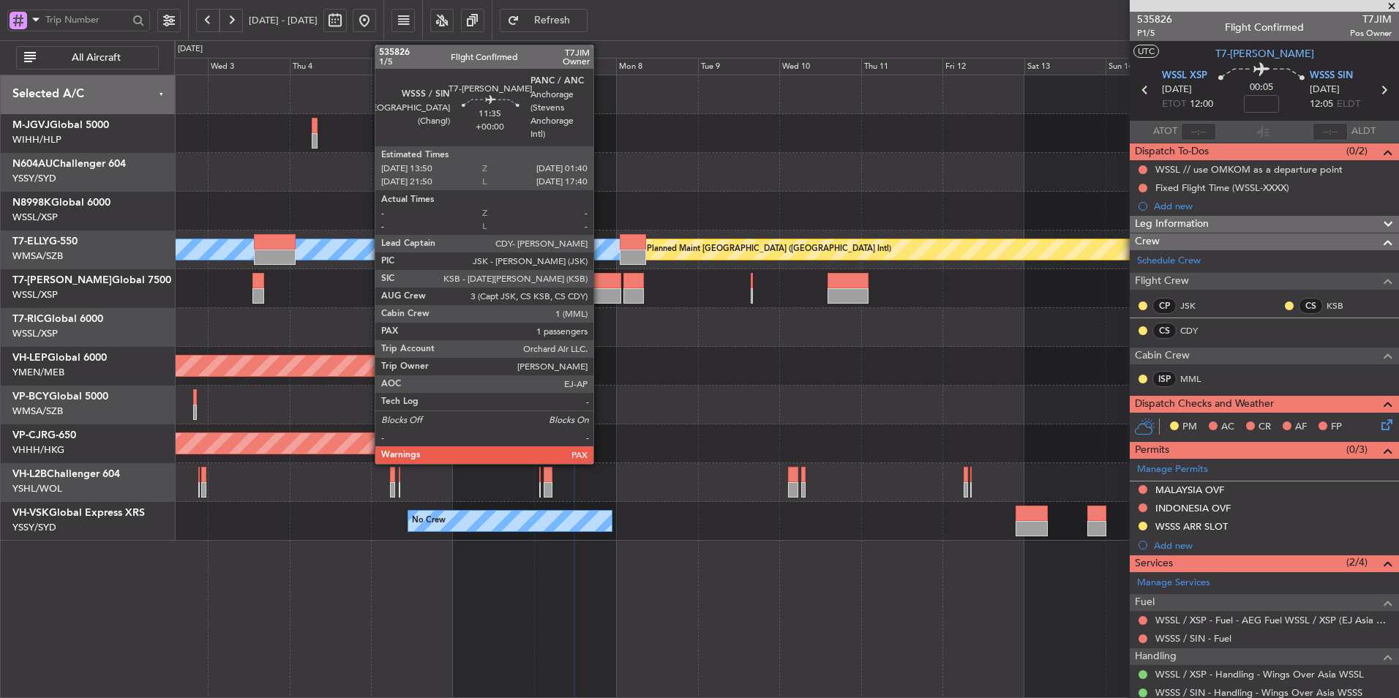
click at [600, 293] on div at bounding box center [601, 295] width 41 height 15
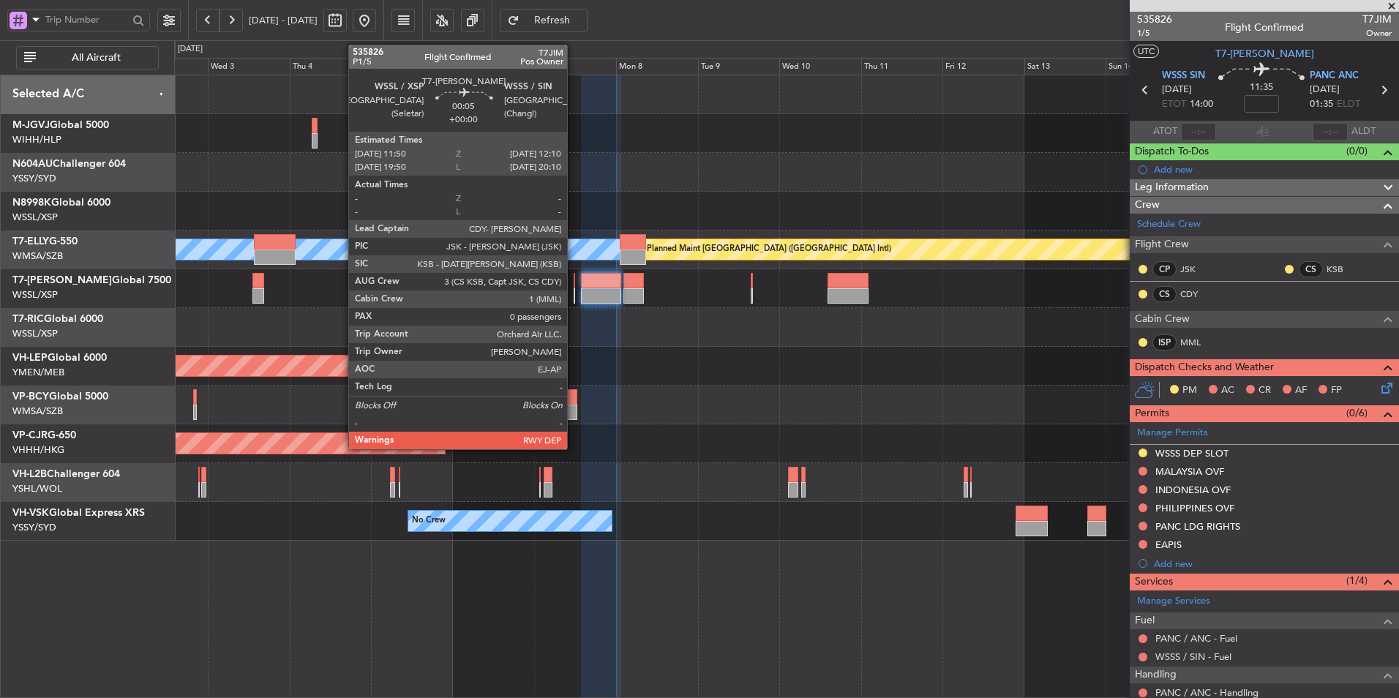
click at [574, 285] on div at bounding box center [574, 280] width 1 height 15
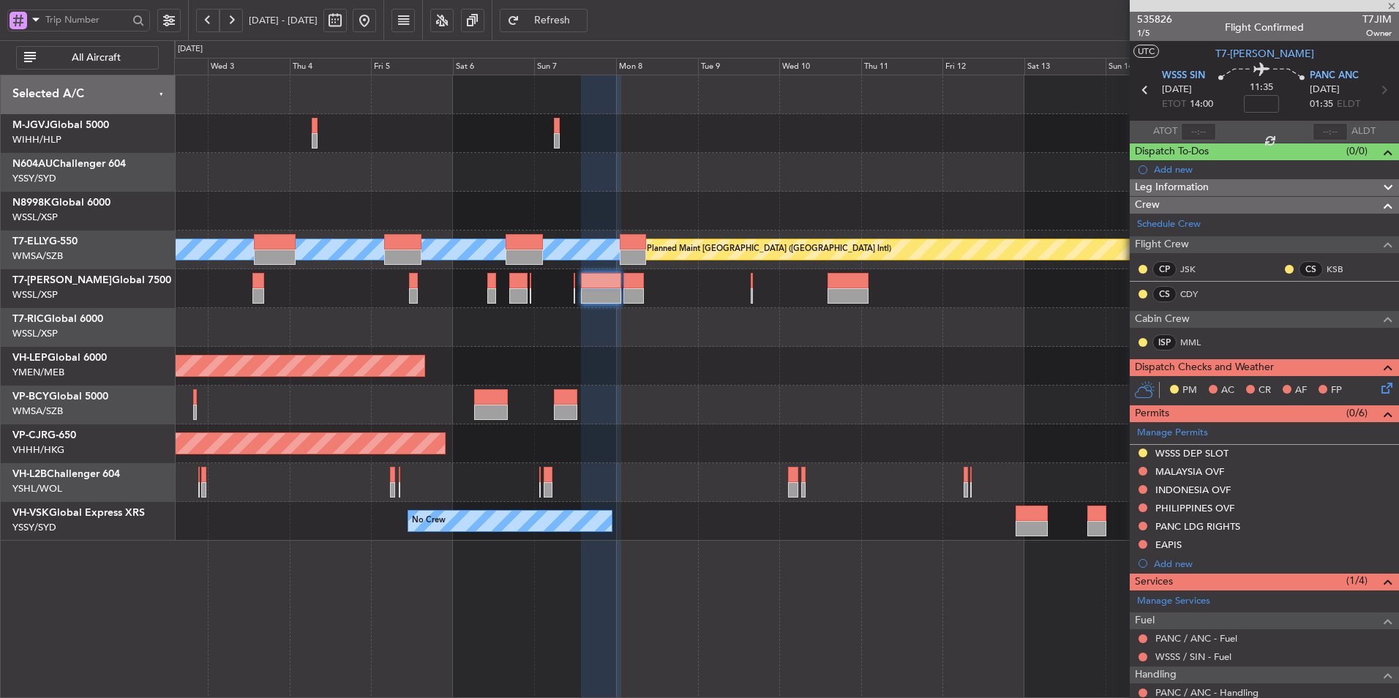
type input "0"
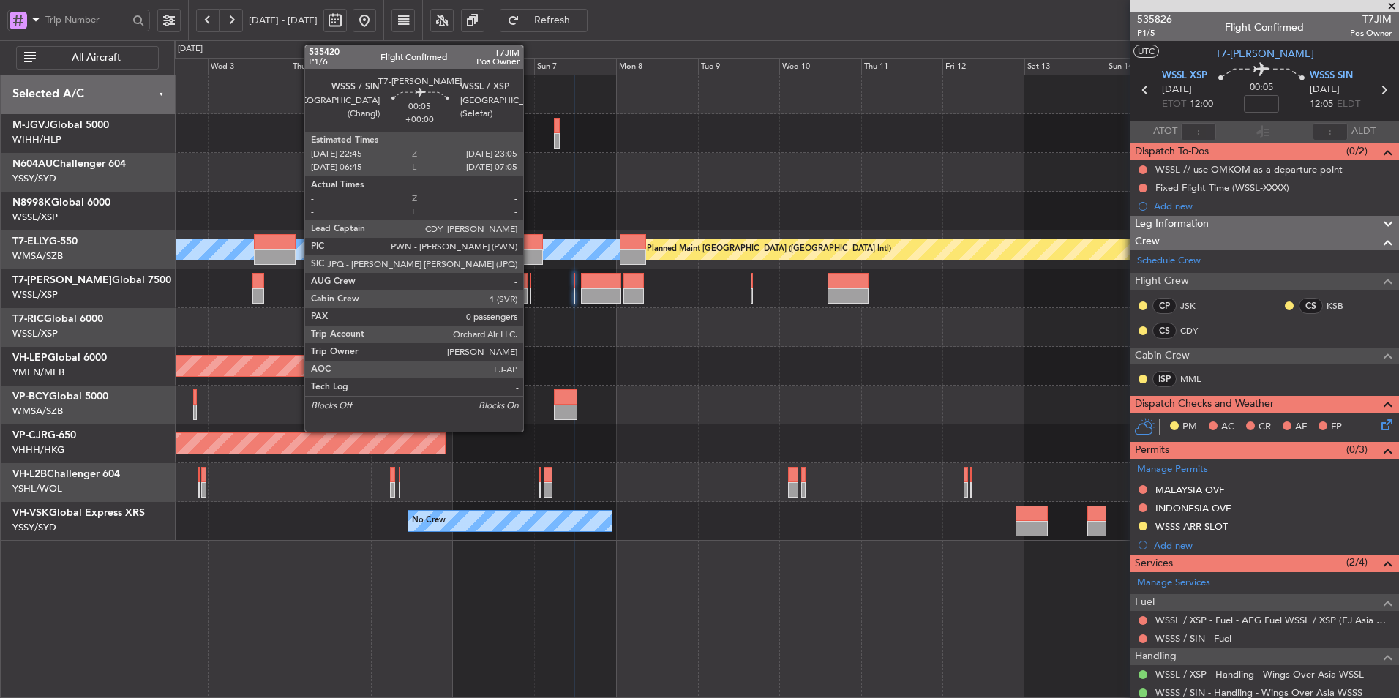
click at [530, 285] on div at bounding box center [530, 280] width 1 height 15
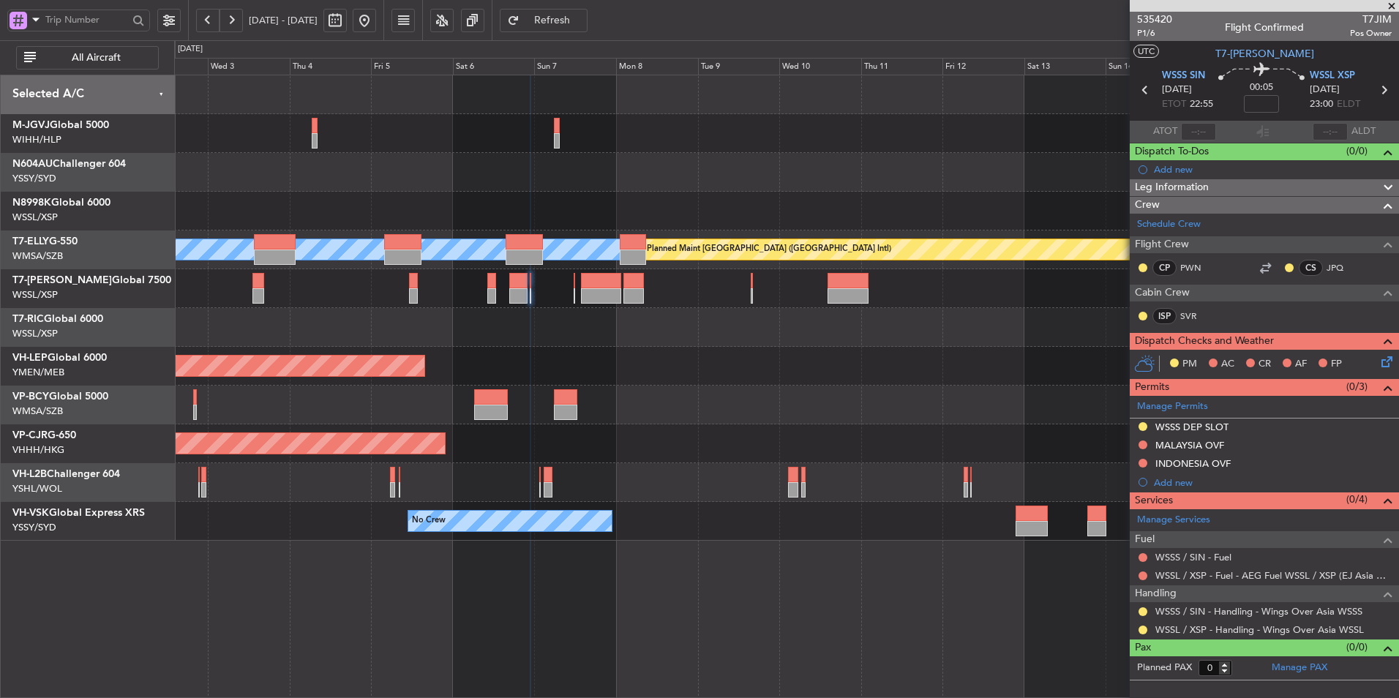
click at [703, 368] on div "Unplanned Maint Wichita (Wichita Mid-continent)" at bounding box center [786, 366] width 1224 height 39
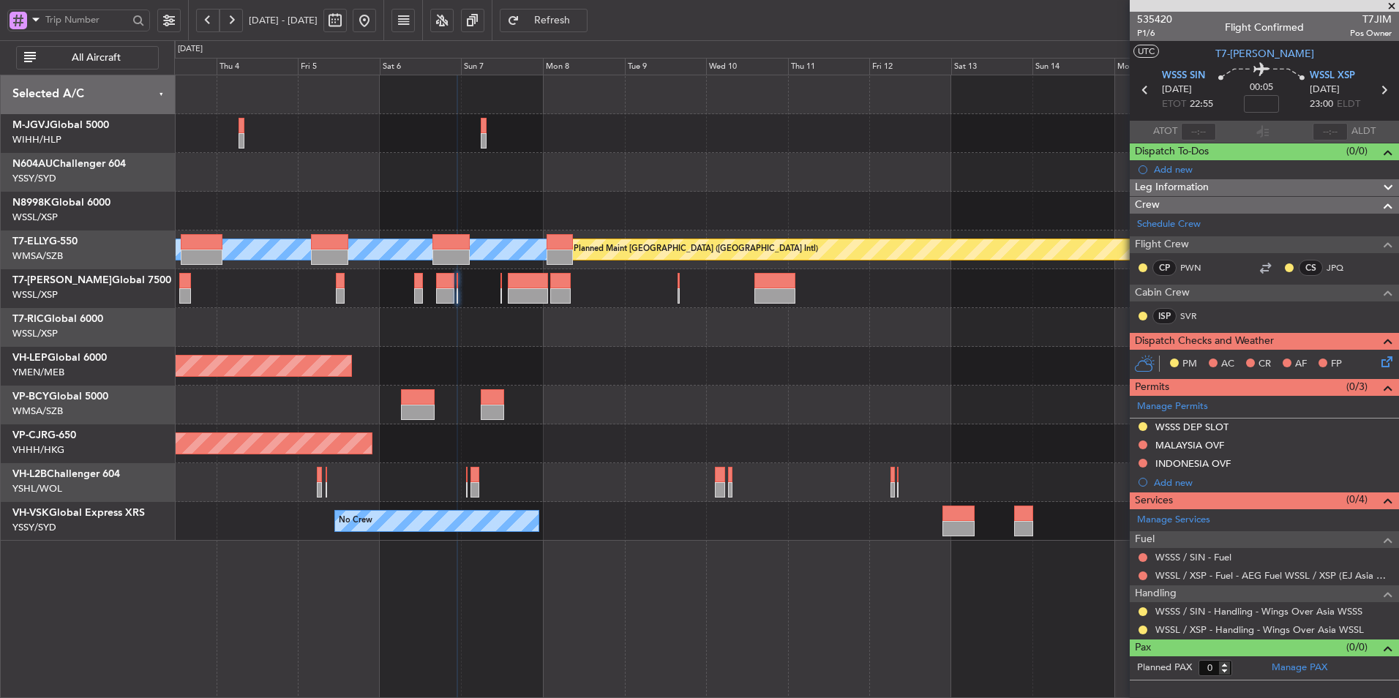
click at [615, 339] on div at bounding box center [786, 327] width 1224 height 39
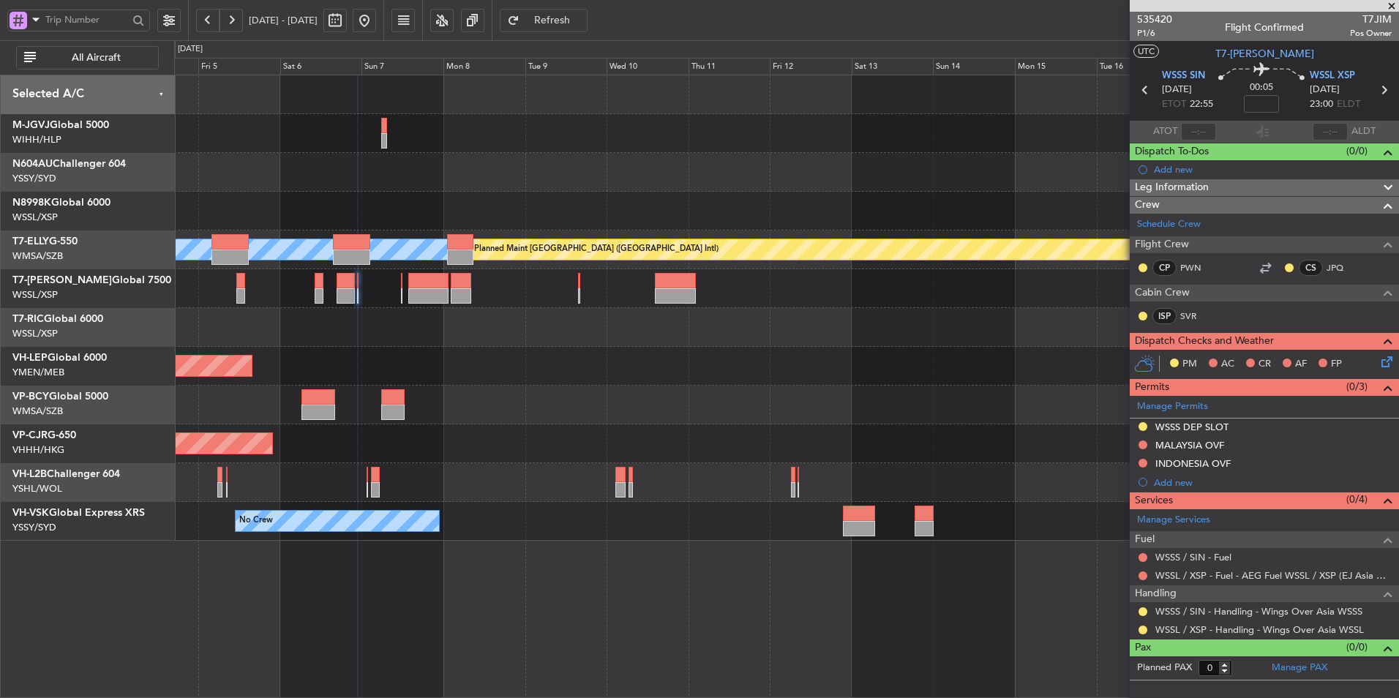
click at [547, 379] on div "Unplanned Maint Wichita (Wichita Mid-continent)" at bounding box center [786, 366] width 1224 height 39
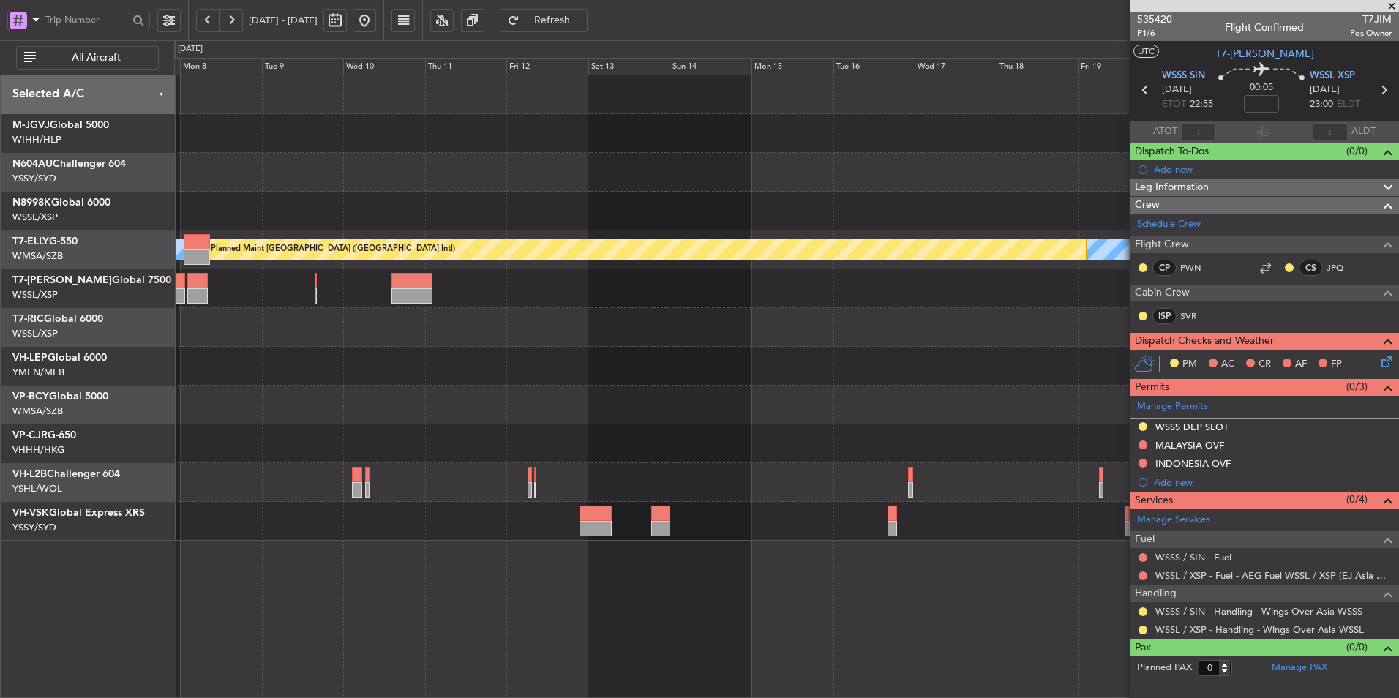
click at [903, 351] on div "Unplanned Maint Wichita (Wichita Mid-continent)" at bounding box center [786, 366] width 1224 height 39
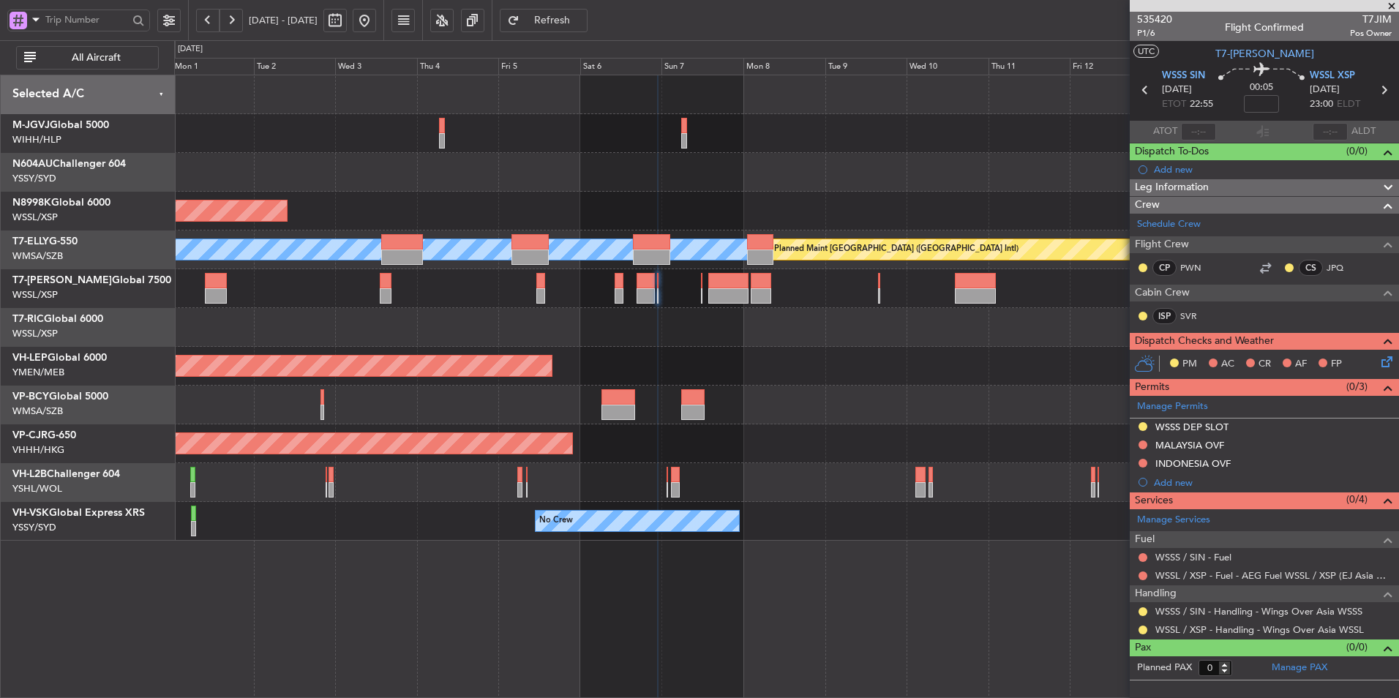
click at [662, 360] on div "Unplanned Maint Wichita (Wichita Mid-continent)" at bounding box center [786, 366] width 1224 height 39
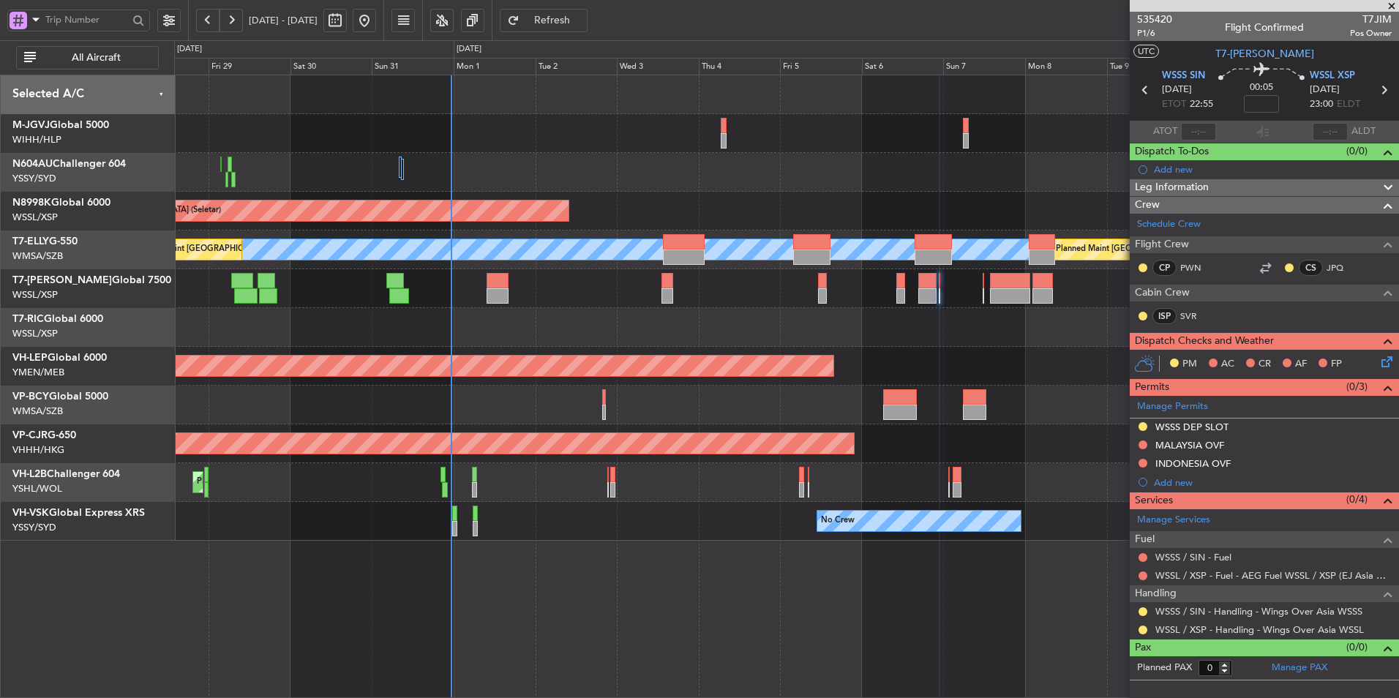
click at [665, 345] on div at bounding box center [786, 327] width 1224 height 39
click at [630, 342] on div at bounding box center [786, 327] width 1224 height 39
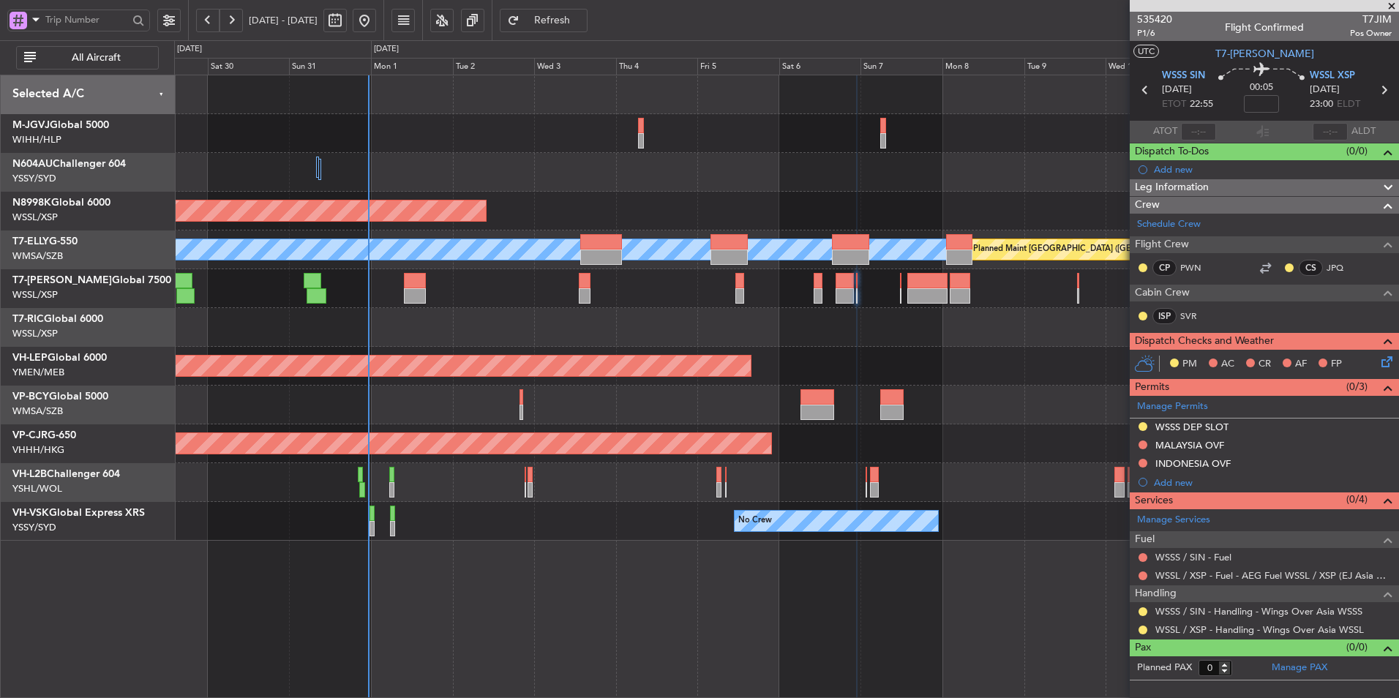
click at [588, 332] on div at bounding box center [786, 327] width 1224 height 39
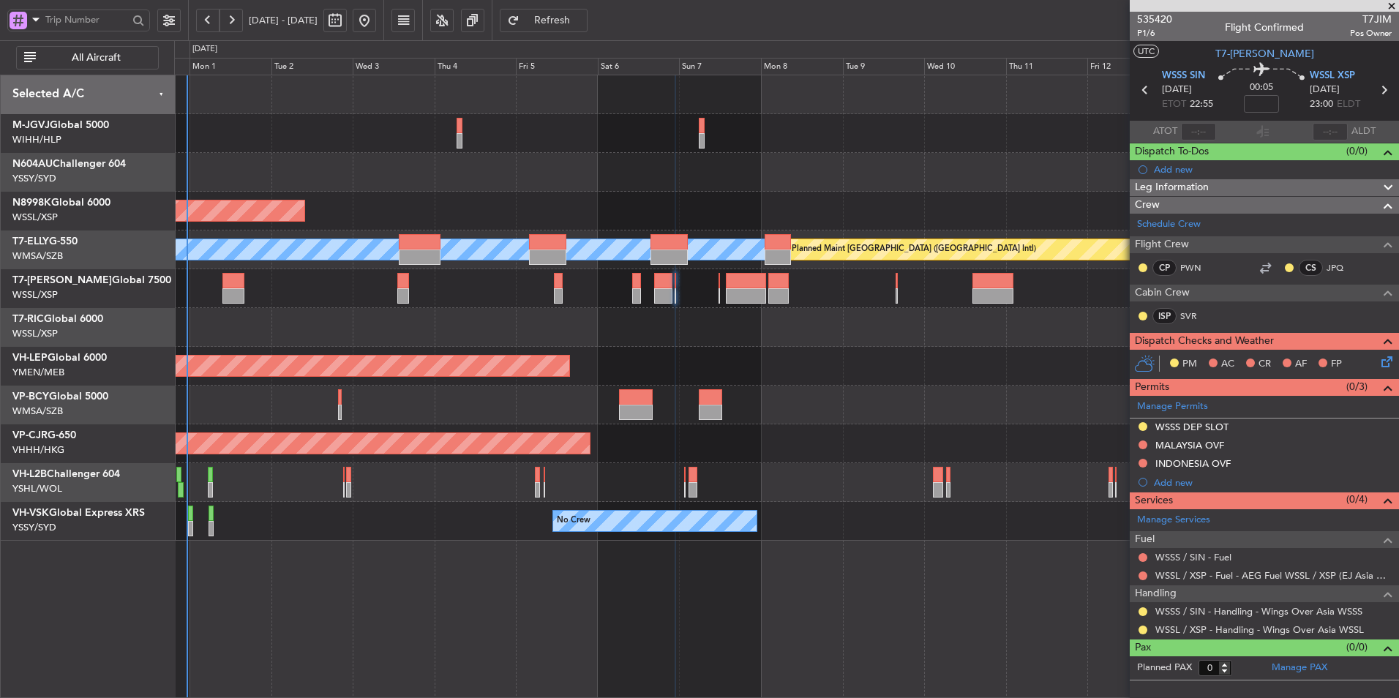
click at [824, 329] on div "Planned Maint [GEOGRAPHIC_DATA] (Seletar) [PERSON_NAME] Planned Maint [GEOGRAPH…" at bounding box center [786, 307] width 1224 height 465
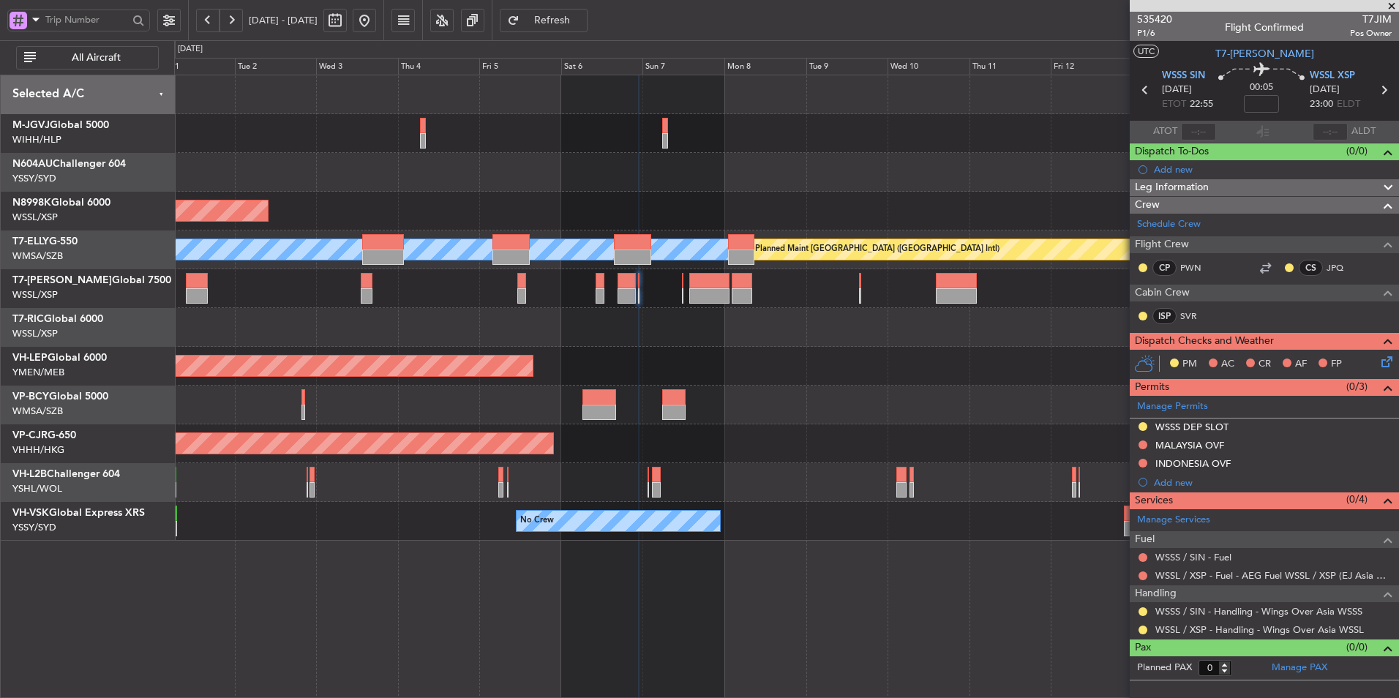
click at [776, 358] on div "Unplanned Maint Wichita (Wichita Mid-continent)" at bounding box center [786, 366] width 1224 height 39
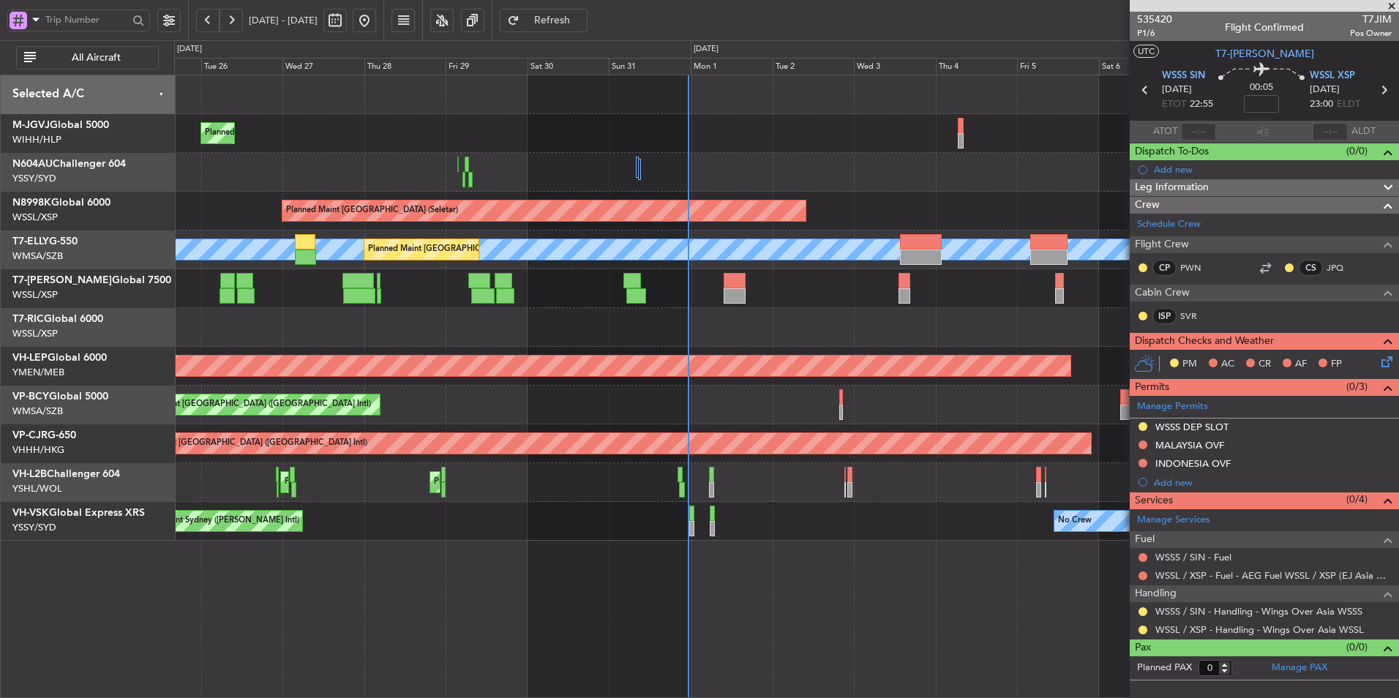
click at [900, 326] on div at bounding box center [786, 327] width 1224 height 39
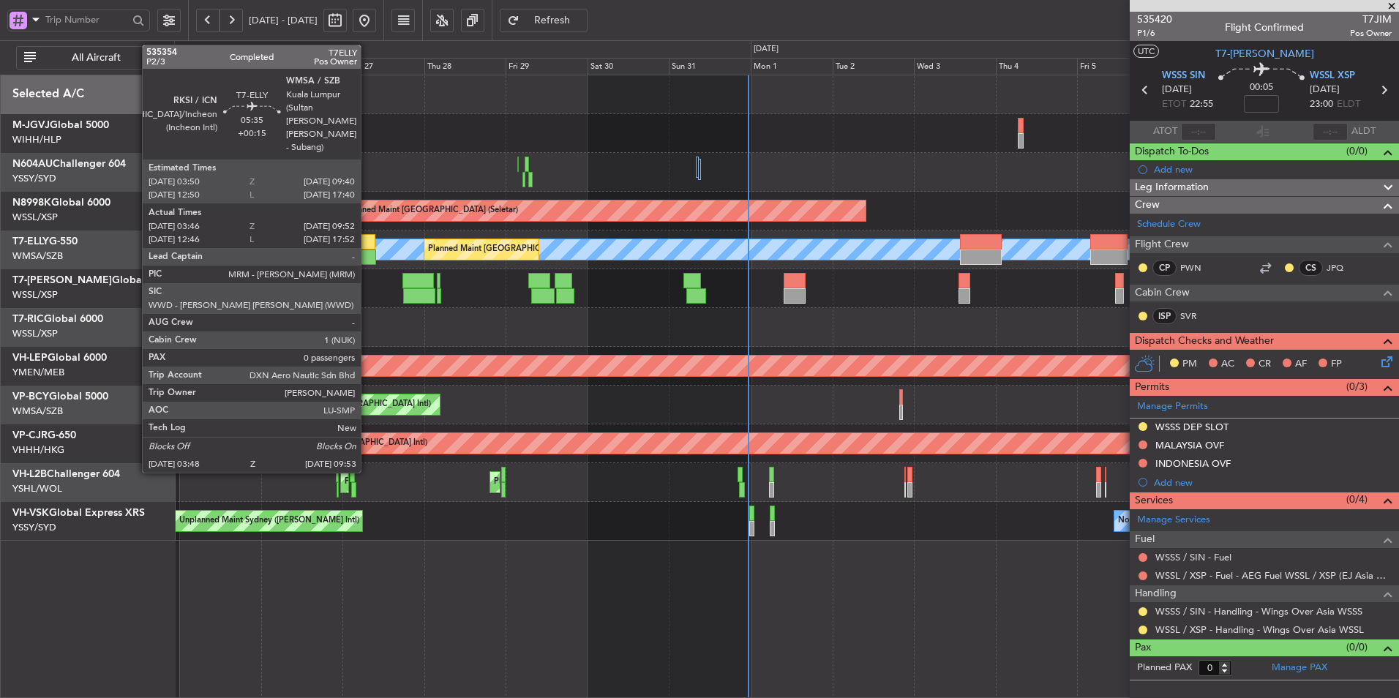
click at [367, 248] on div at bounding box center [365, 241] width 20 height 15
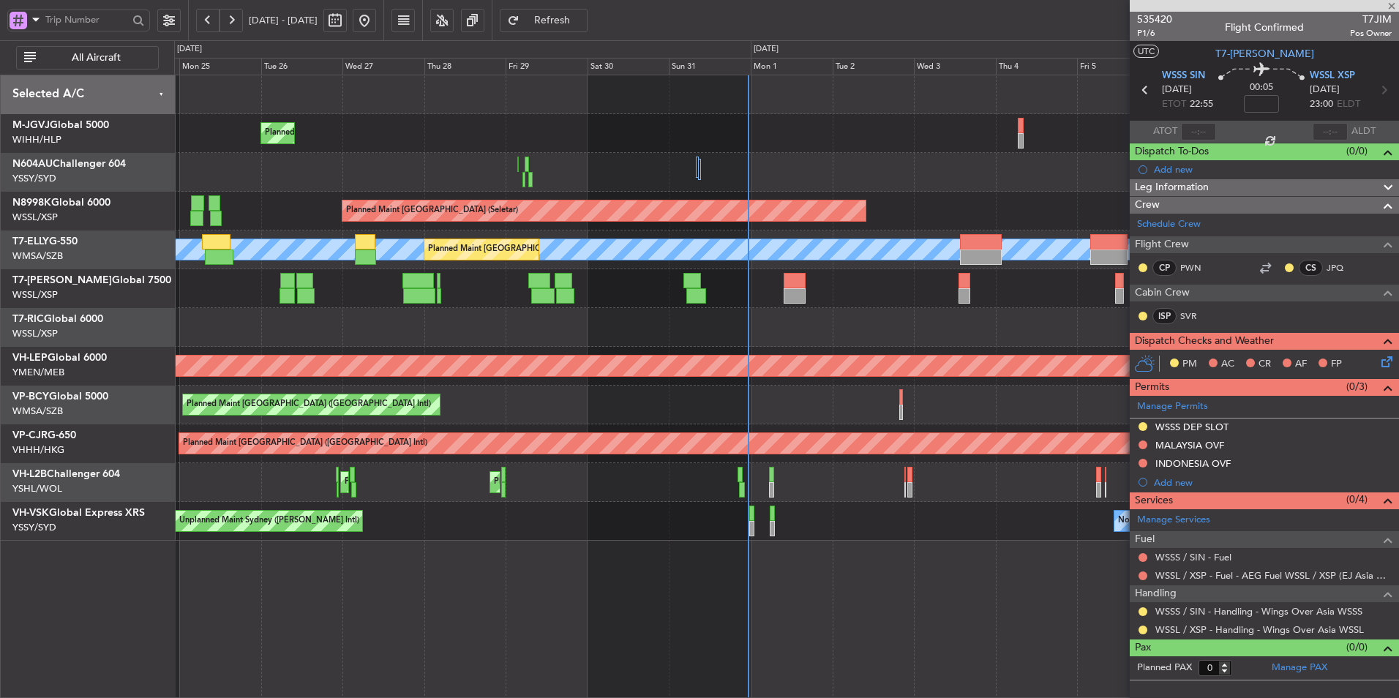
type input "+00:15"
type input "03:56"
type input "09:47"
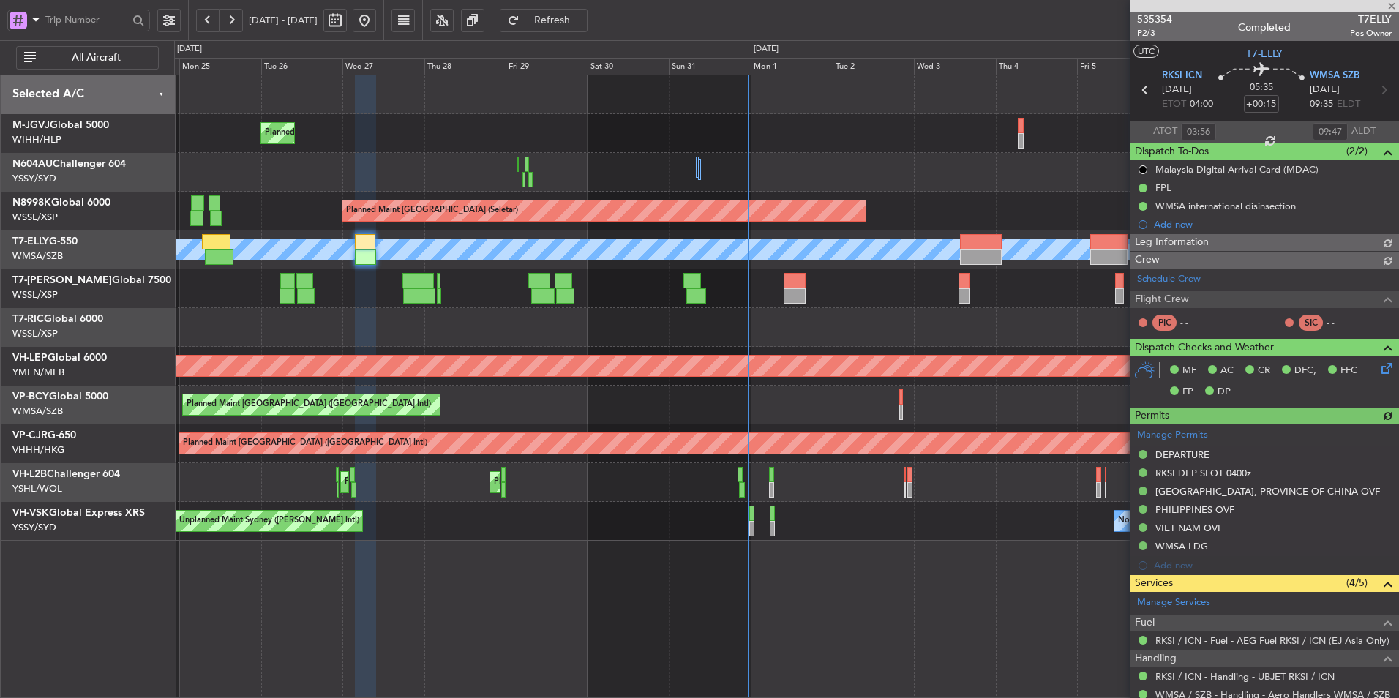
type input "[PERSON_NAME] (KYA)"
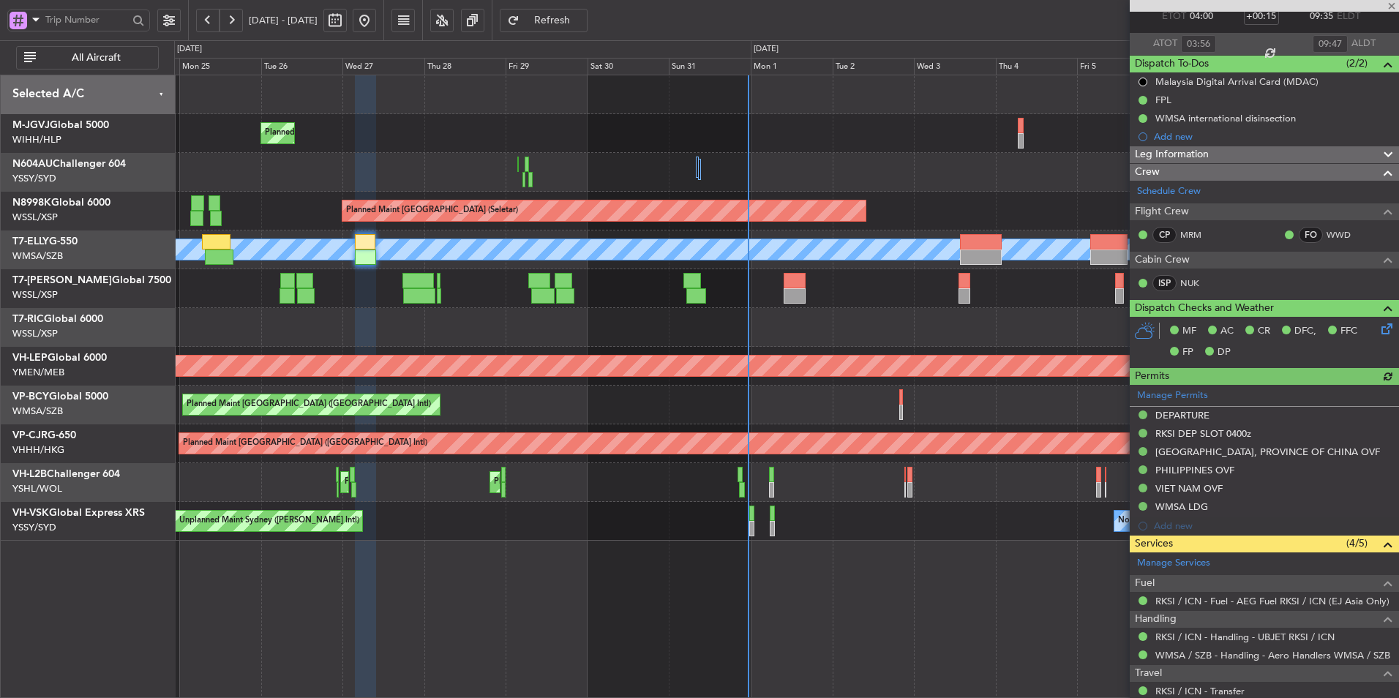
scroll to position [149, 0]
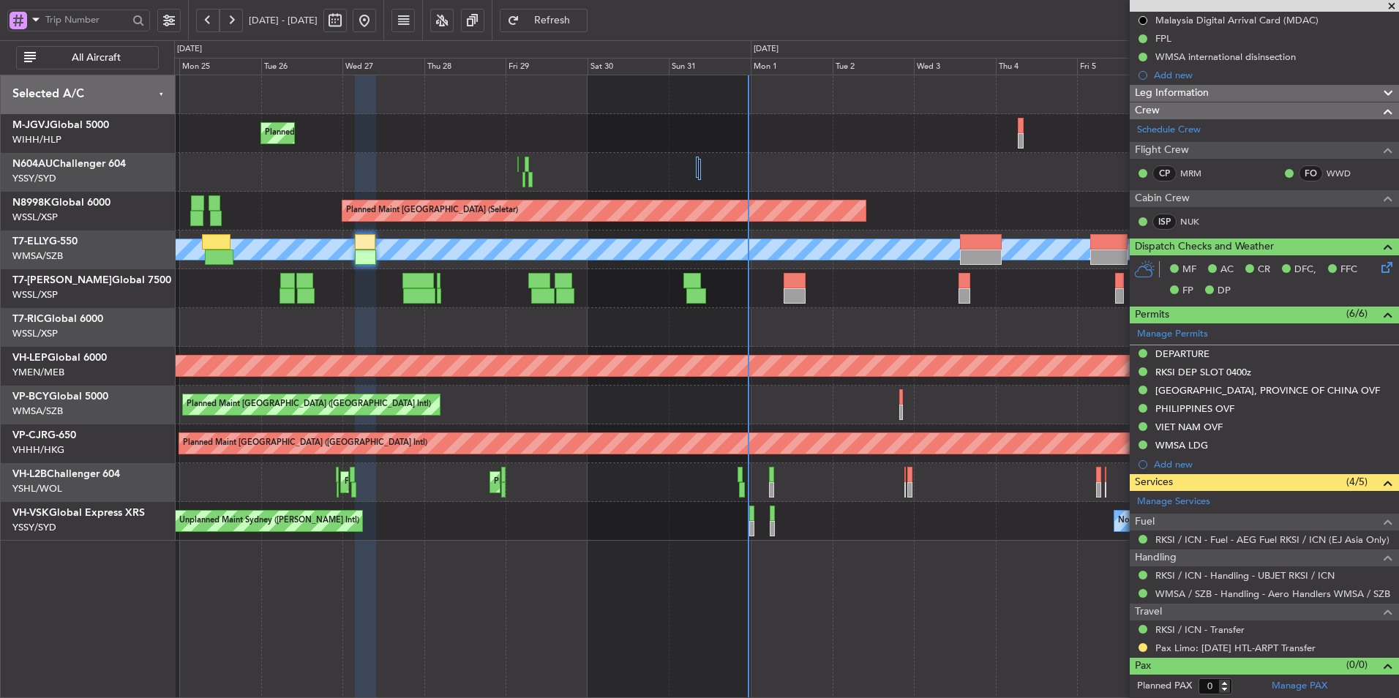
click at [452, 301] on div at bounding box center [786, 288] width 1224 height 39
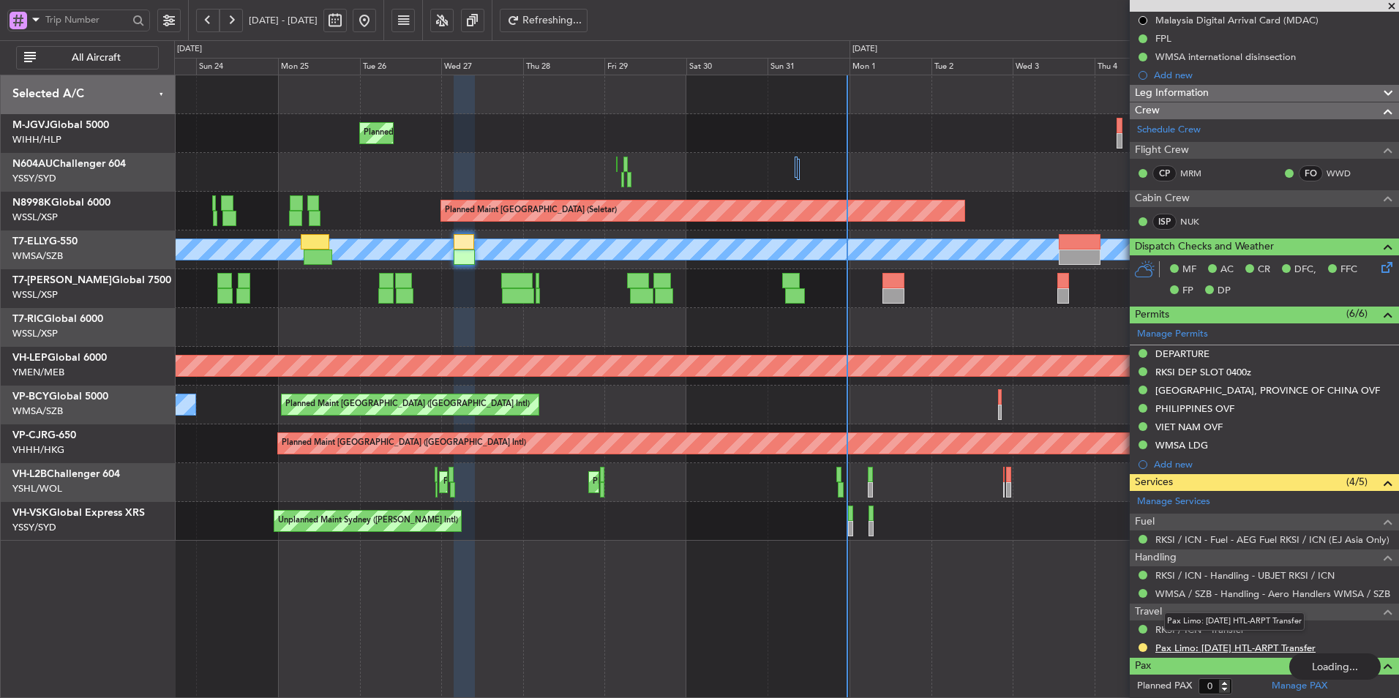
click at [1260, 652] on link "Pax Limo: [DATE] HTL-ARPT Transfer" at bounding box center [1236, 648] width 160 height 12
click at [359, 508] on div "Planned Maint [GEOGRAPHIC_DATA] (Halim Intl) Planned Maint [GEOGRAPHIC_DATA] (S…" at bounding box center [786, 307] width 1224 height 465
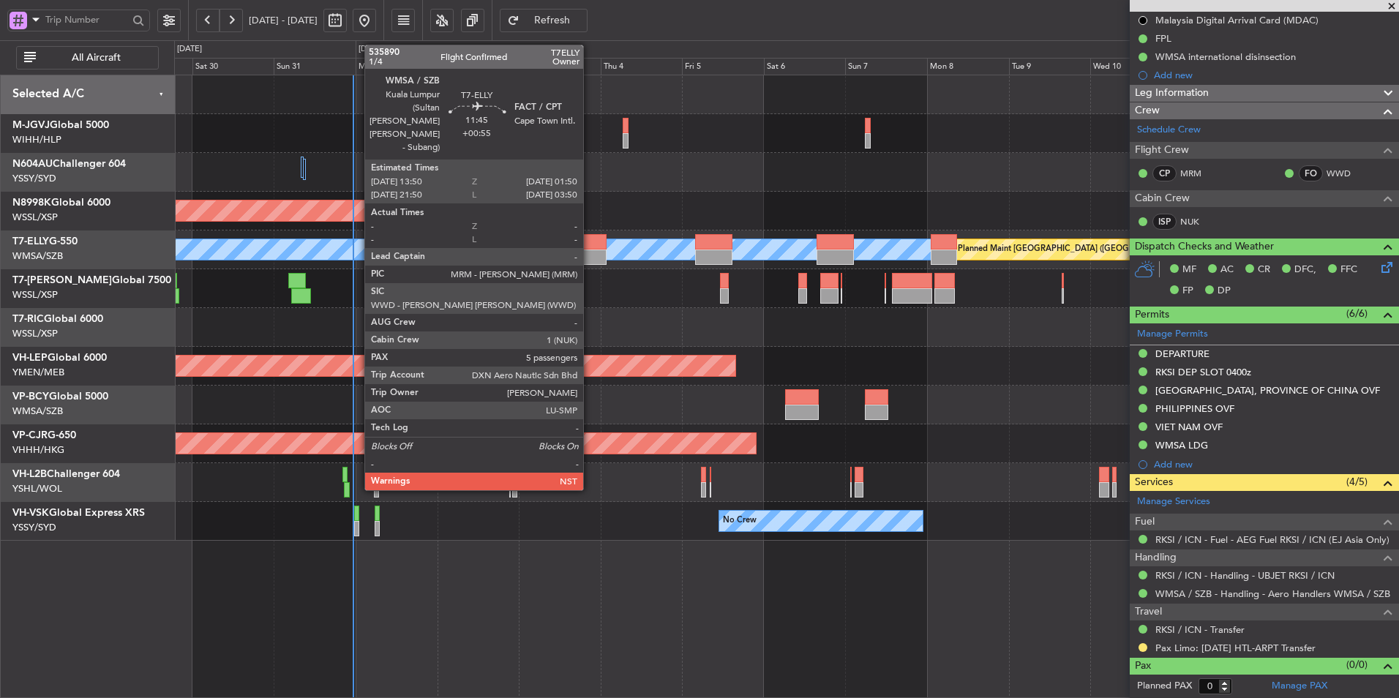
click at [591, 247] on div at bounding box center [585, 241] width 41 height 15
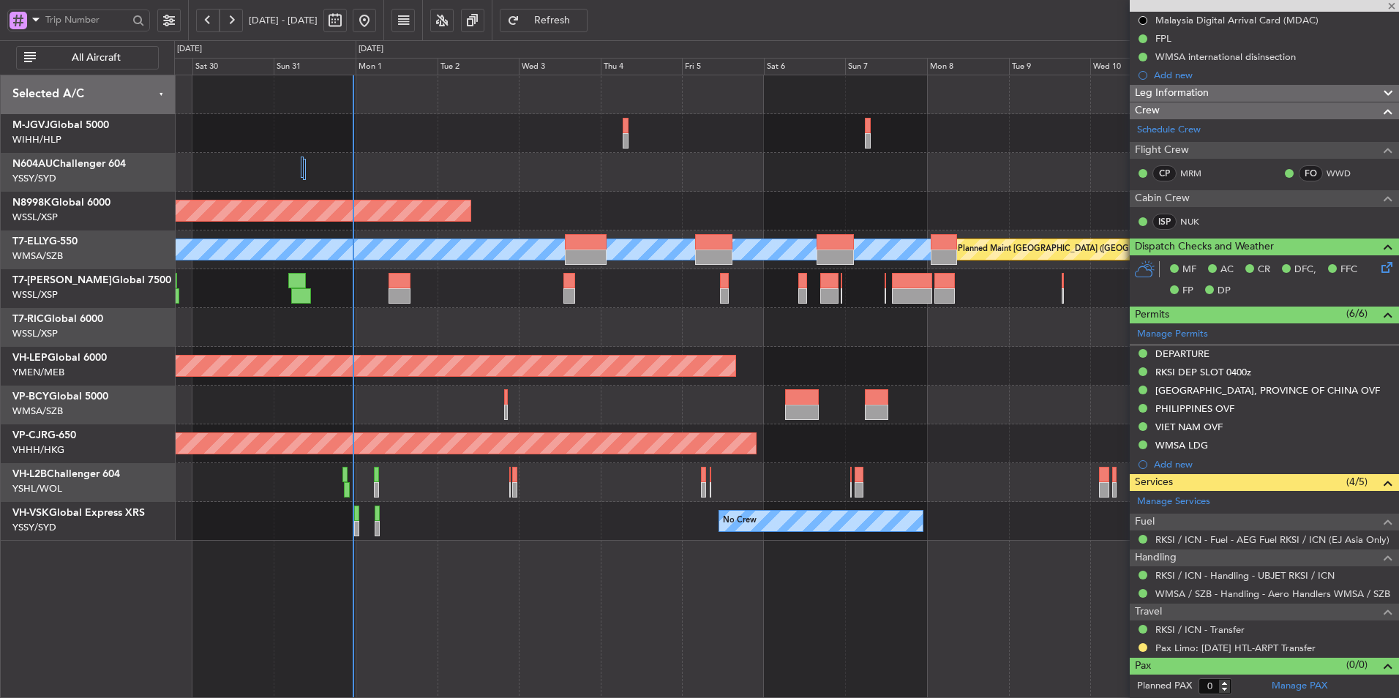
type input "+00:55"
type input "5"
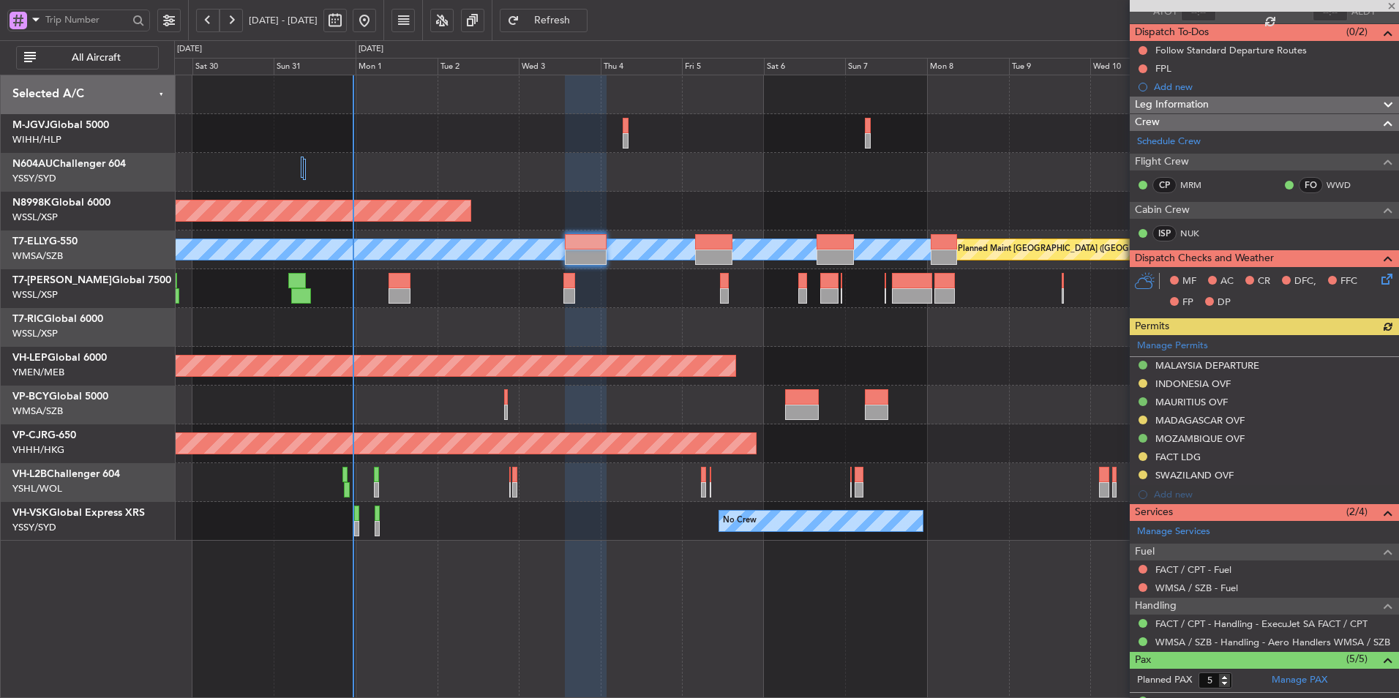
scroll to position [0, 0]
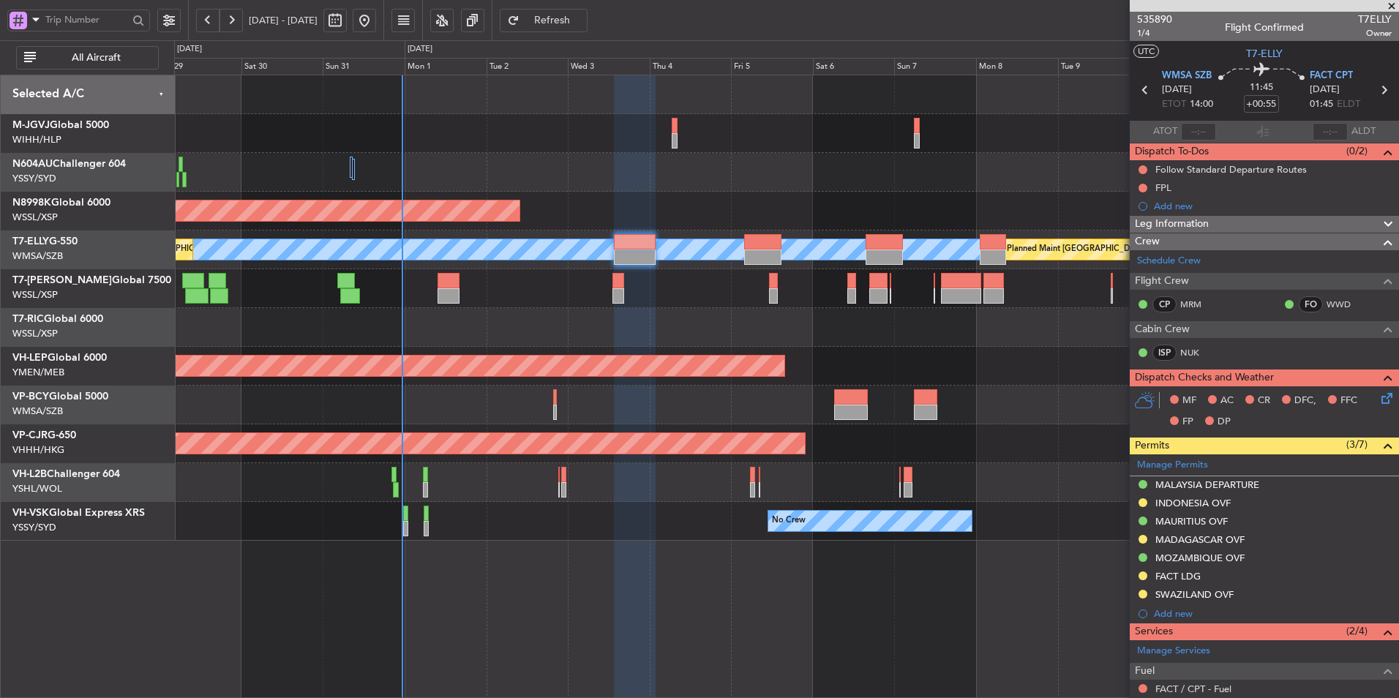
click at [680, 329] on div at bounding box center [786, 327] width 1224 height 39
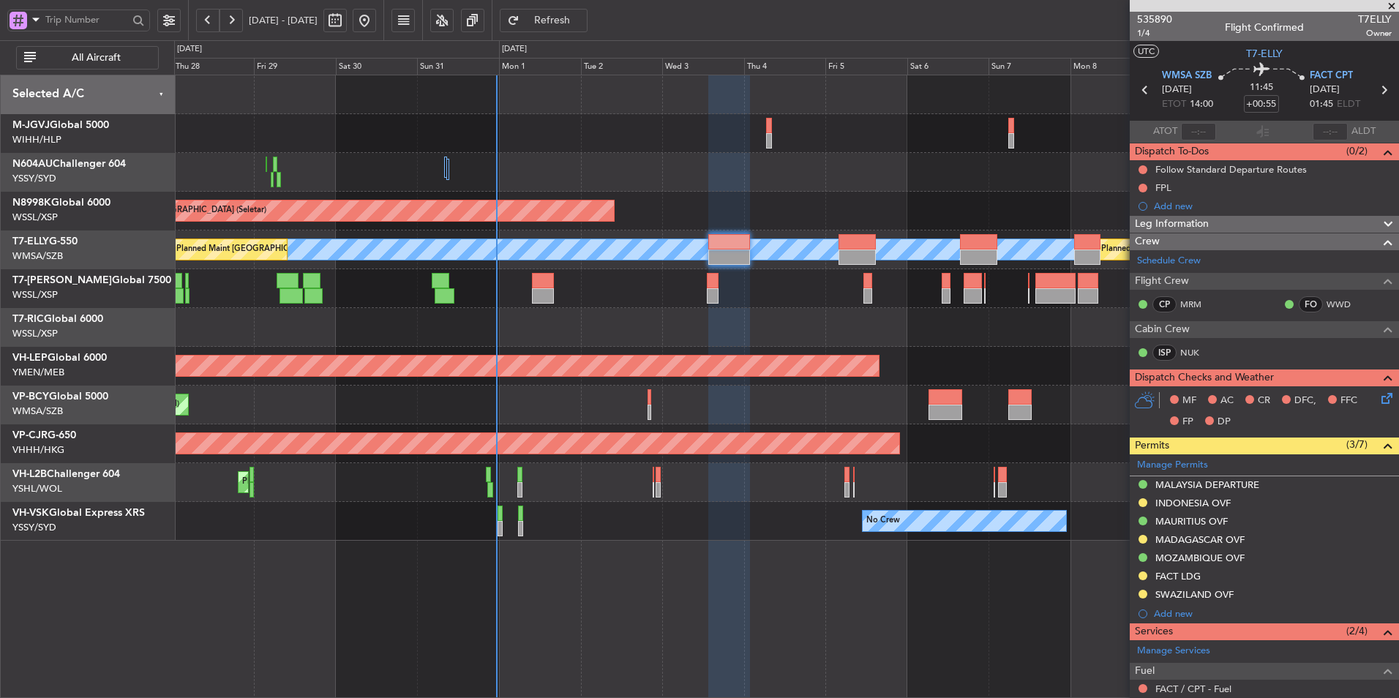
click at [614, 338] on div at bounding box center [786, 327] width 1224 height 39
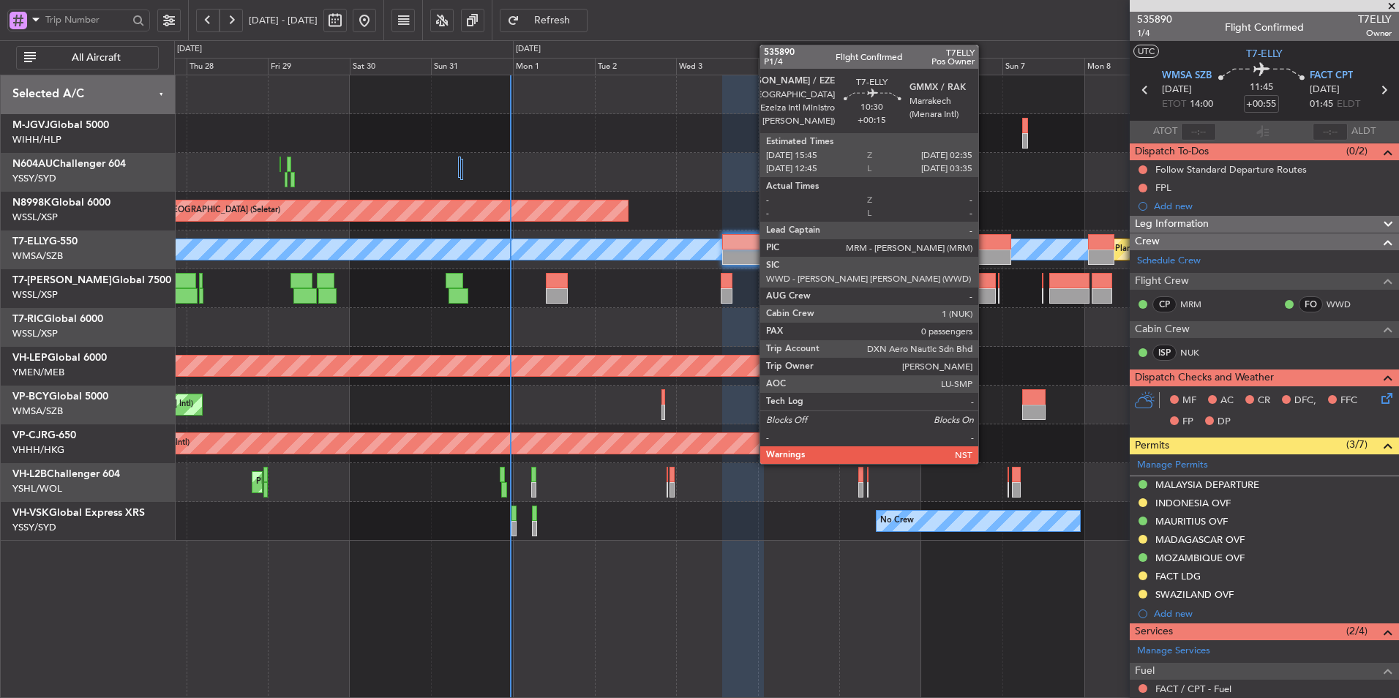
click at [985, 252] on div at bounding box center [992, 257] width 37 height 15
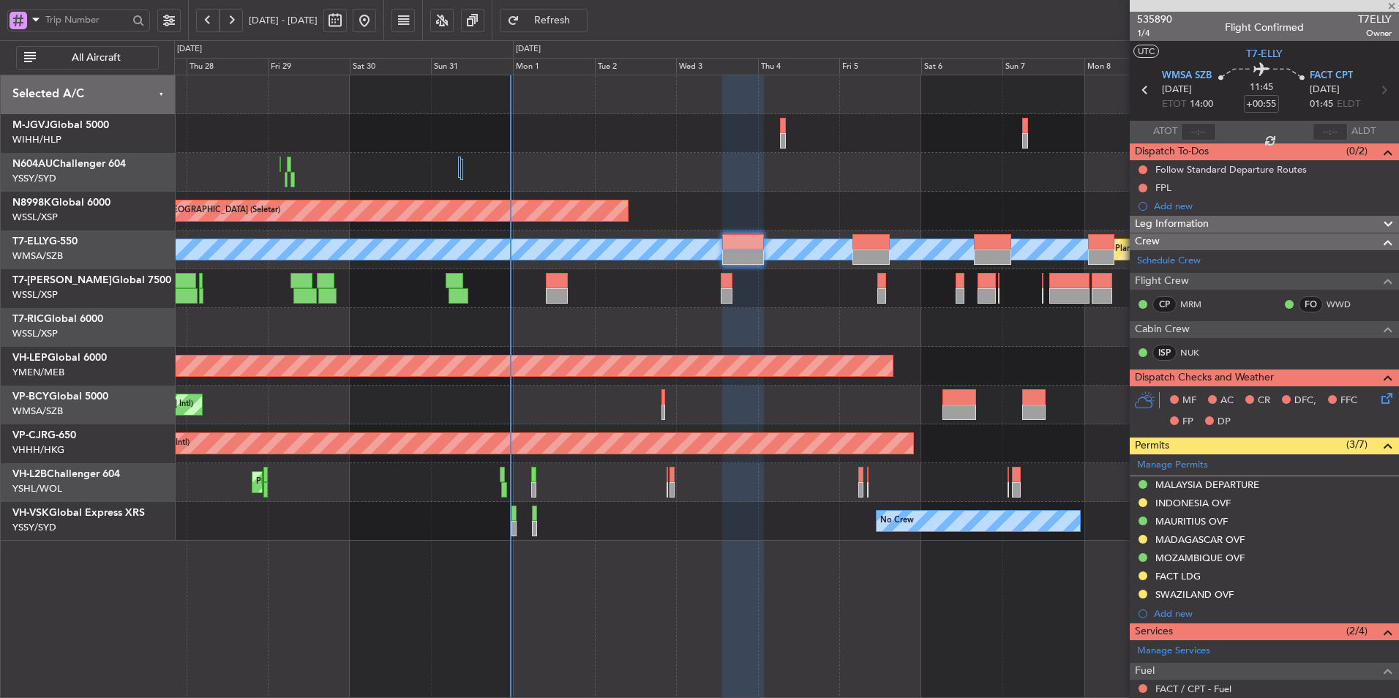
type input "+00:15"
type input "0"
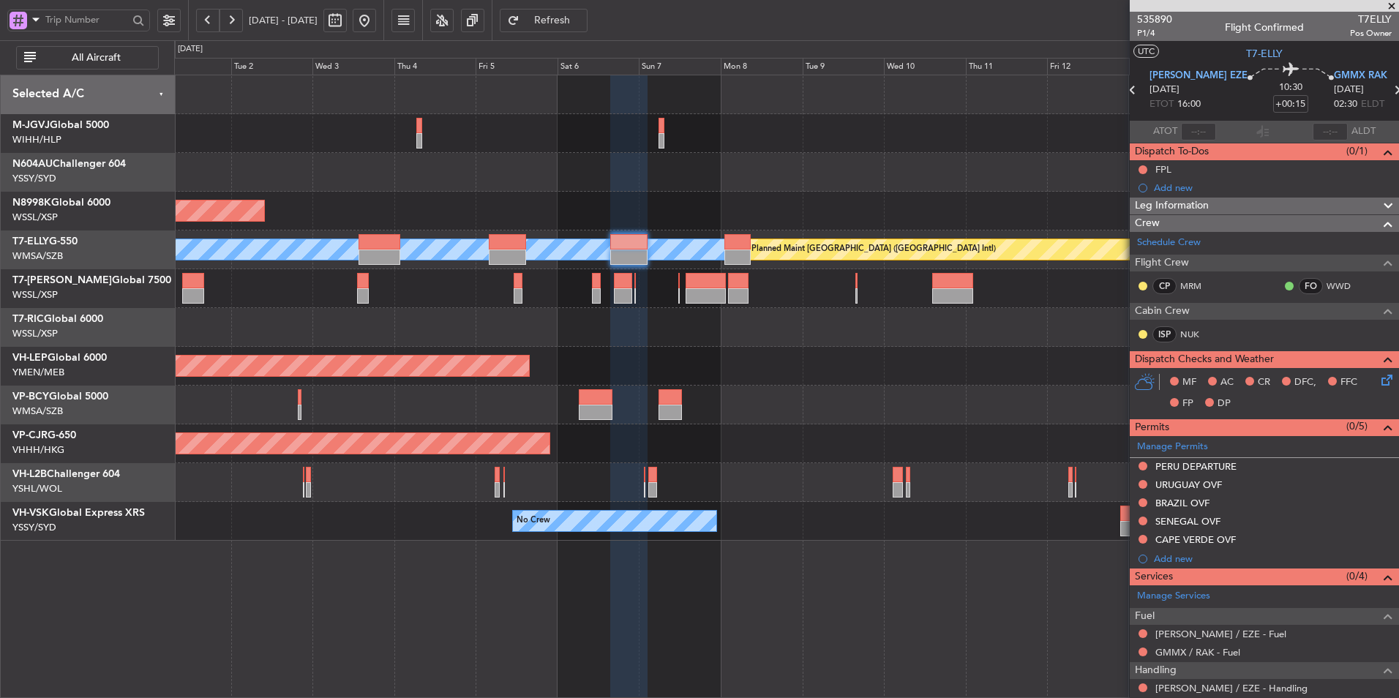
click at [577, 351] on div "Planned Maint [GEOGRAPHIC_DATA] (Seletar) [PERSON_NAME] Planned Maint [GEOGRAPH…" at bounding box center [786, 307] width 1224 height 465
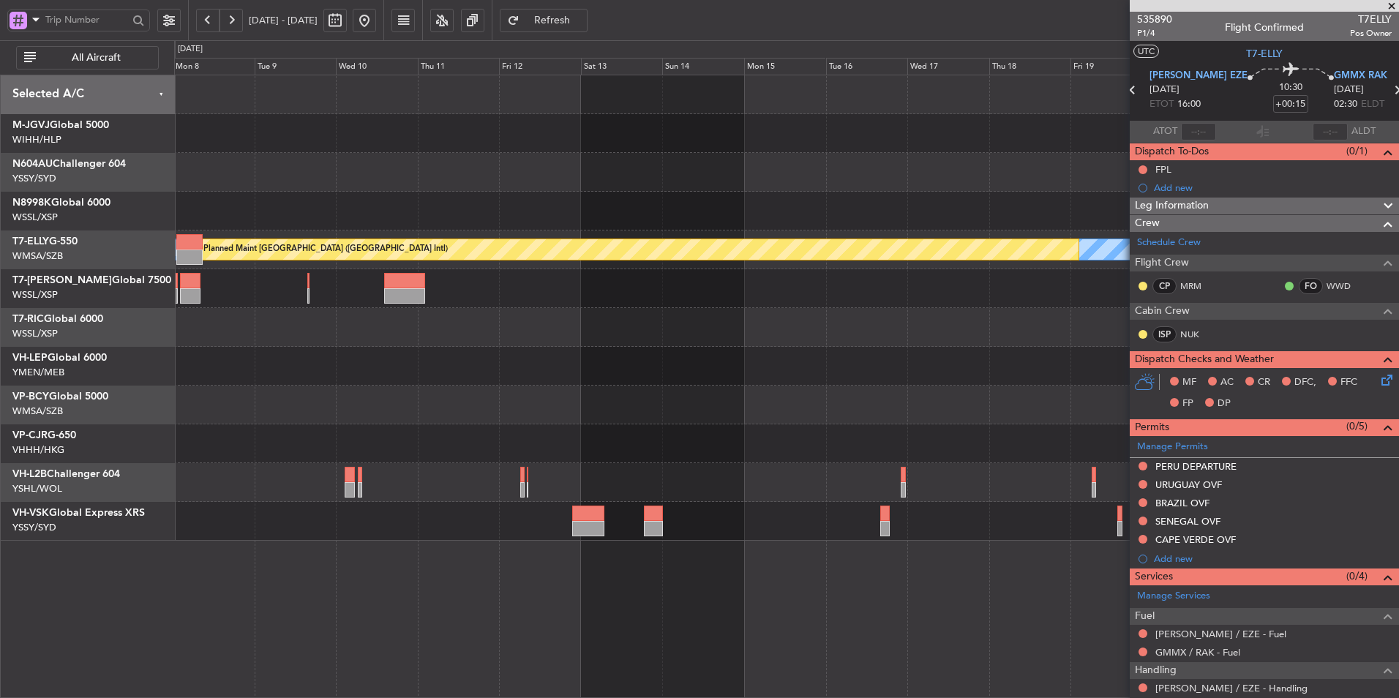
click at [236, 361] on div "[PERSON_NAME] Planned Maint [GEOGRAPHIC_DATA] ([GEOGRAPHIC_DATA]) Unplanned Mai…" at bounding box center [786, 307] width 1224 height 465
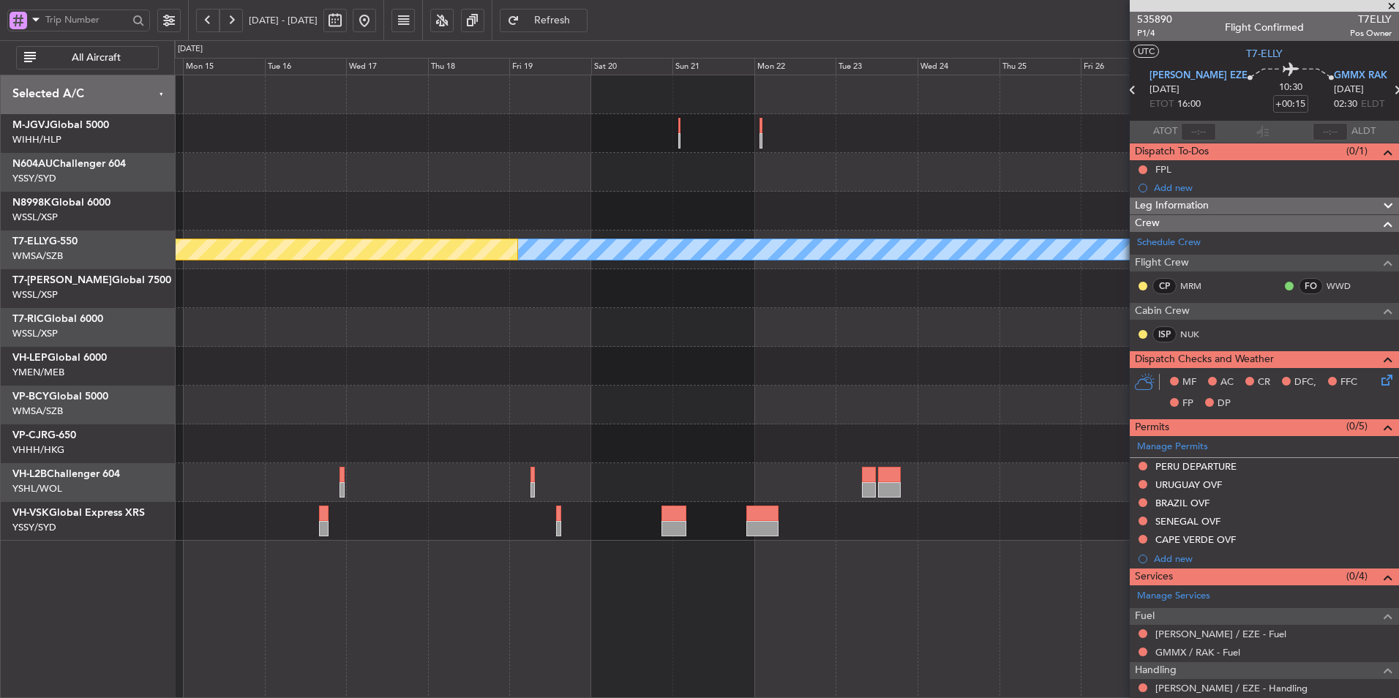
click at [993, 385] on div at bounding box center [786, 366] width 1224 height 39
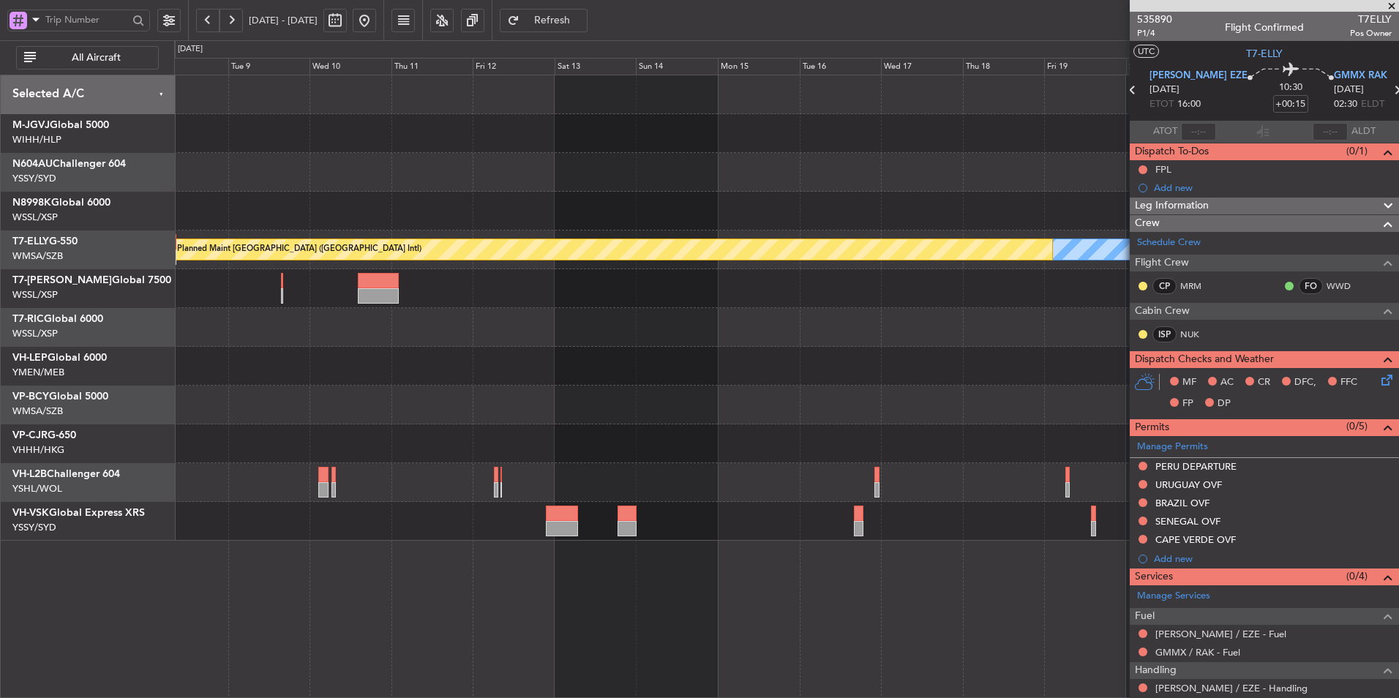
click at [673, 395] on div at bounding box center [786, 405] width 1224 height 39
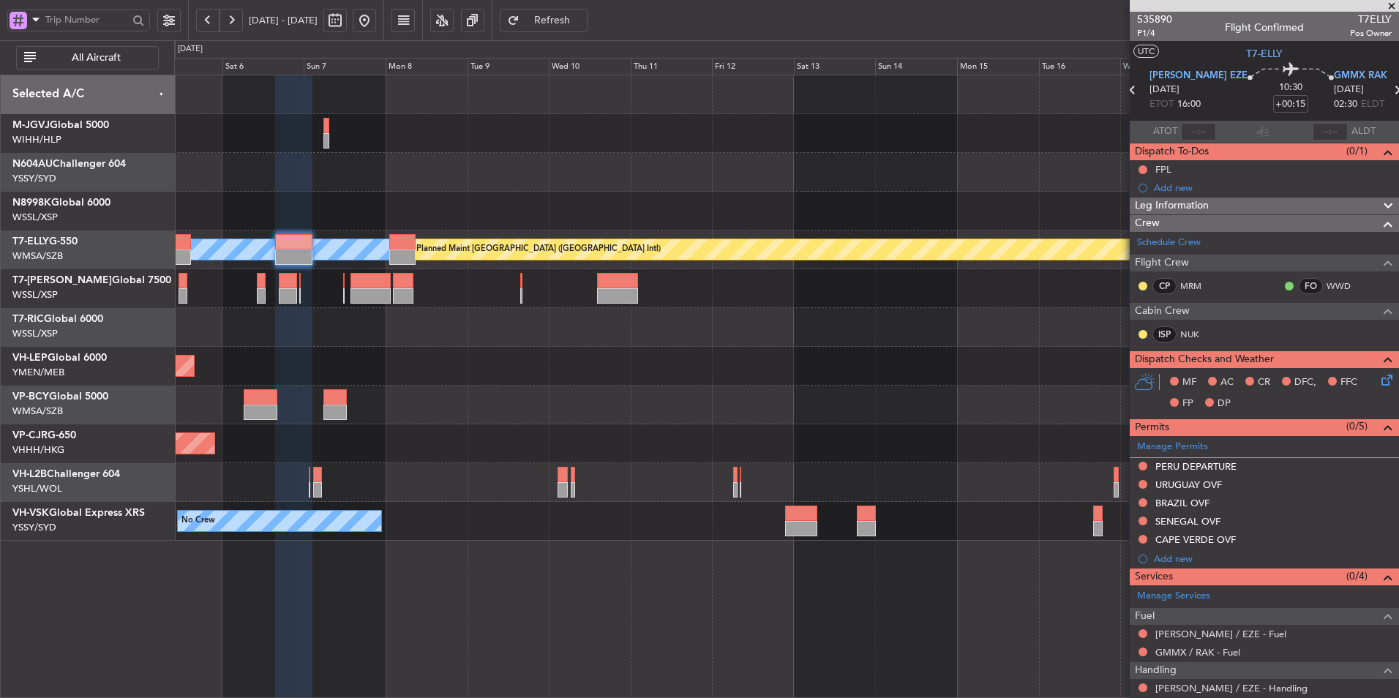
click at [735, 384] on div "Planned Maint [GEOGRAPHIC_DATA] (Seletar) [PERSON_NAME] Planned Maint [GEOGRAPH…" at bounding box center [786, 307] width 1224 height 465
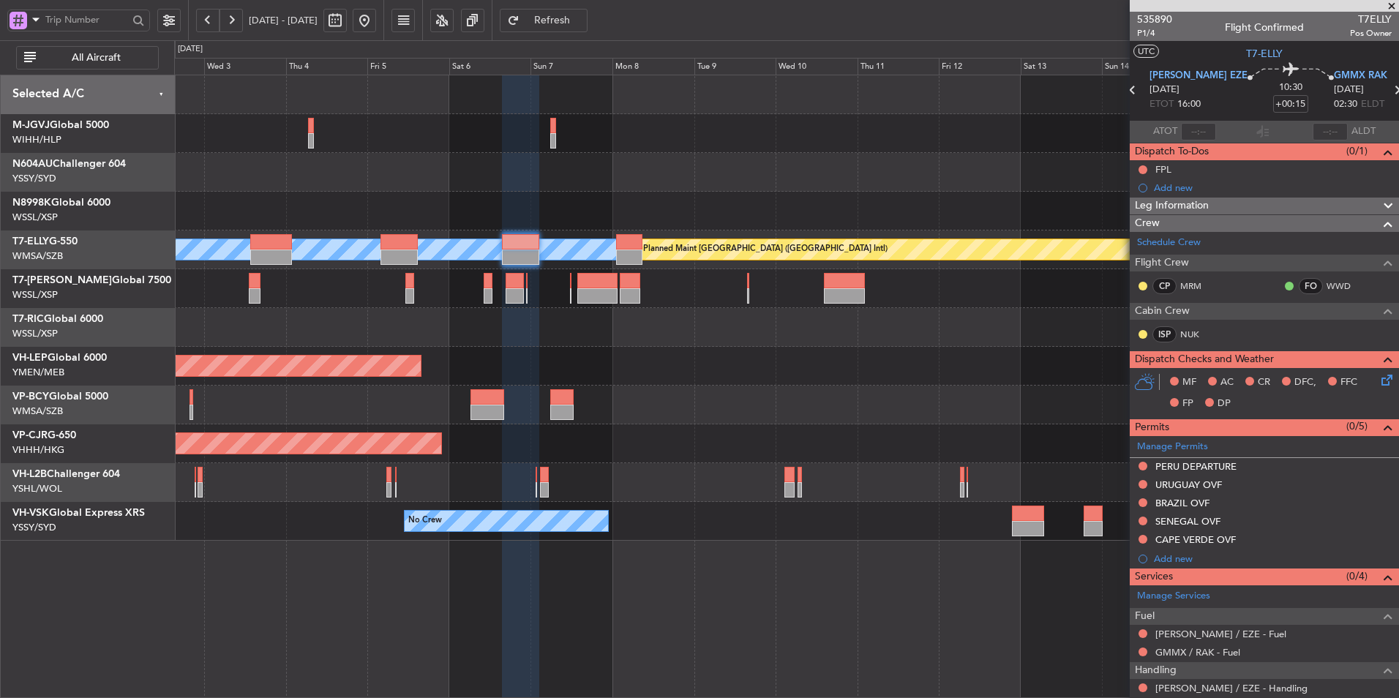
click at [782, 383] on div "Unplanned Maint Wichita (Wichita Mid-continent)" at bounding box center [786, 366] width 1224 height 39
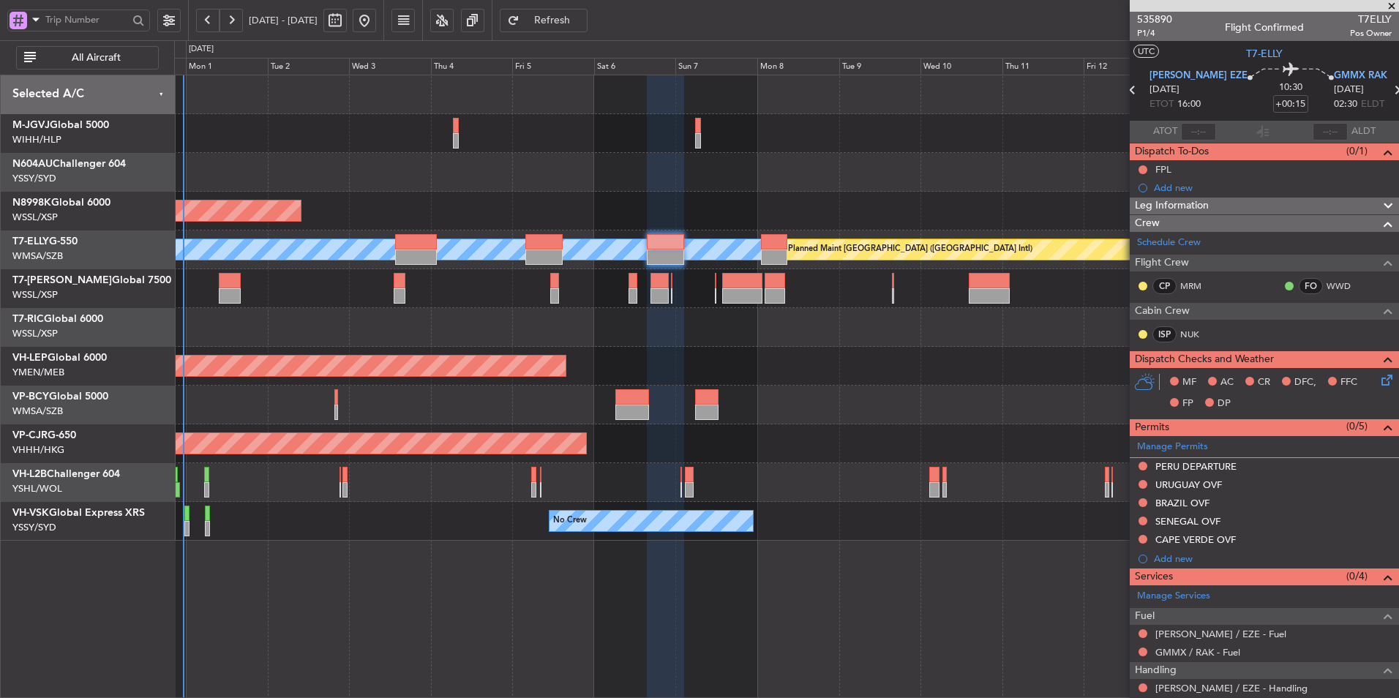
click at [640, 420] on div "Planned Maint [GEOGRAPHIC_DATA] ([GEOGRAPHIC_DATA] Intl)" at bounding box center [786, 405] width 1224 height 39
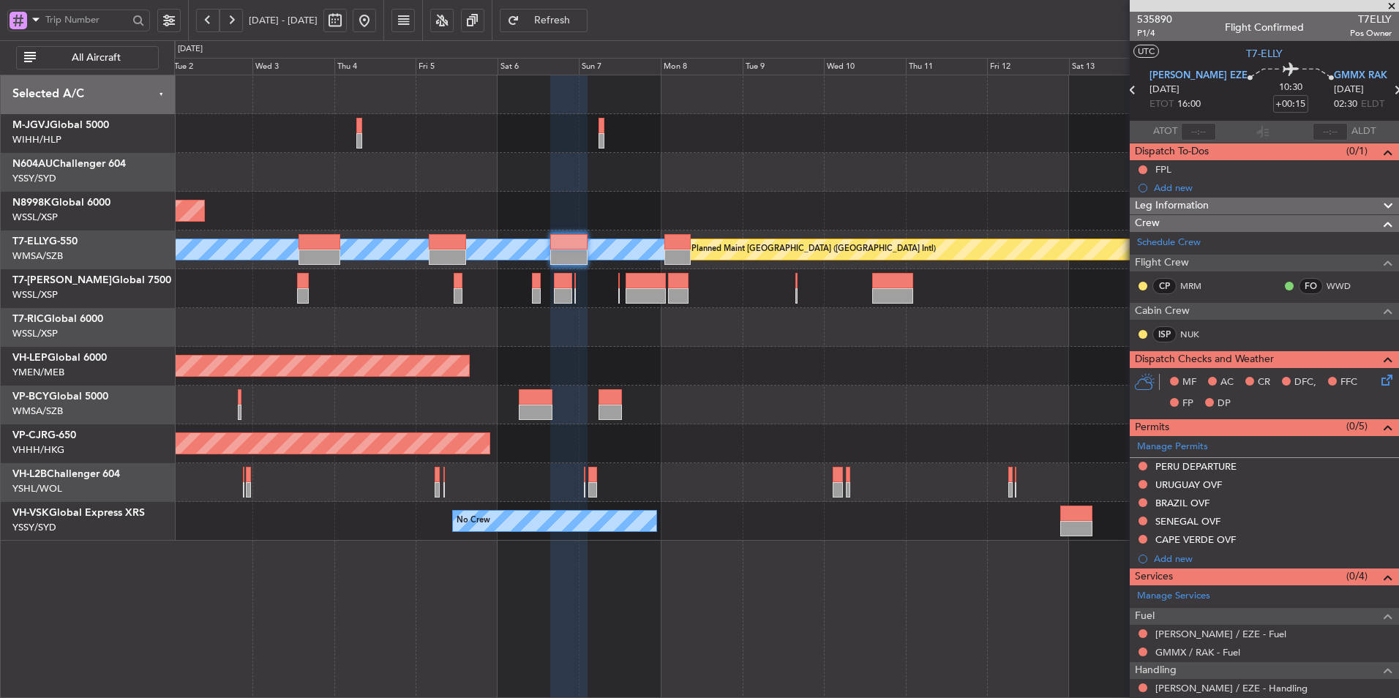
click at [376, 22] on button at bounding box center [364, 20] width 23 height 23
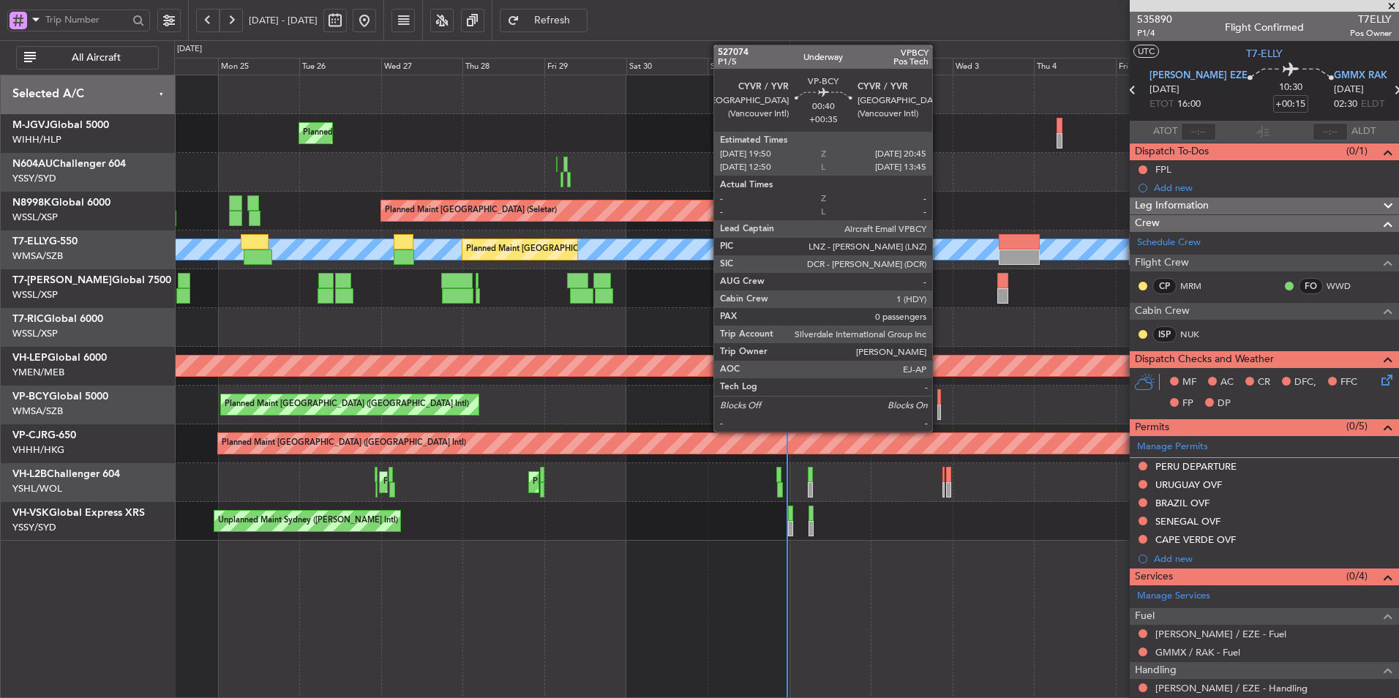
click at [939, 402] on div at bounding box center [939, 396] width 4 height 15
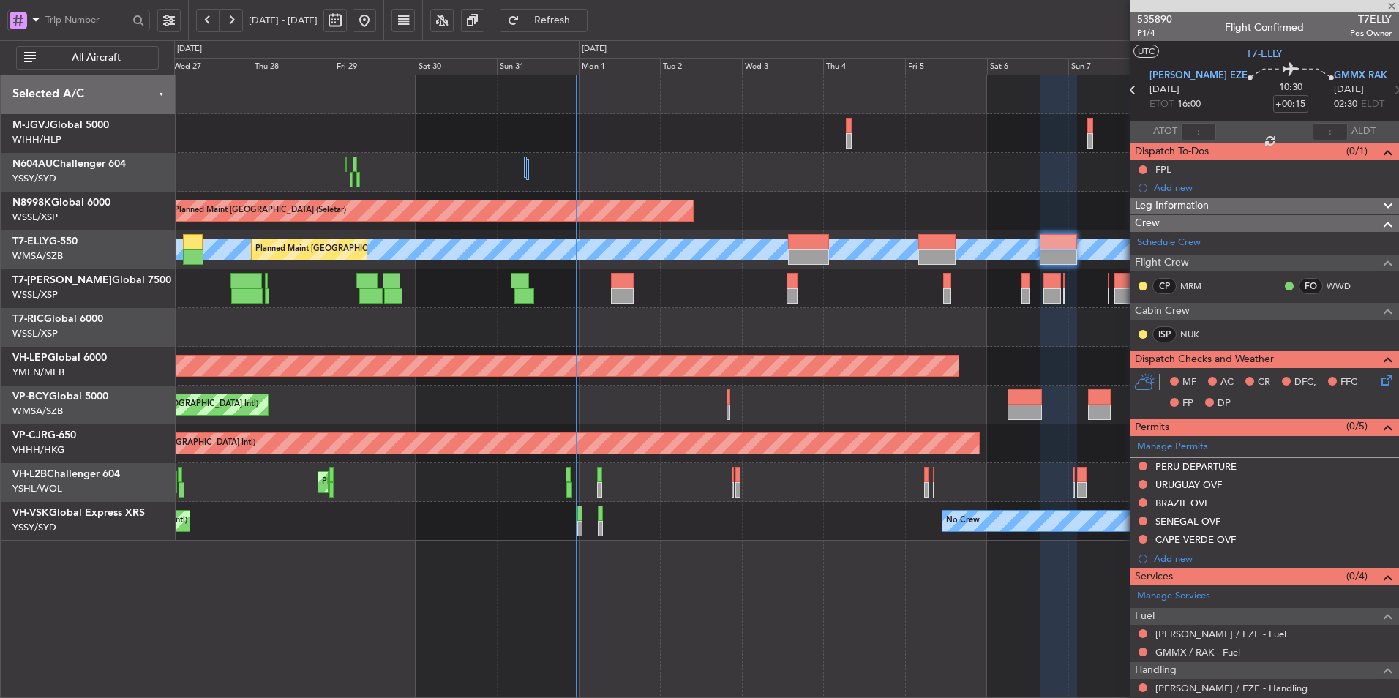
click at [609, 407] on div "Planned Maint [GEOGRAPHIC_DATA] ([GEOGRAPHIC_DATA] Intl) [PERSON_NAME] (Sultan …" at bounding box center [786, 405] width 1224 height 39
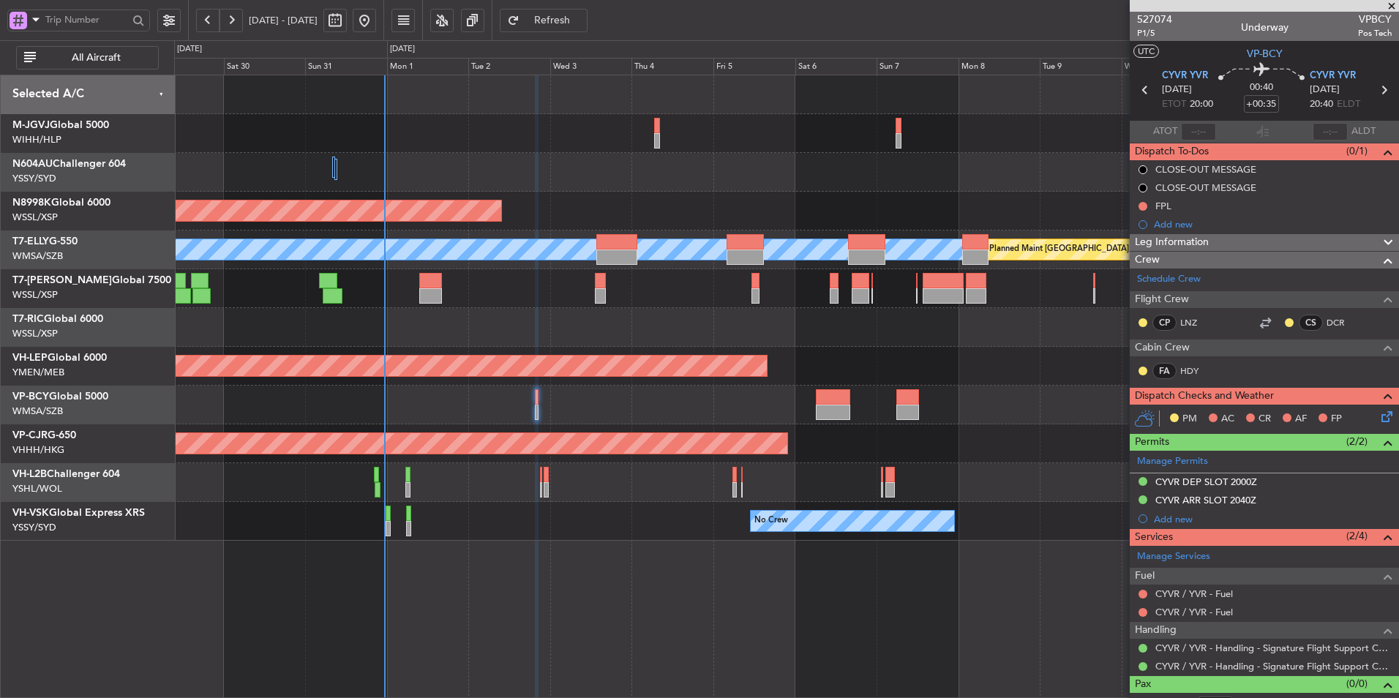
click at [597, 490] on div "Planned Maint [GEOGRAPHIC_DATA] ([GEOGRAPHIC_DATA]) Planned Maint Sydney ([PERS…" at bounding box center [786, 482] width 1224 height 39
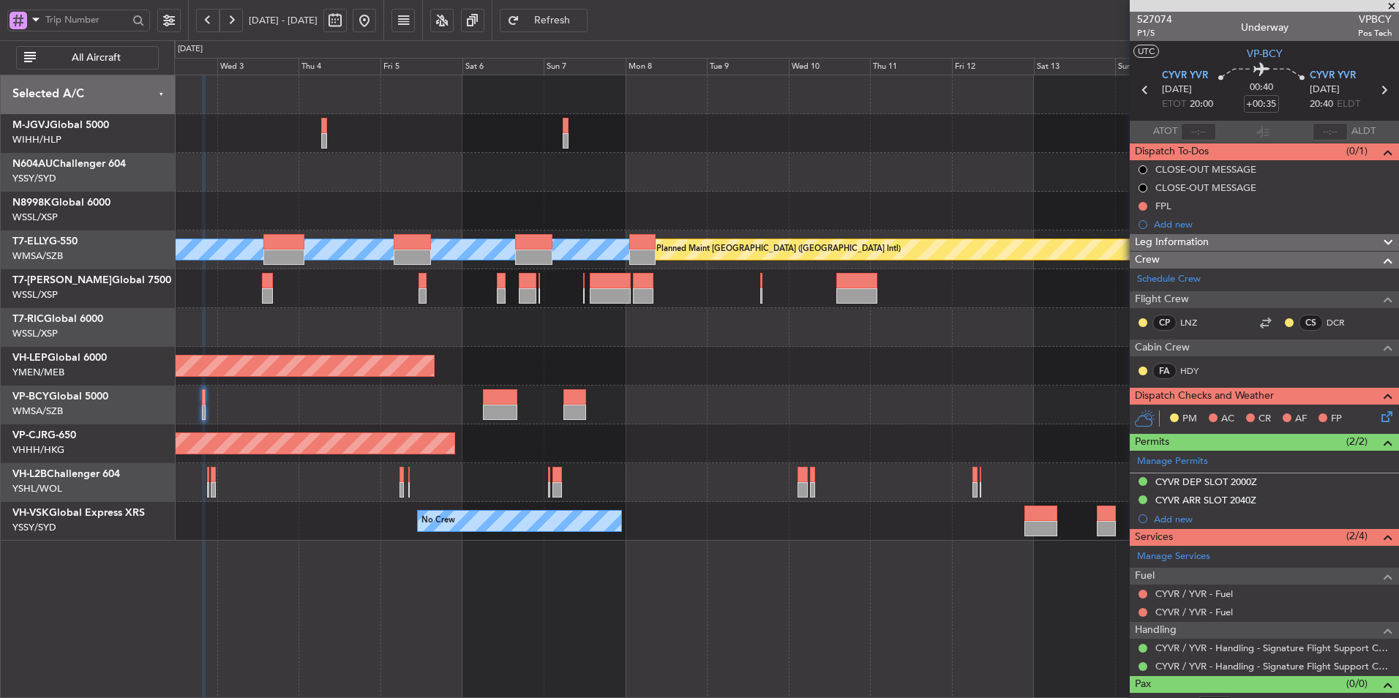
click at [495, 476] on div "Planned Maint [GEOGRAPHIC_DATA] (Seletar) [PERSON_NAME] Planned Maint [GEOGRAPH…" at bounding box center [786, 307] width 1224 height 465
click at [817, 454] on div "Planned Maint [GEOGRAPHIC_DATA] ([GEOGRAPHIC_DATA] Intl)" at bounding box center [786, 443] width 1224 height 39
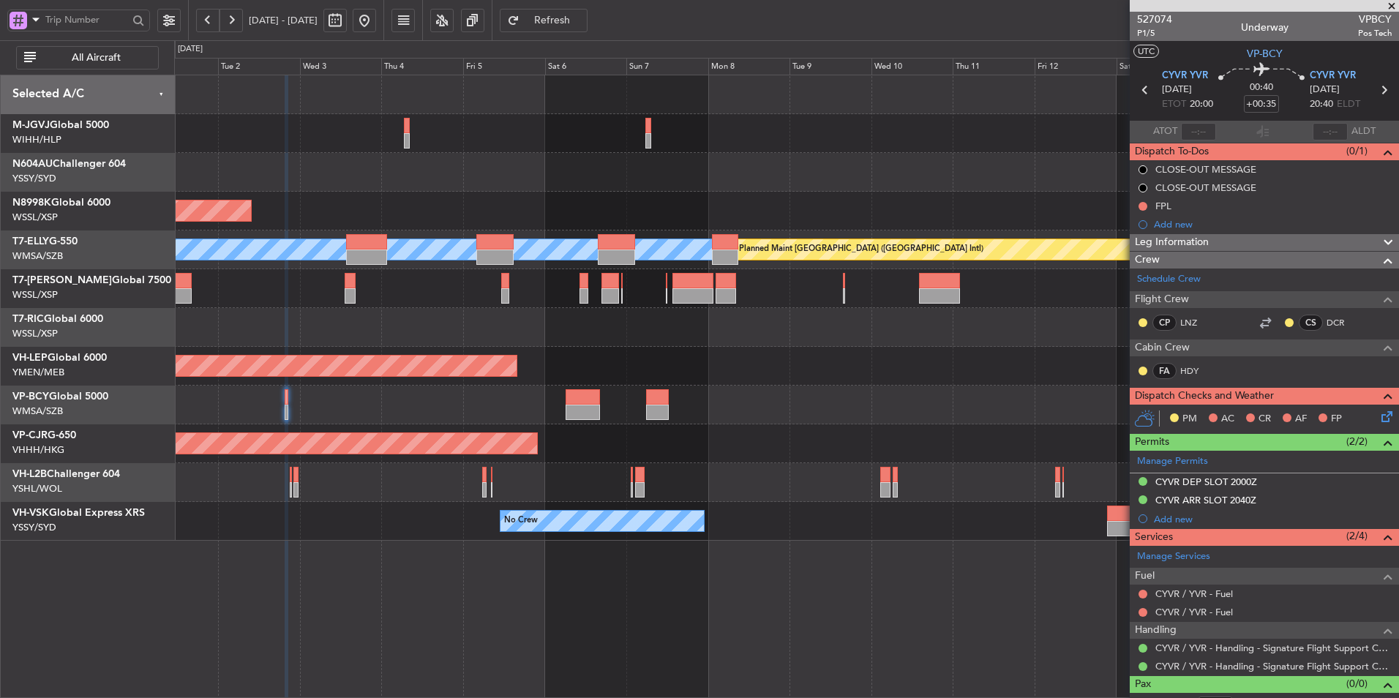
click at [845, 460] on div "Planned Maint [GEOGRAPHIC_DATA] ([GEOGRAPHIC_DATA] Intl)" at bounding box center [786, 443] width 1224 height 39
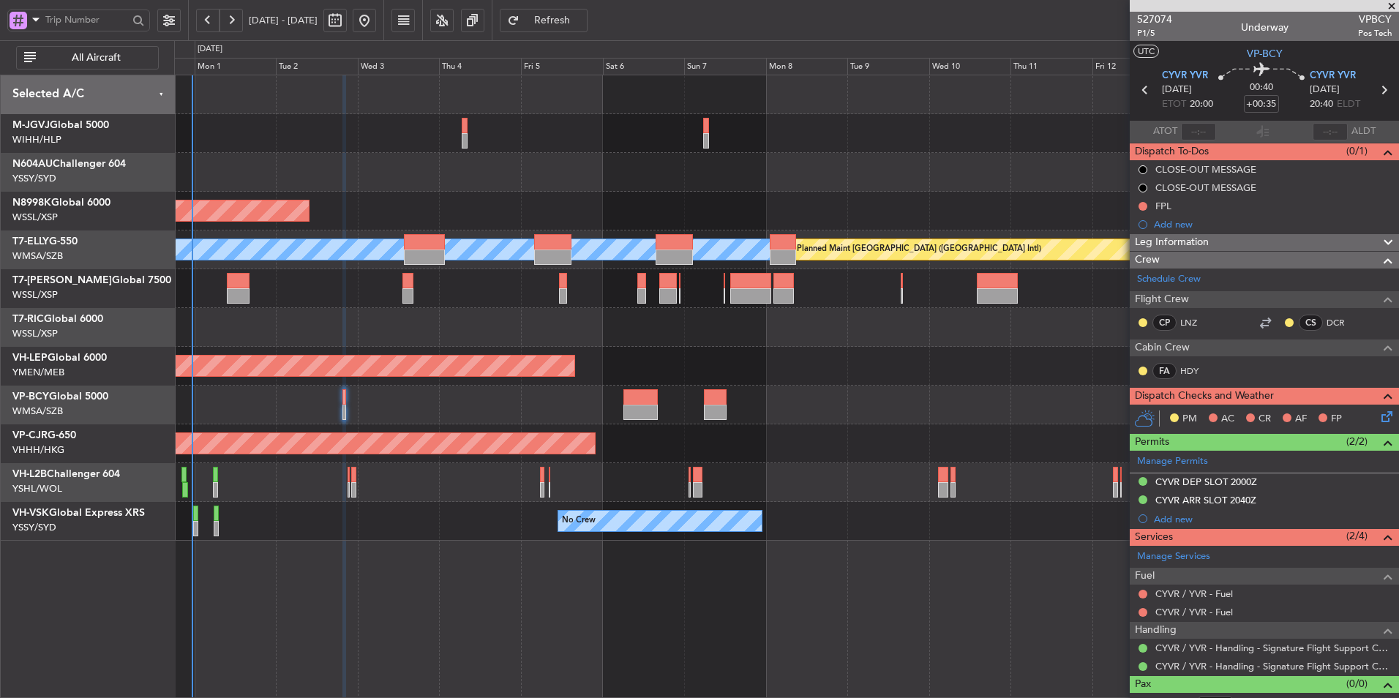
click at [658, 536] on div "No Crew" at bounding box center [786, 521] width 1224 height 39
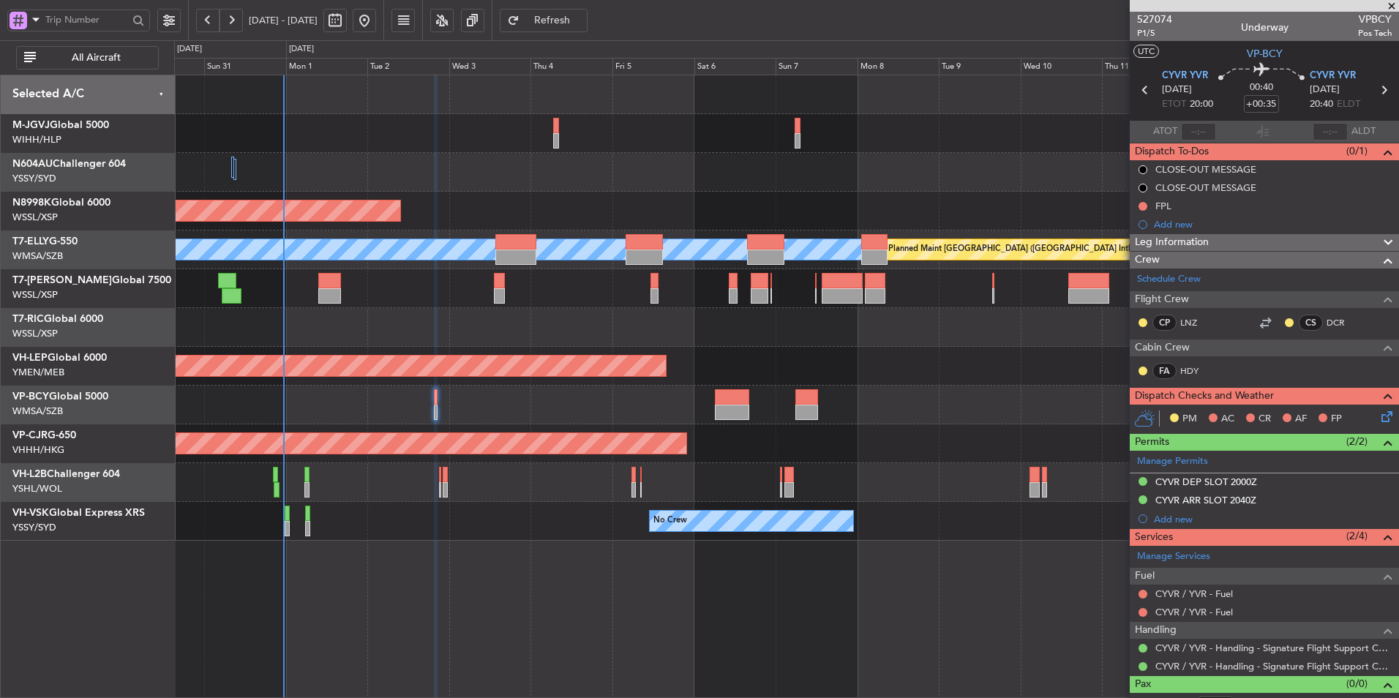
click at [615, 588] on div "Planned Maint [GEOGRAPHIC_DATA] (Seletar) [PERSON_NAME] Planned Maint [GEOGRAPH…" at bounding box center [786, 386] width 1225 height 623
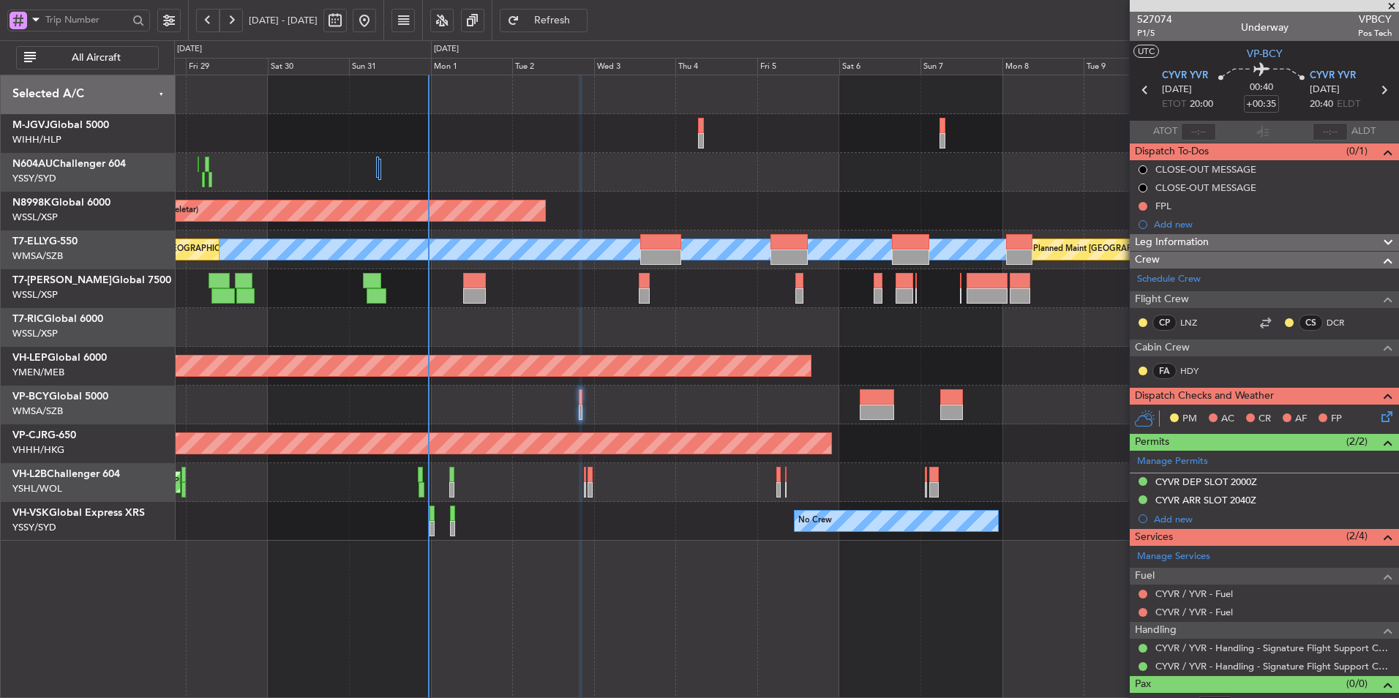
click at [563, 570] on div "Planned Maint [GEOGRAPHIC_DATA] (Halim Intl) Planned Maint [GEOGRAPHIC_DATA] (S…" at bounding box center [786, 386] width 1225 height 623
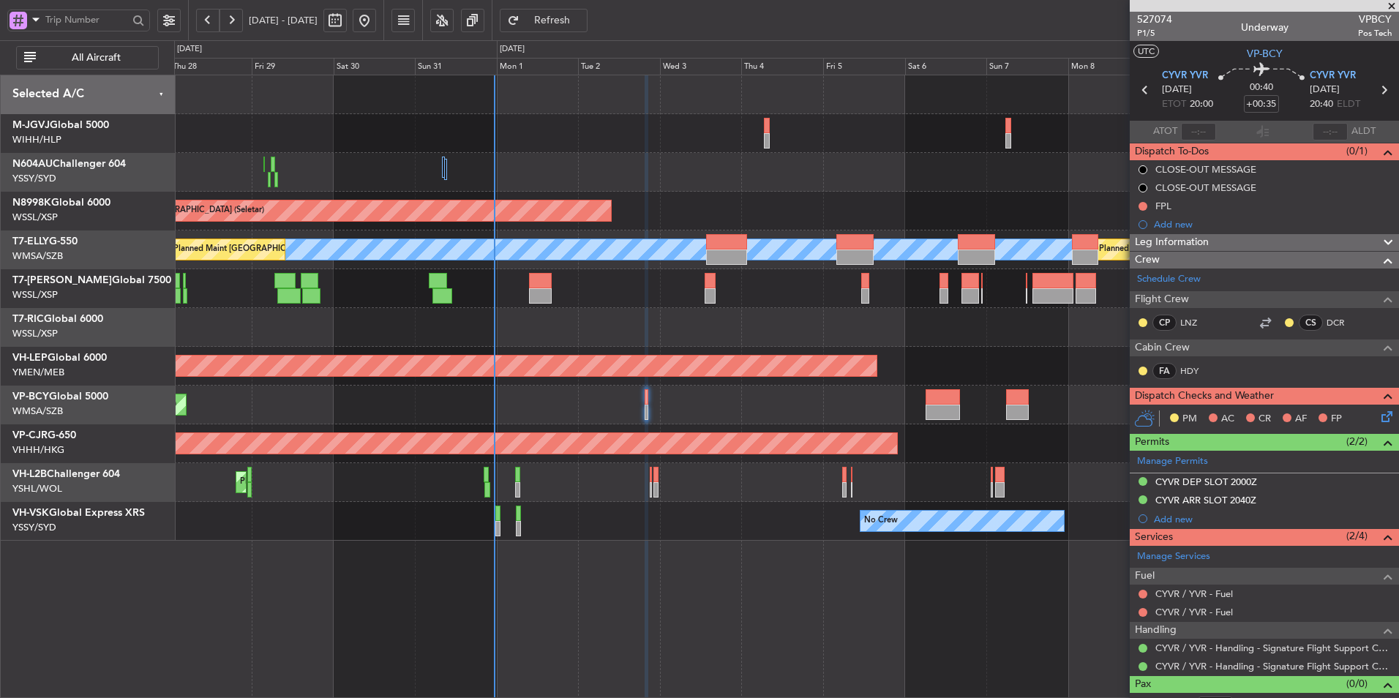
click at [496, 400] on div "Planned Maint [GEOGRAPHIC_DATA] ([GEOGRAPHIC_DATA] Intl)" at bounding box center [786, 405] width 1224 height 39
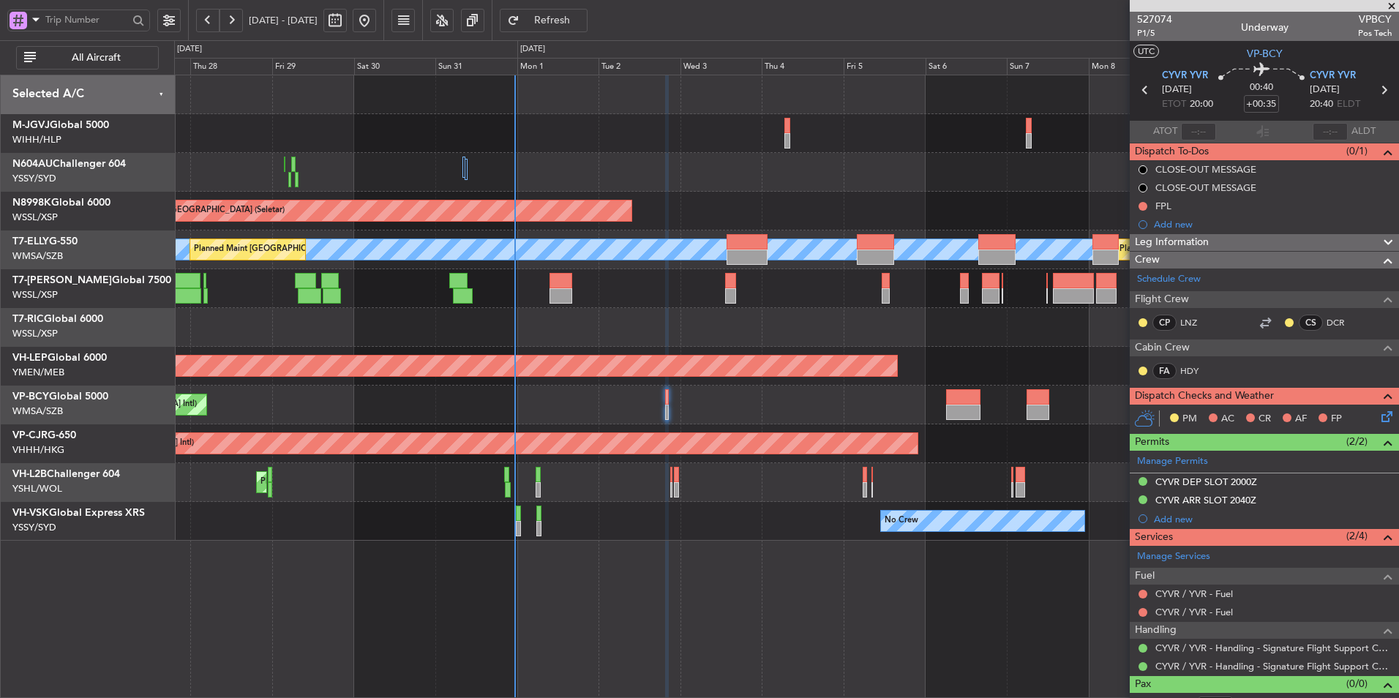
click at [559, 404] on div "Planned Maint [GEOGRAPHIC_DATA] ([GEOGRAPHIC_DATA] Intl)" at bounding box center [786, 405] width 1224 height 39
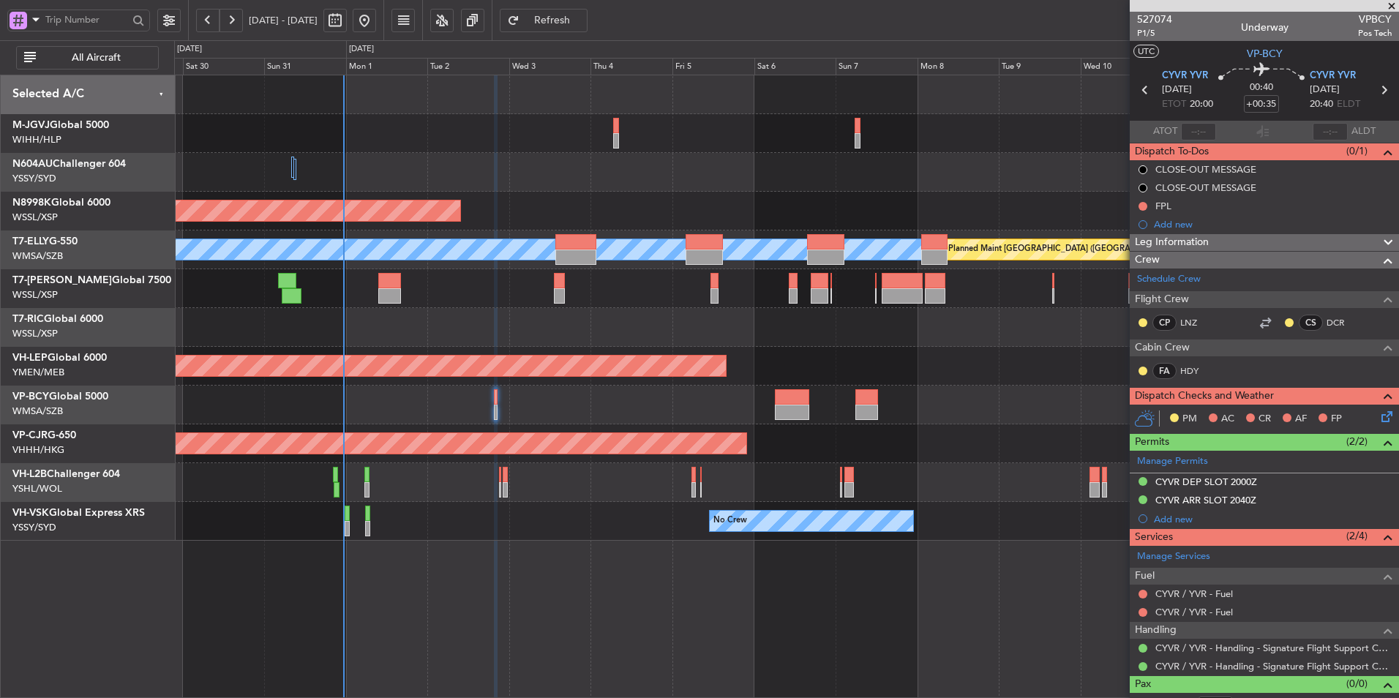
click at [476, 516] on div "No Crew Unplanned Maint Sydney ([PERSON_NAME] Intl)" at bounding box center [786, 521] width 1224 height 39
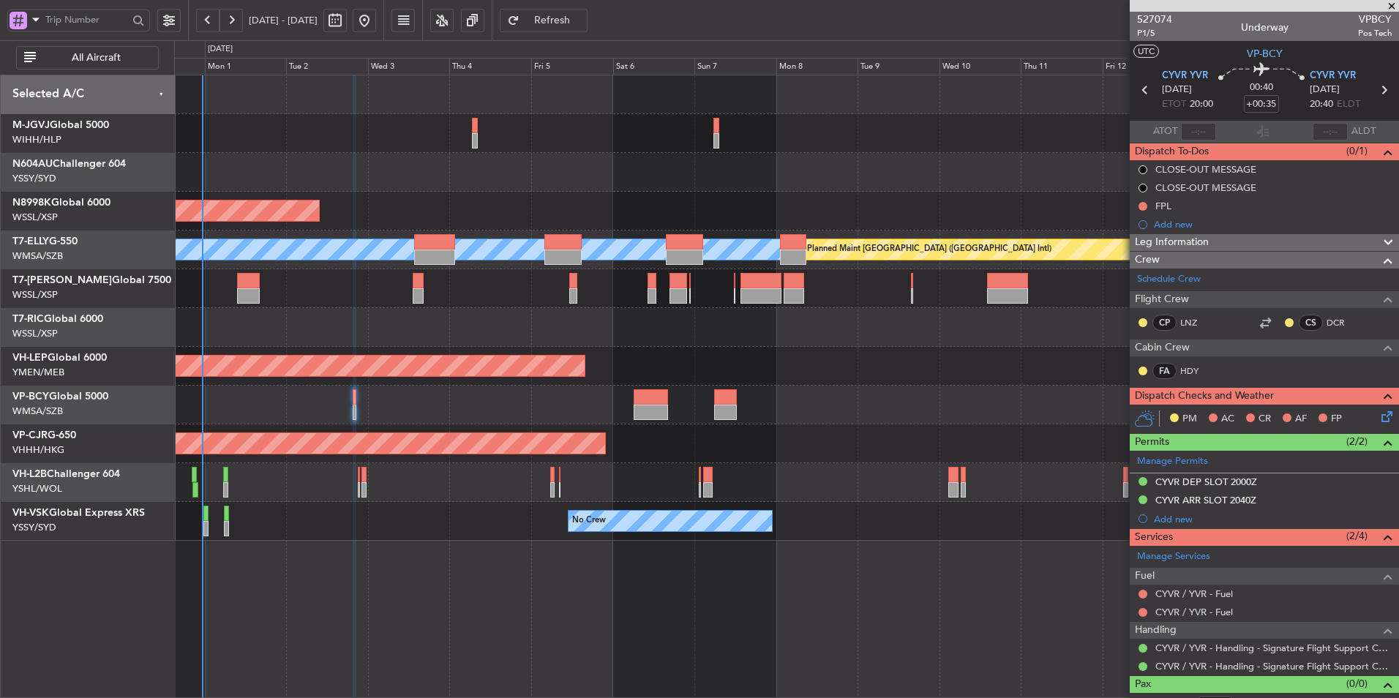
click at [474, 532] on div "No Crew" at bounding box center [786, 521] width 1224 height 39
click at [600, 550] on div "Planned Maint [GEOGRAPHIC_DATA] (Seletar) [PERSON_NAME] Planned Maint [GEOGRAPH…" at bounding box center [786, 386] width 1225 height 623
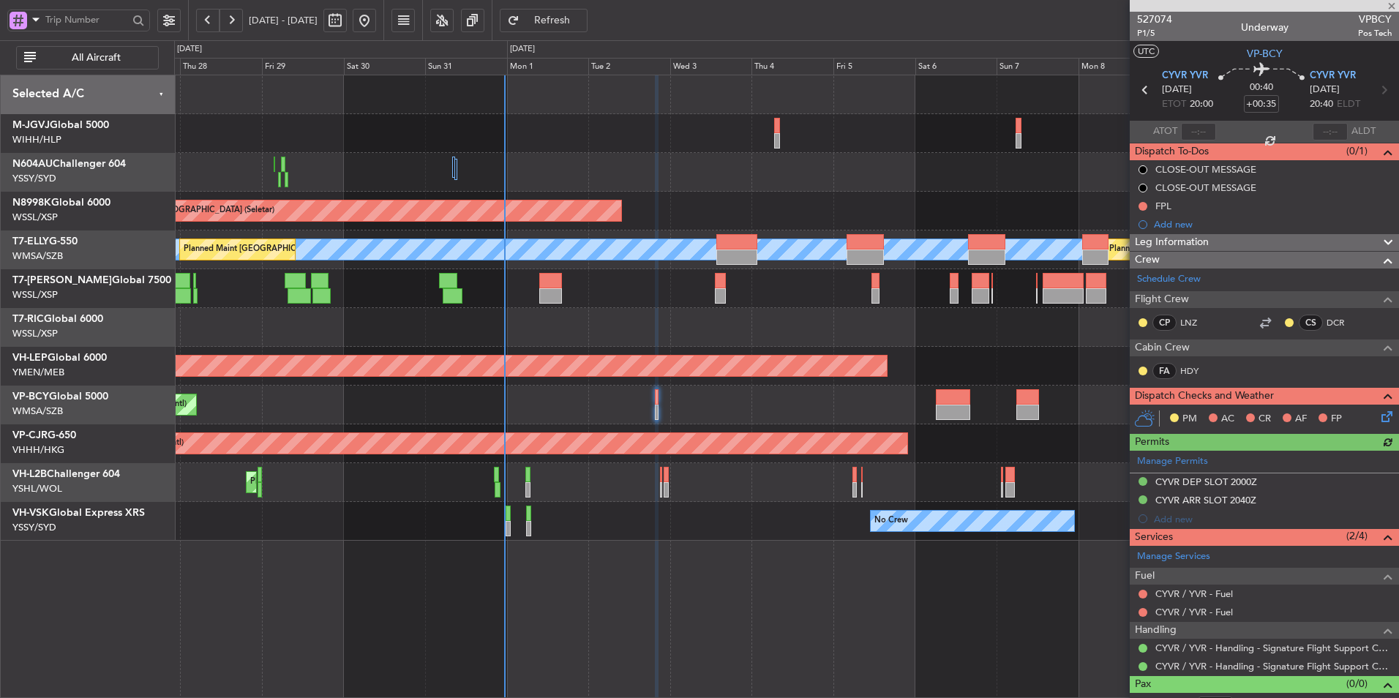
click at [652, 567] on div "Planned Maint [GEOGRAPHIC_DATA] (Halim Intl) Planned Maint [GEOGRAPHIC_DATA] (S…" at bounding box center [786, 386] width 1225 height 623
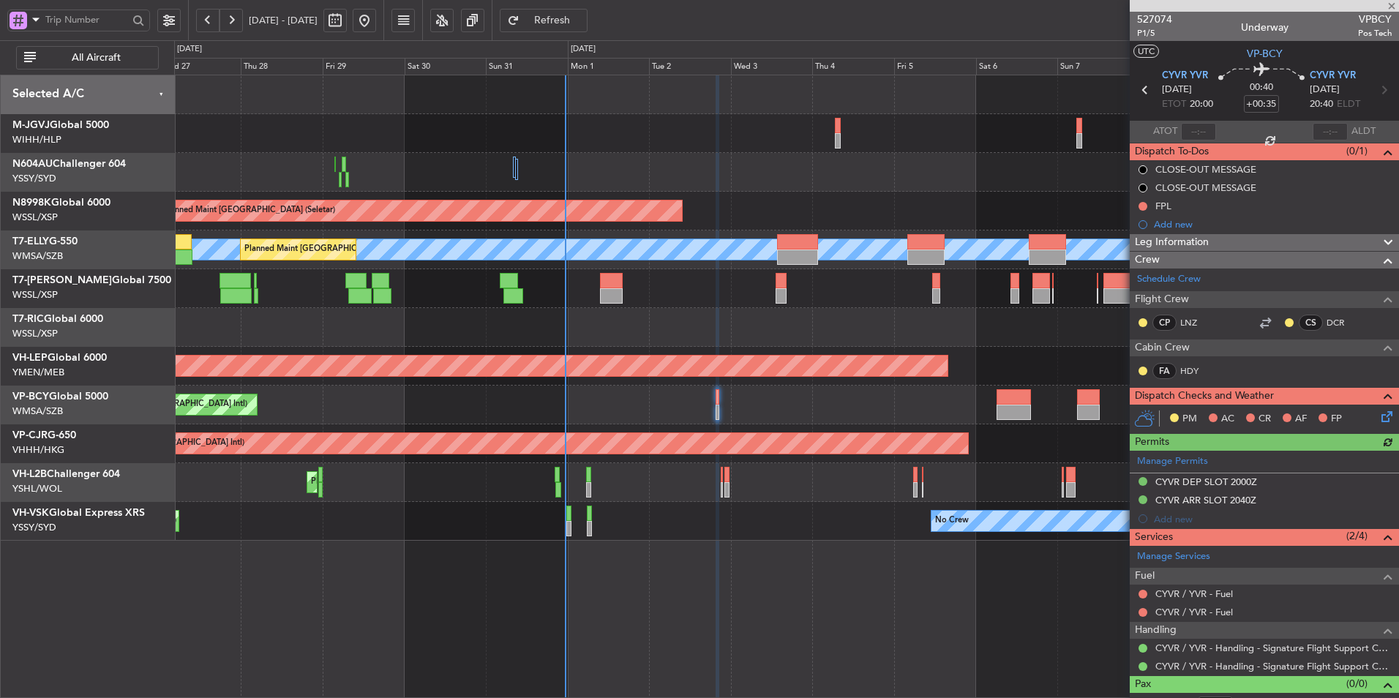
click at [646, 566] on div "Planned Maint [GEOGRAPHIC_DATA] (Halim Intl) Planned Maint [GEOGRAPHIC_DATA] (S…" at bounding box center [786, 386] width 1225 height 623
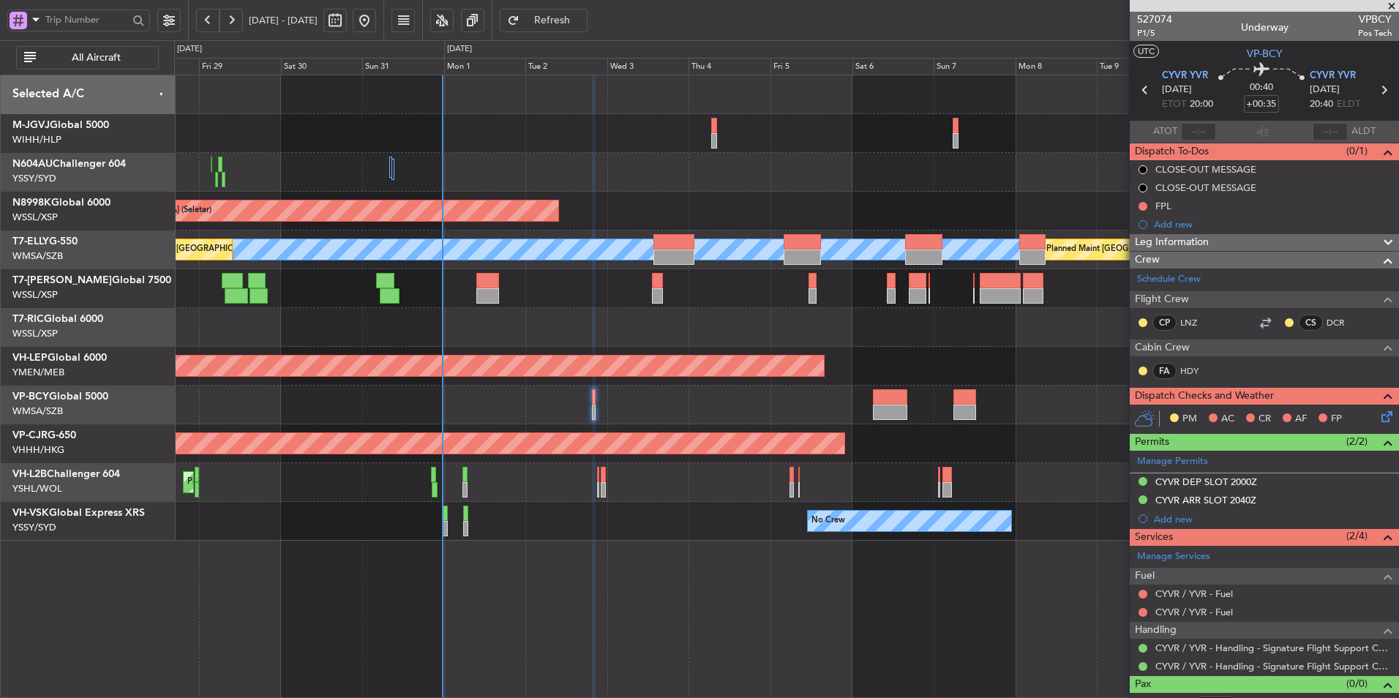
click at [498, 345] on div at bounding box center [786, 327] width 1224 height 39
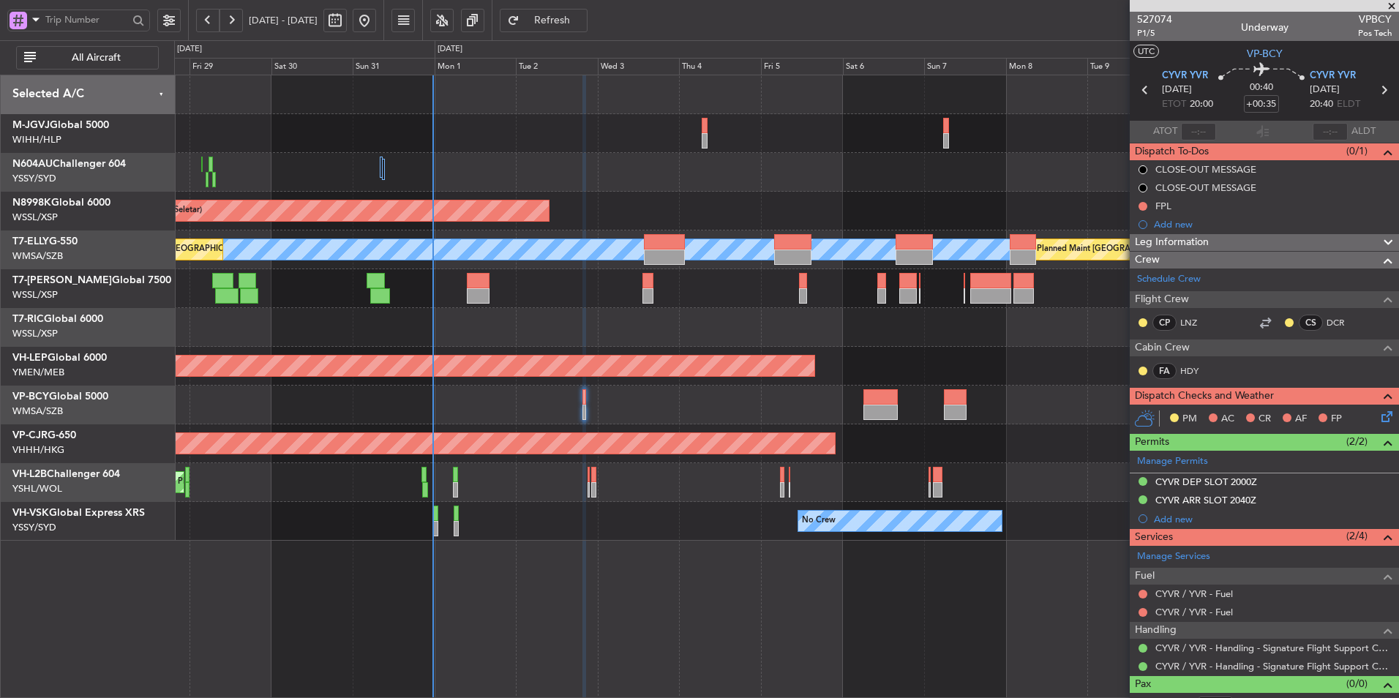
click at [515, 343] on div at bounding box center [786, 327] width 1224 height 39
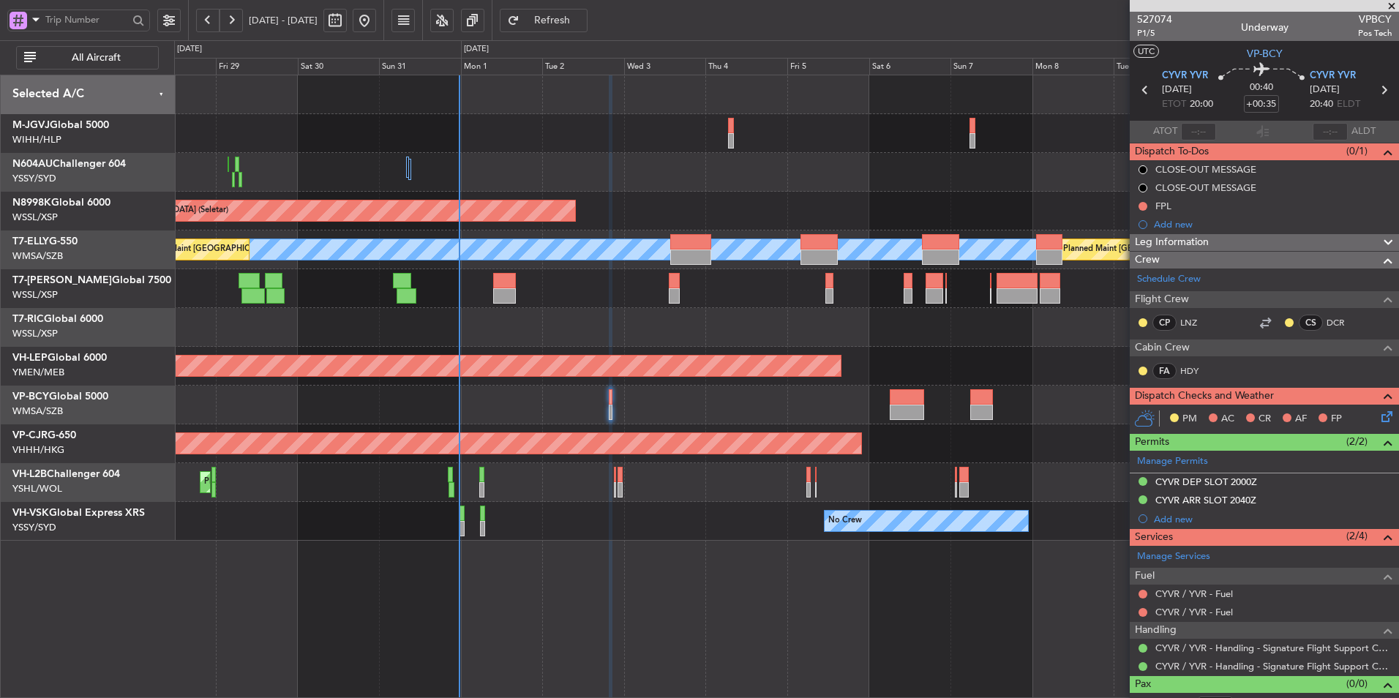
click at [464, 342] on div at bounding box center [786, 327] width 1224 height 39
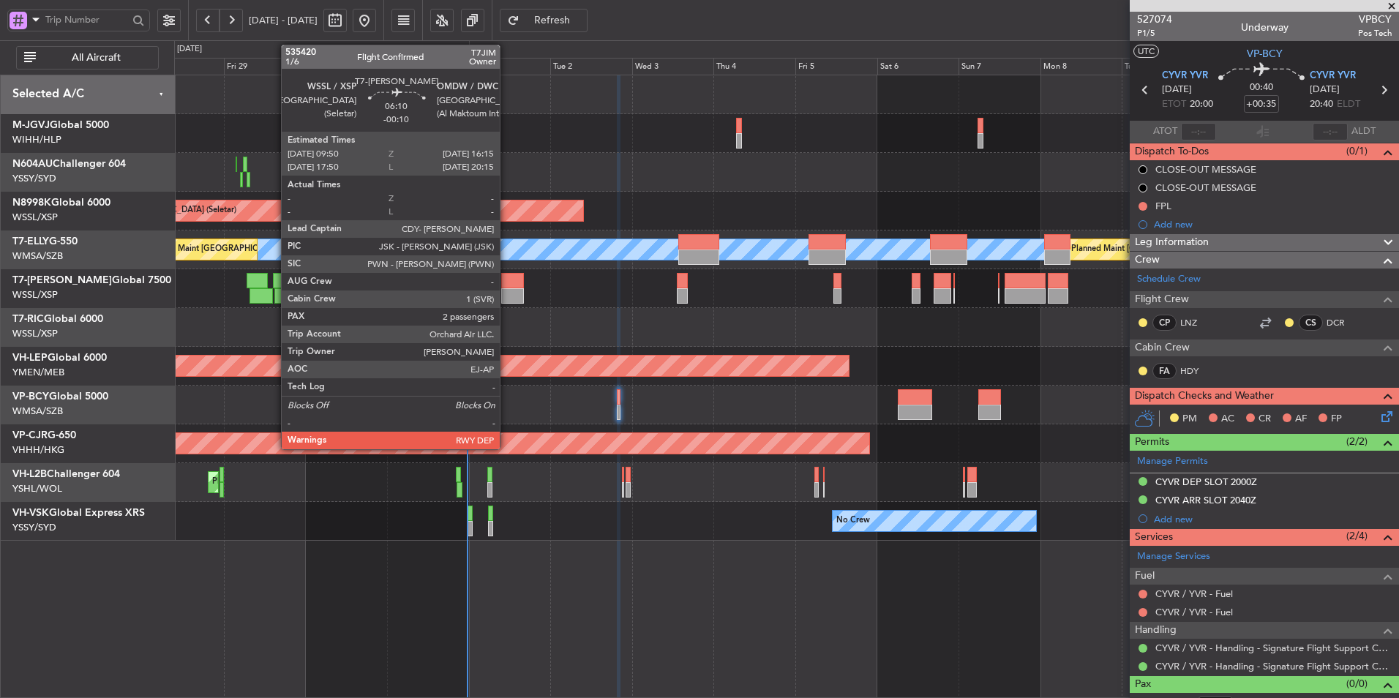
click at [506, 294] on div at bounding box center [512, 295] width 22 height 15
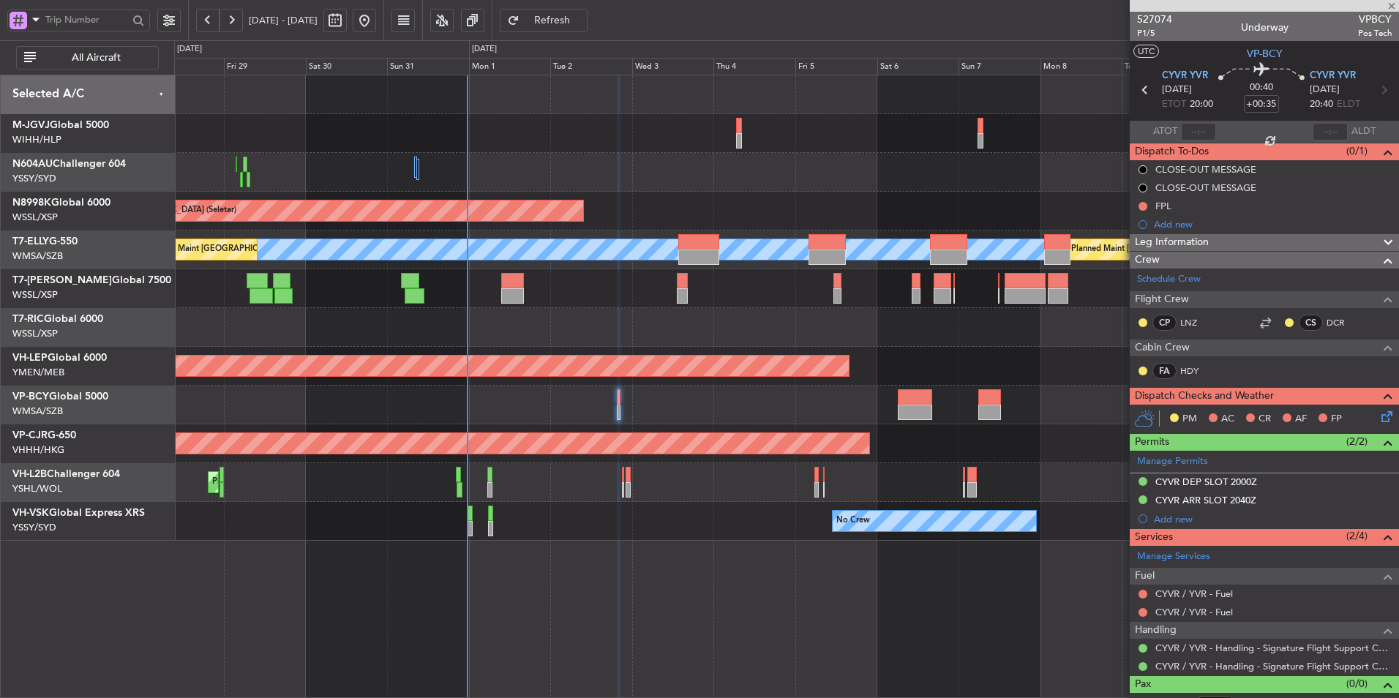
type input "-00:10"
type input "2"
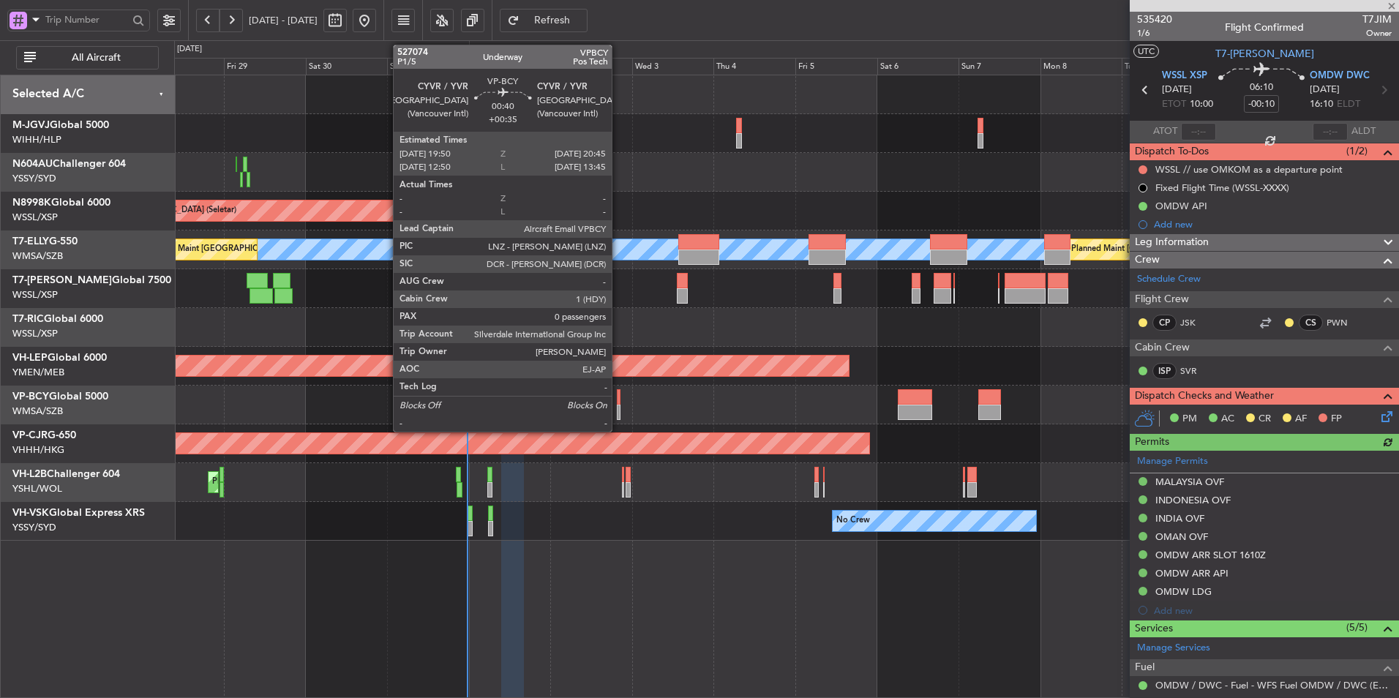
click at [618, 414] on div at bounding box center [619, 412] width 4 height 15
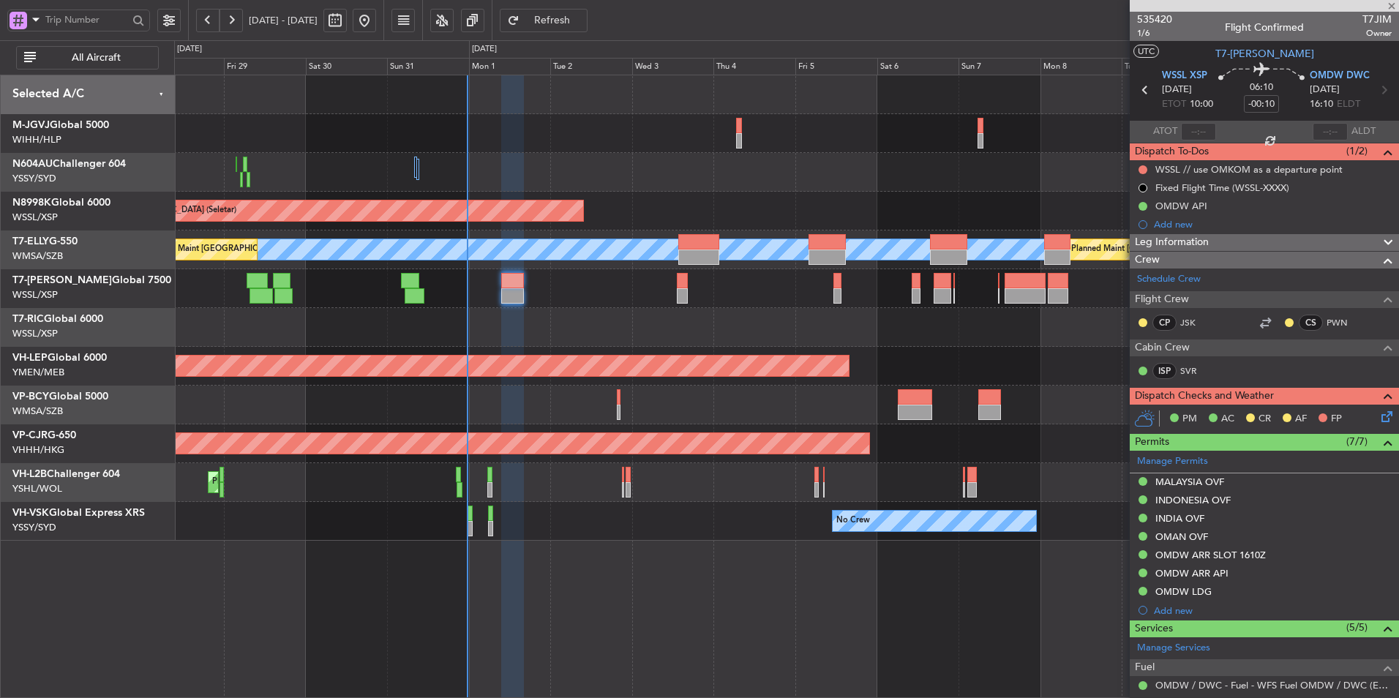
type input "+00:35"
type input "0"
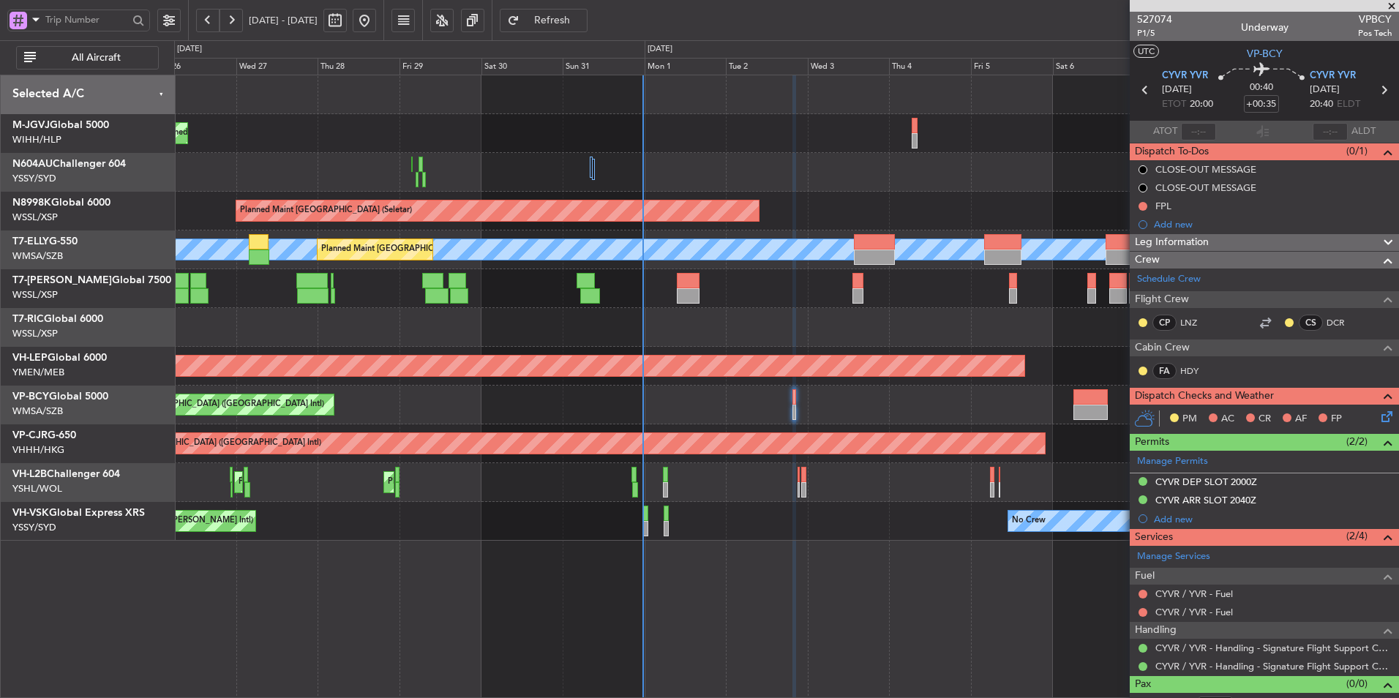
click at [671, 332] on div at bounding box center [786, 327] width 1224 height 39
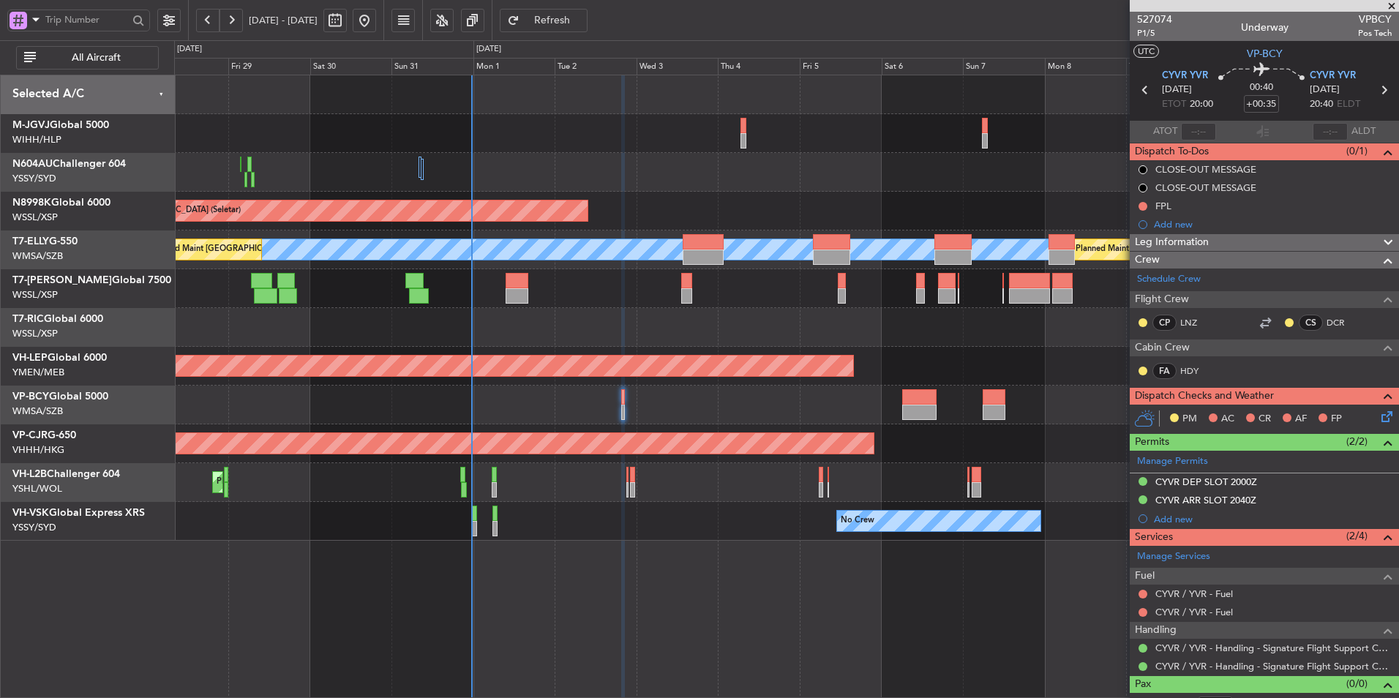
click at [646, 335] on div at bounding box center [786, 327] width 1224 height 39
click at [793, 336] on div at bounding box center [786, 327] width 1224 height 39
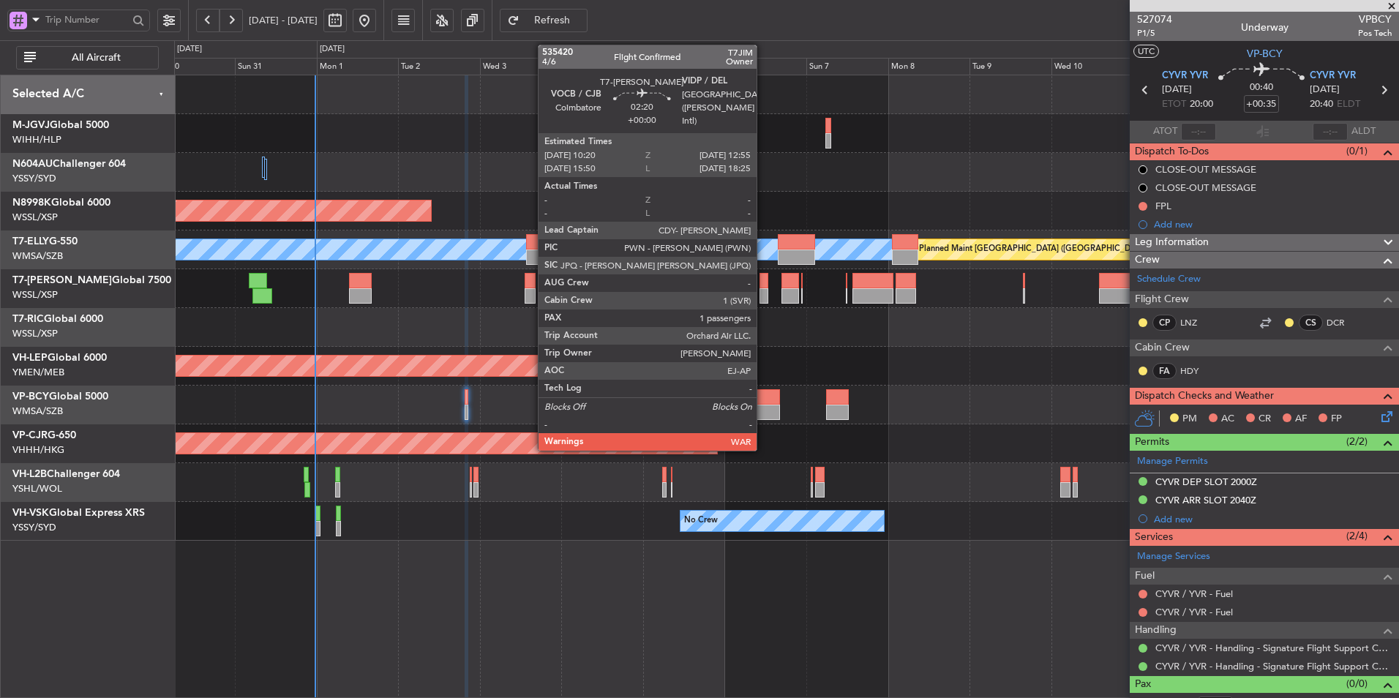
click at [763, 280] on div at bounding box center [765, 280] width 10 height 15
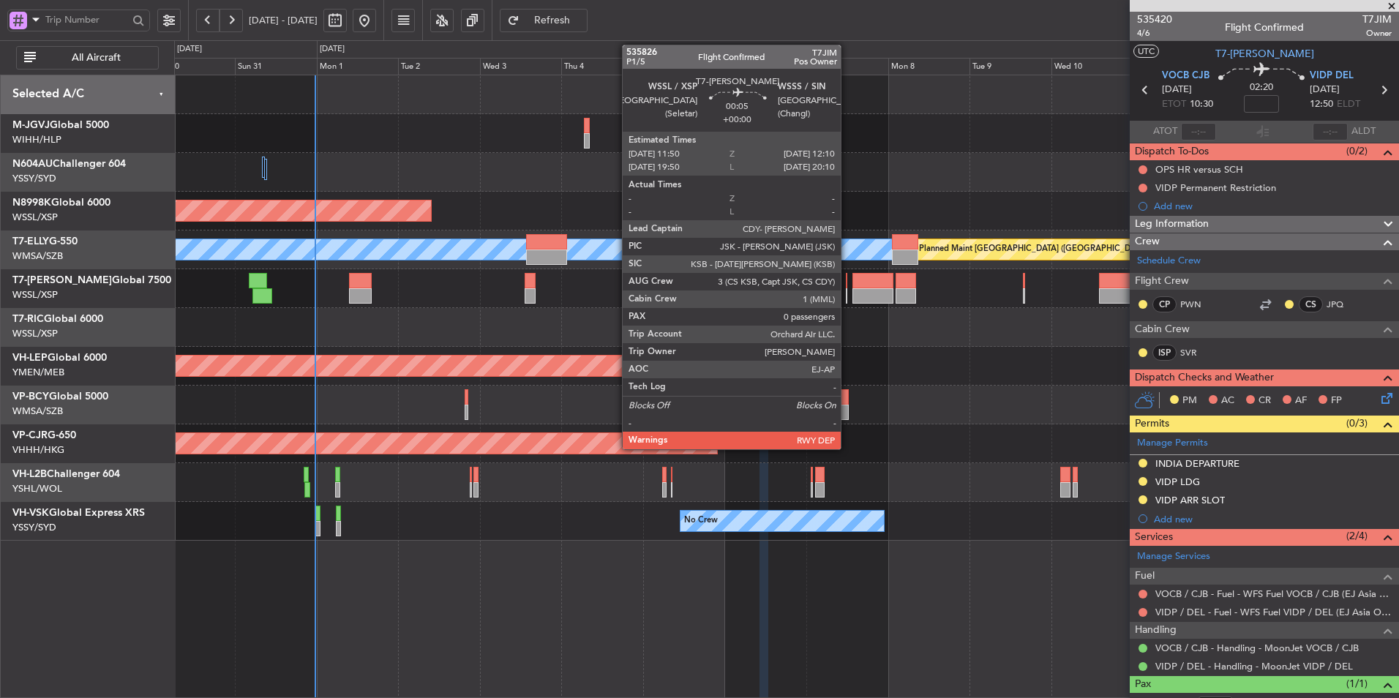
click at [847, 285] on div at bounding box center [846, 280] width 1 height 15
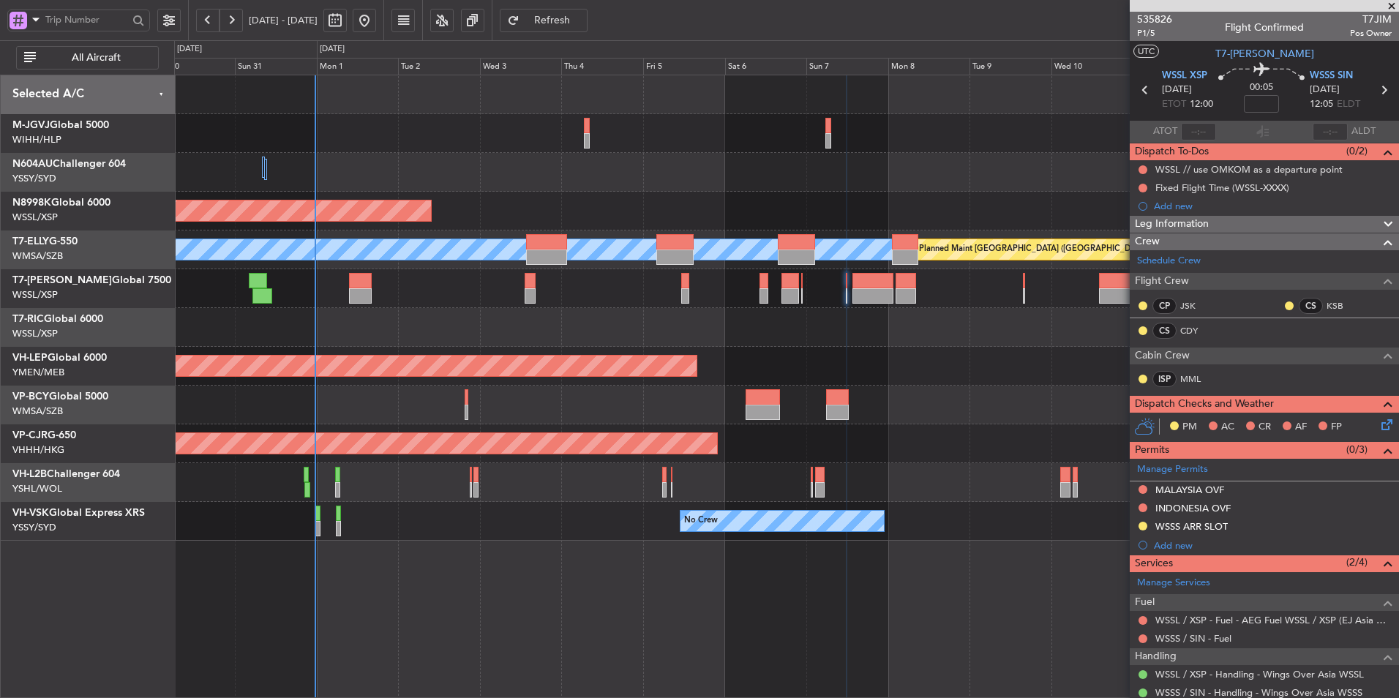
click at [936, 425] on div "Planned Maint [GEOGRAPHIC_DATA] ([GEOGRAPHIC_DATA] Intl)" at bounding box center [786, 443] width 1224 height 39
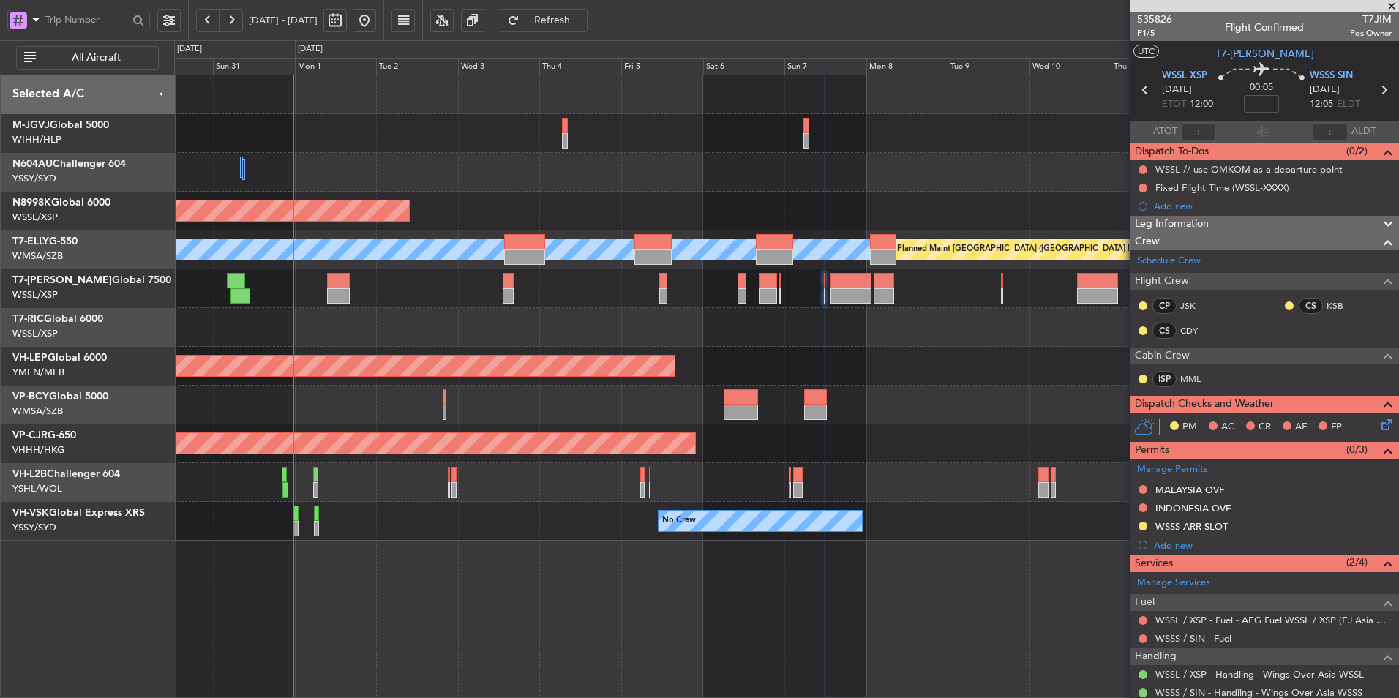
click at [697, 386] on div "Planned Maint [GEOGRAPHIC_DATA] (Seletar) [PERSON_NAME] Planned Maint [GEOGRAPH…" at bounding box center [786, 307] width 1224 height 465
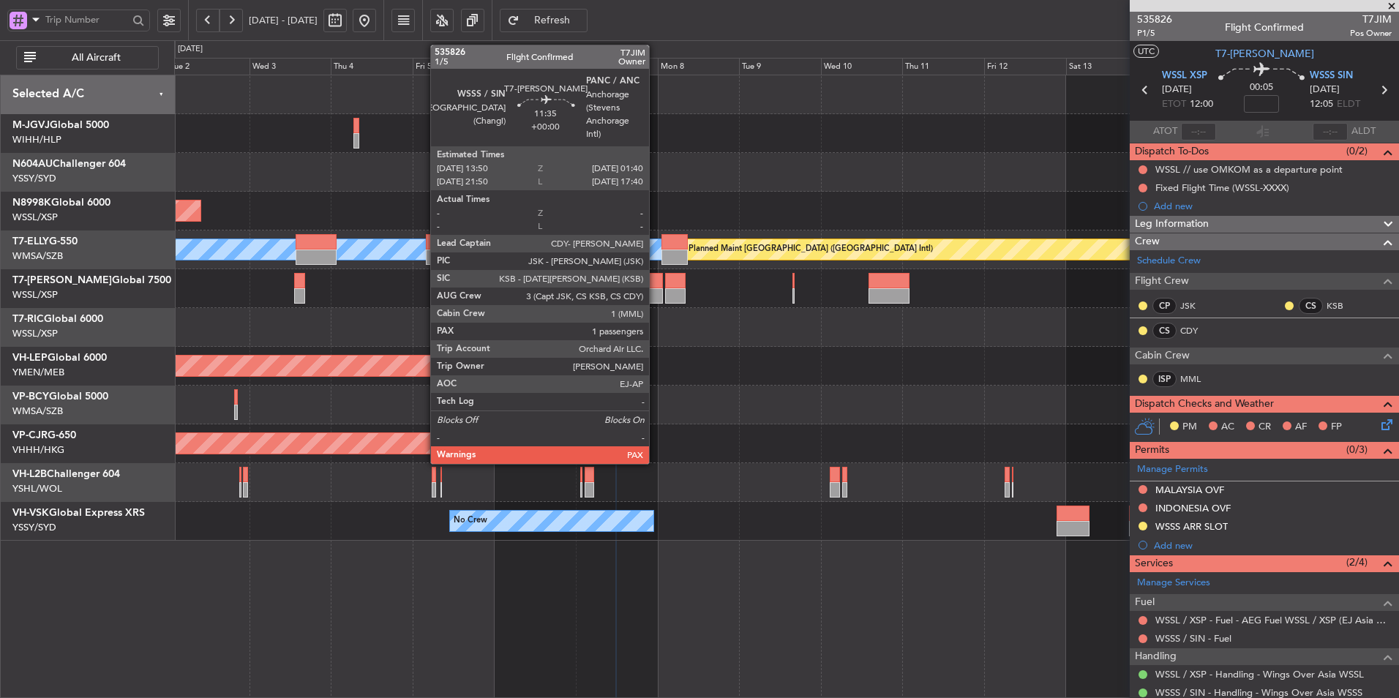
click at [656, 287] on div at bounding box center [642, 280] width 41 height 15
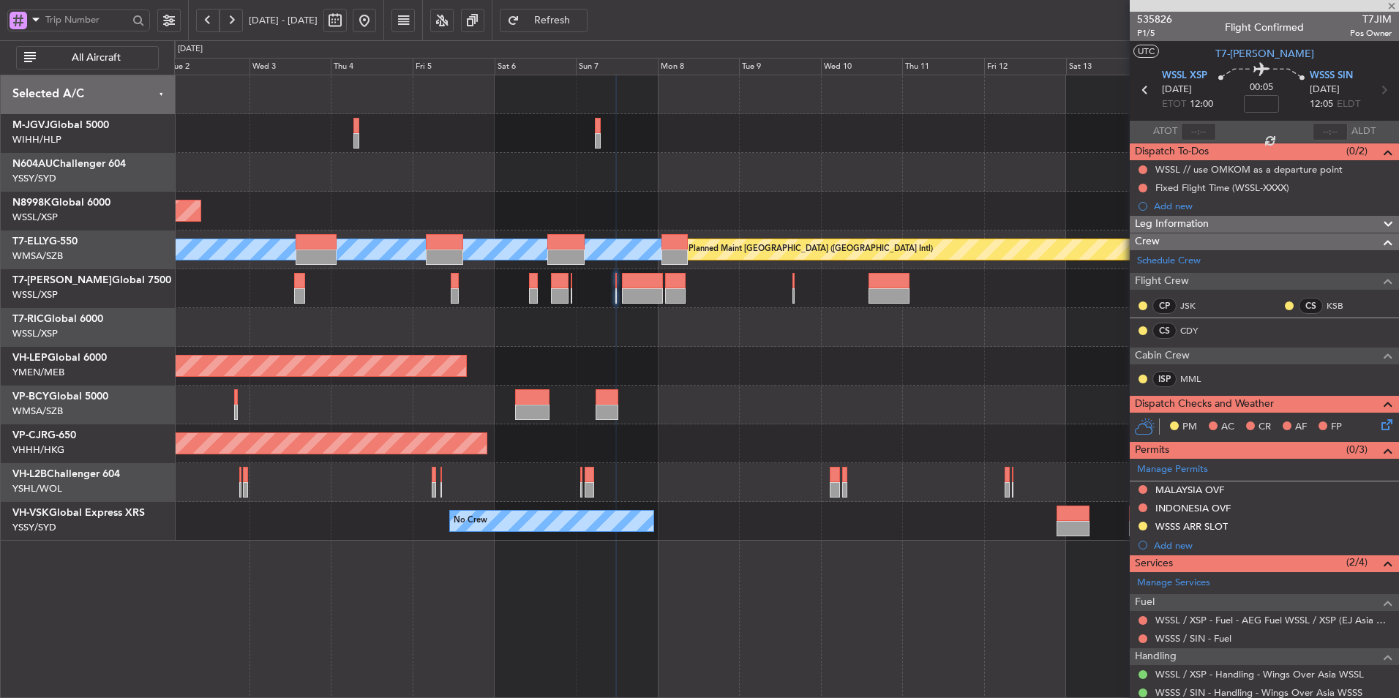
scroll to position [45, 0]
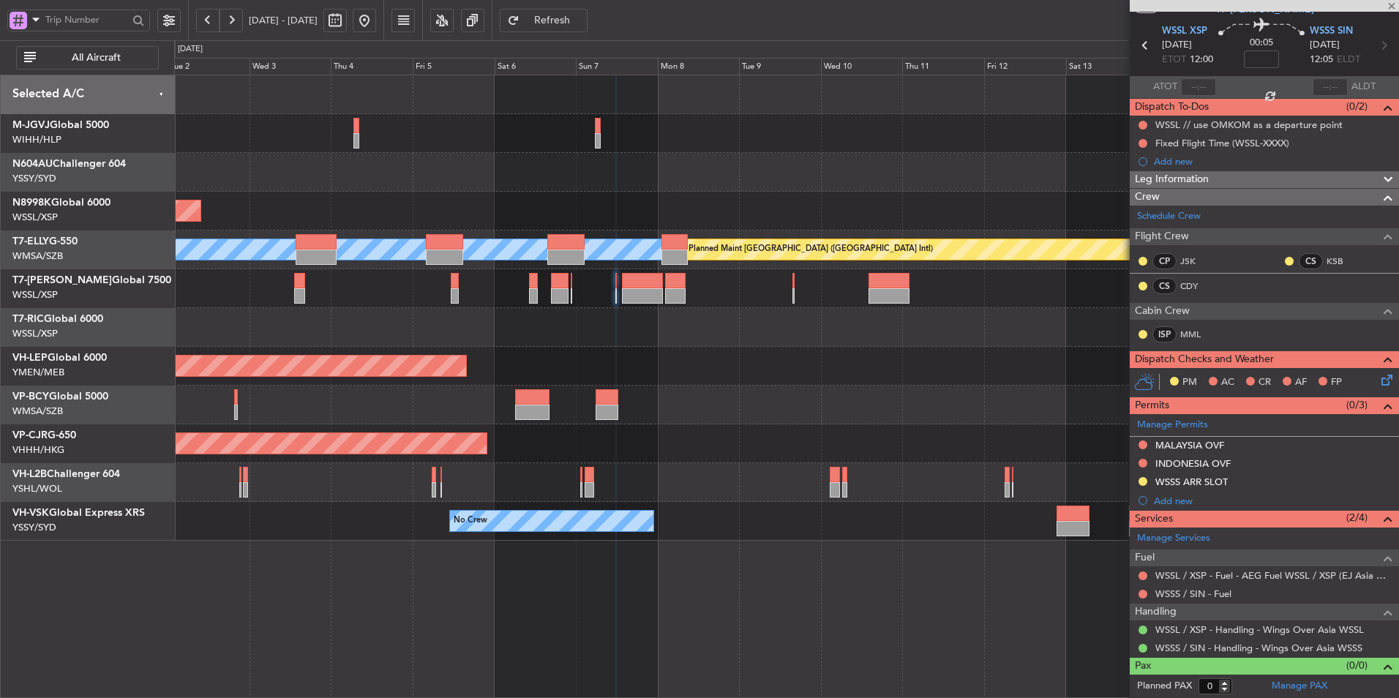
type input "2"
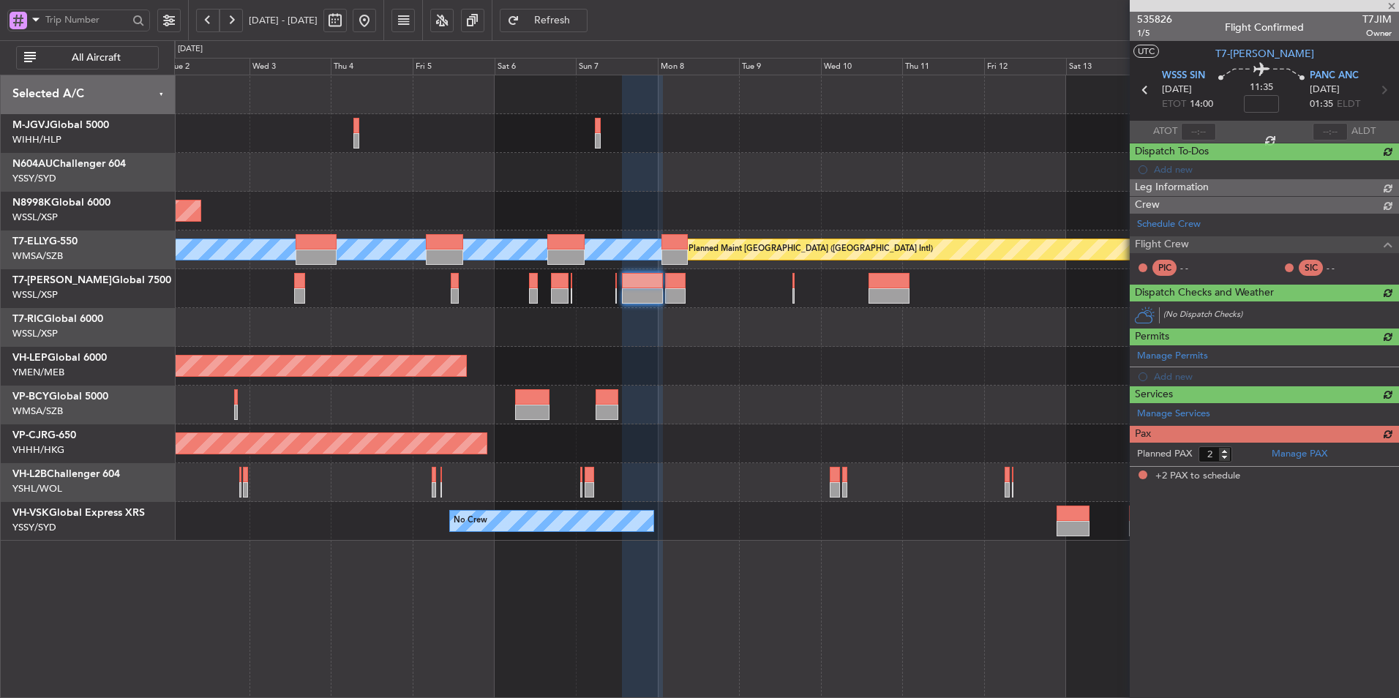
scroll to position [0, 0]
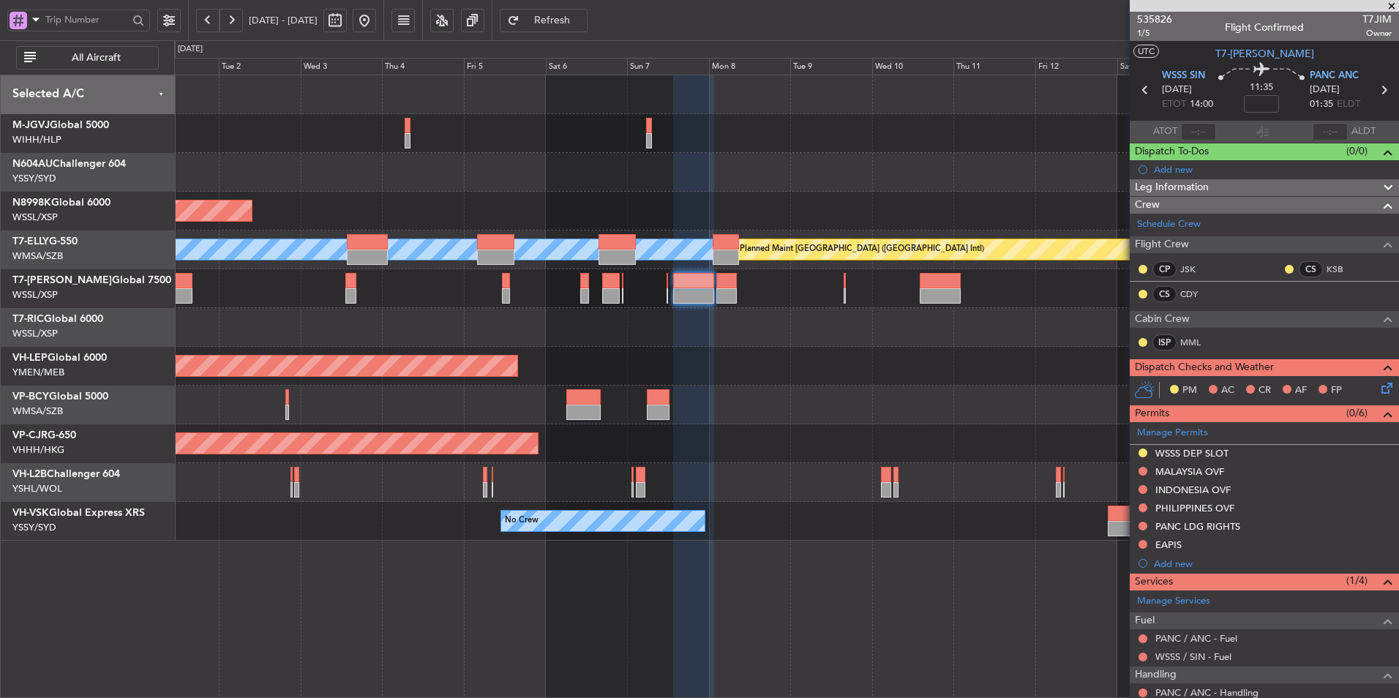
click at [585, 342] on div at bounding box center [786, 327] width 1224 height 39
